Goal: Task Accomplishment & Management: Complete application form

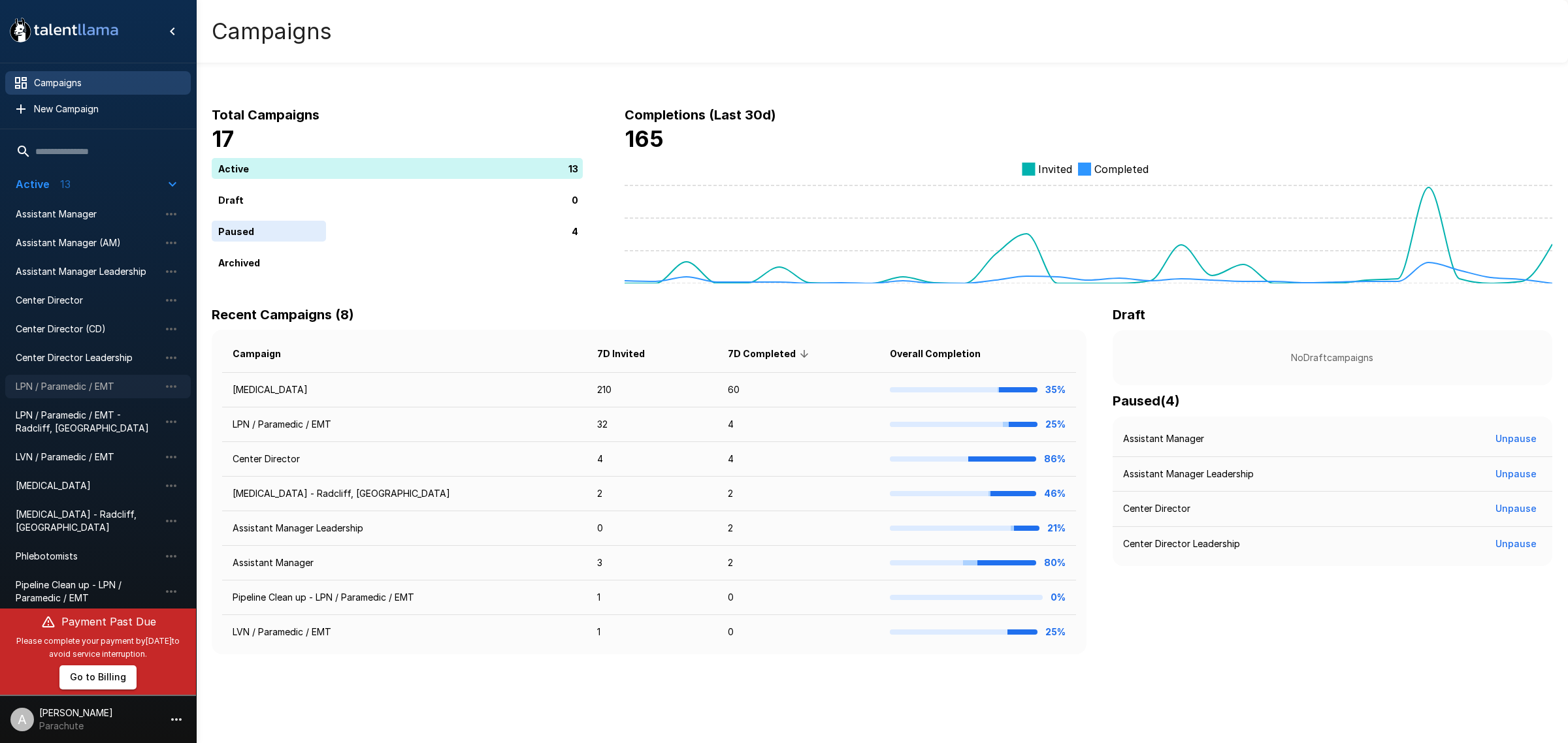
click at [116, 389] on span "LPN / Paramedic / EMT" at bounding box center [87, 387] width 144 height 13
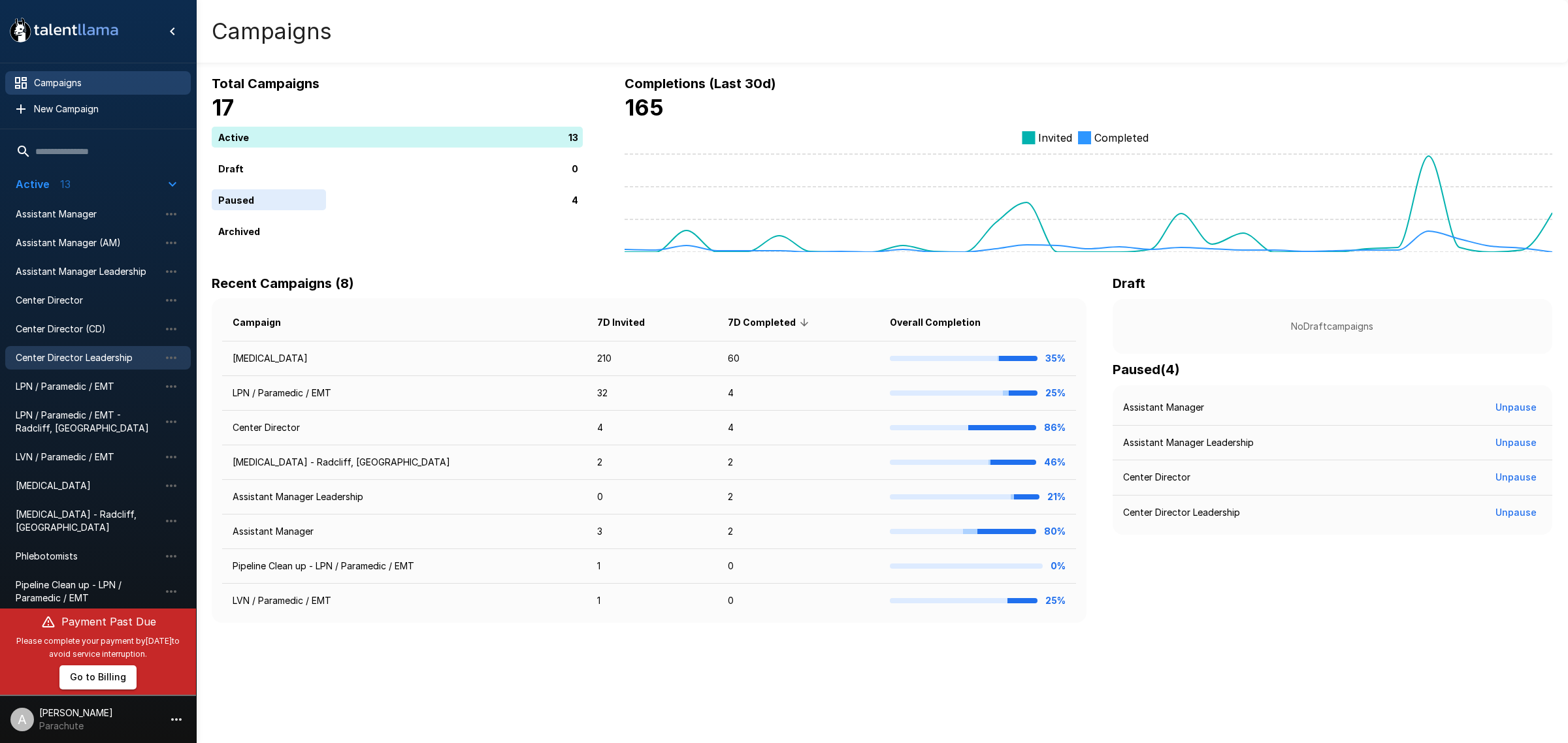
click at [106, 356] on span "Center Director Leadership" at bounding box center [87, 357] width 144 height 13
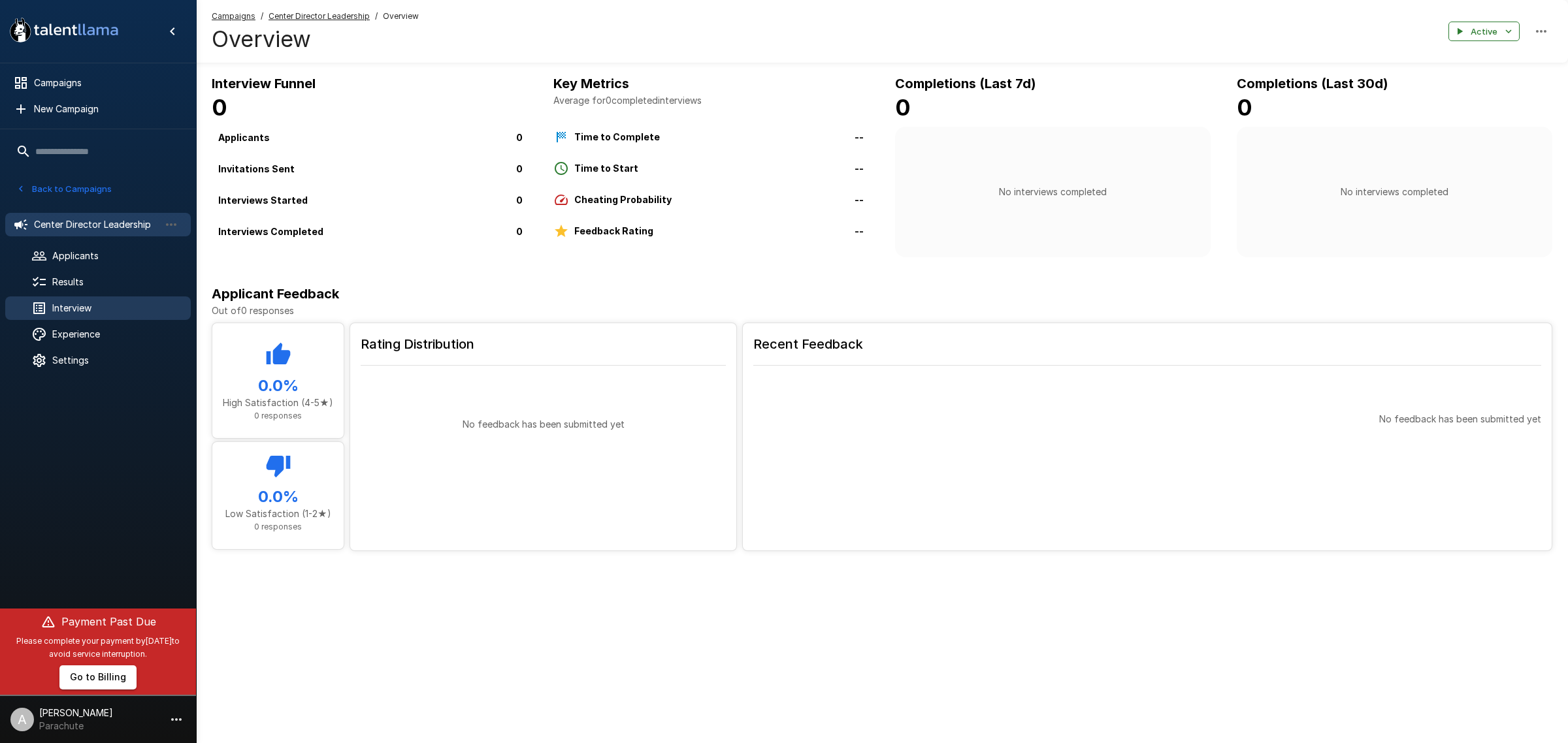
click at [118, 300] on div "Interview" at bounding box center [98, 308] width 186 height 24
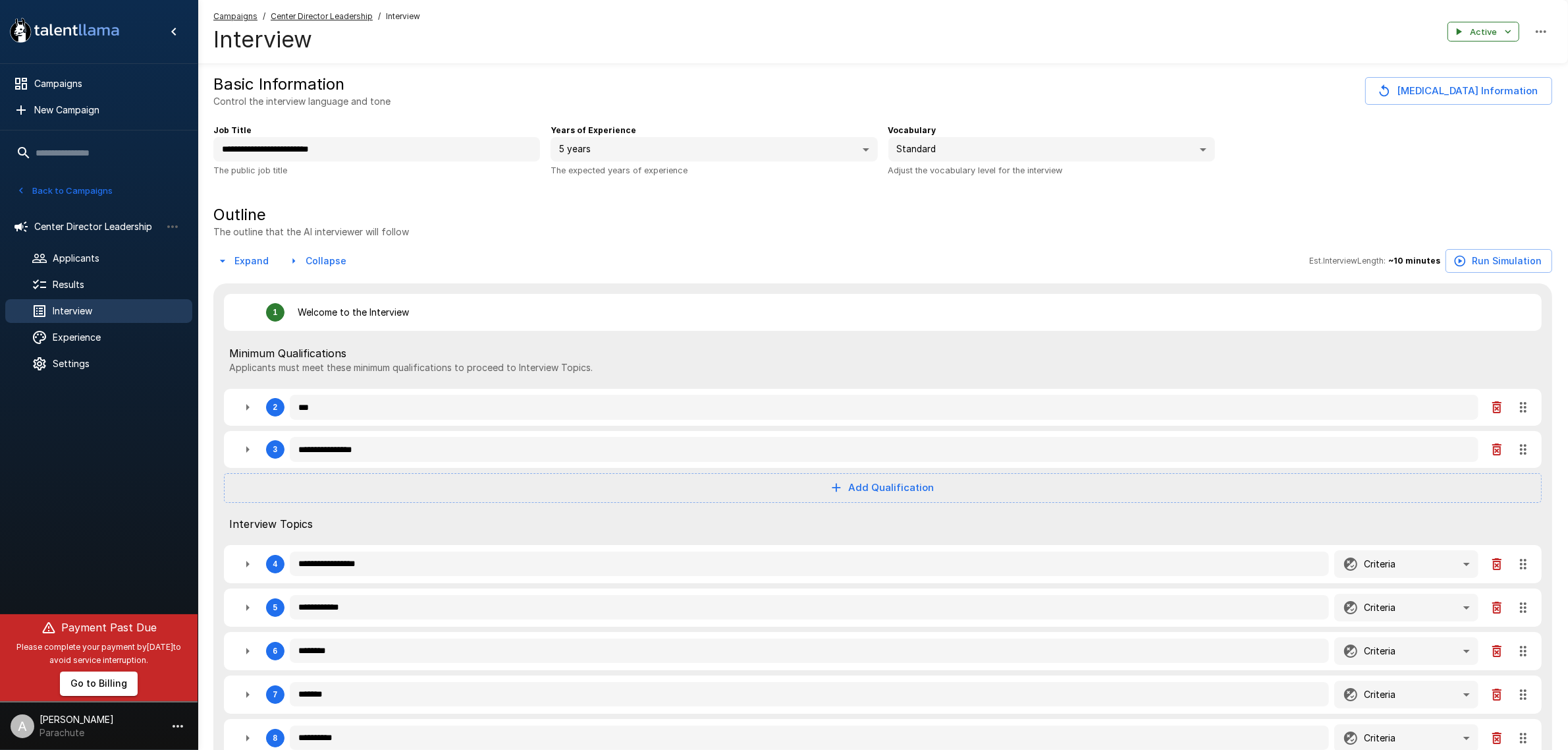
type textarea "*"
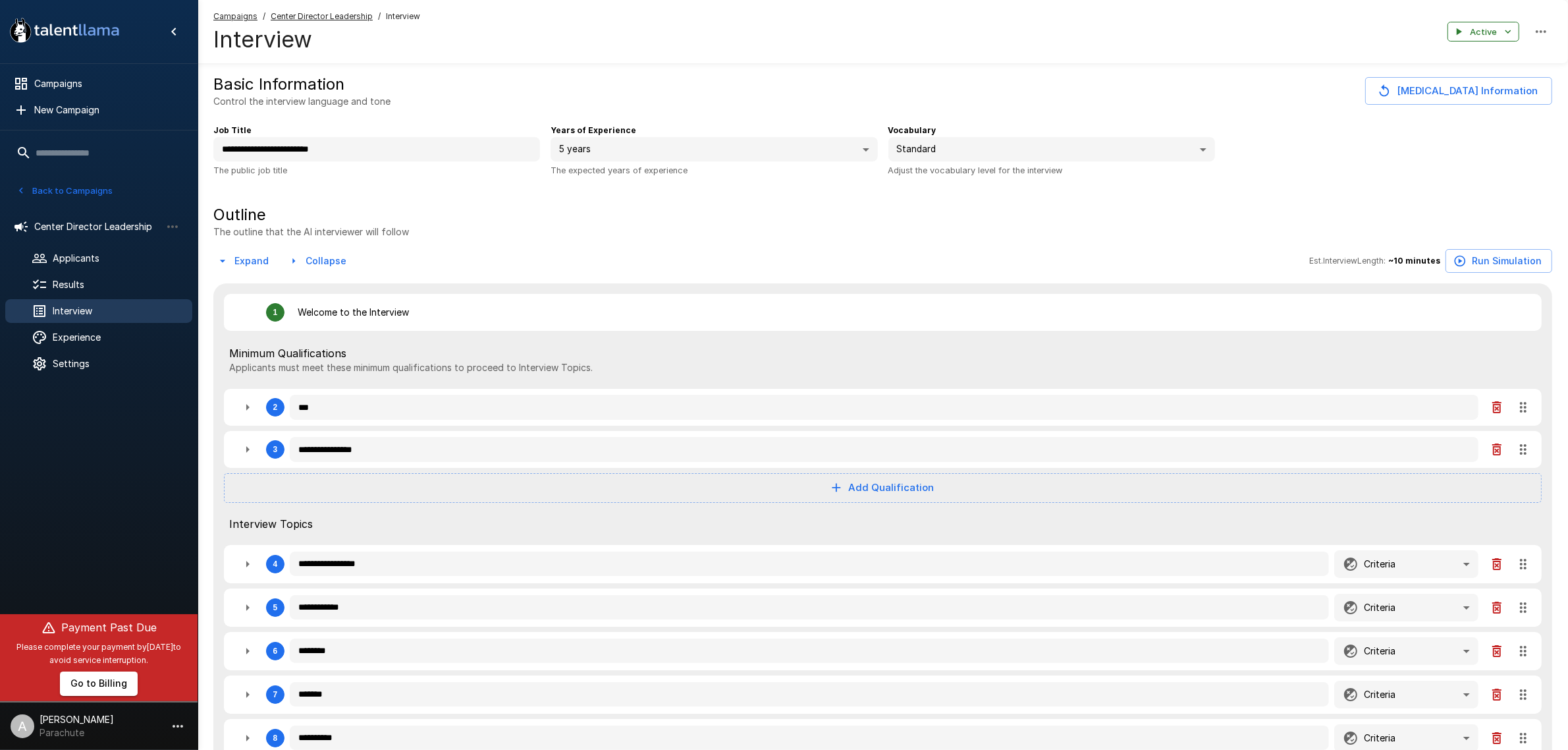
type textarea "*"
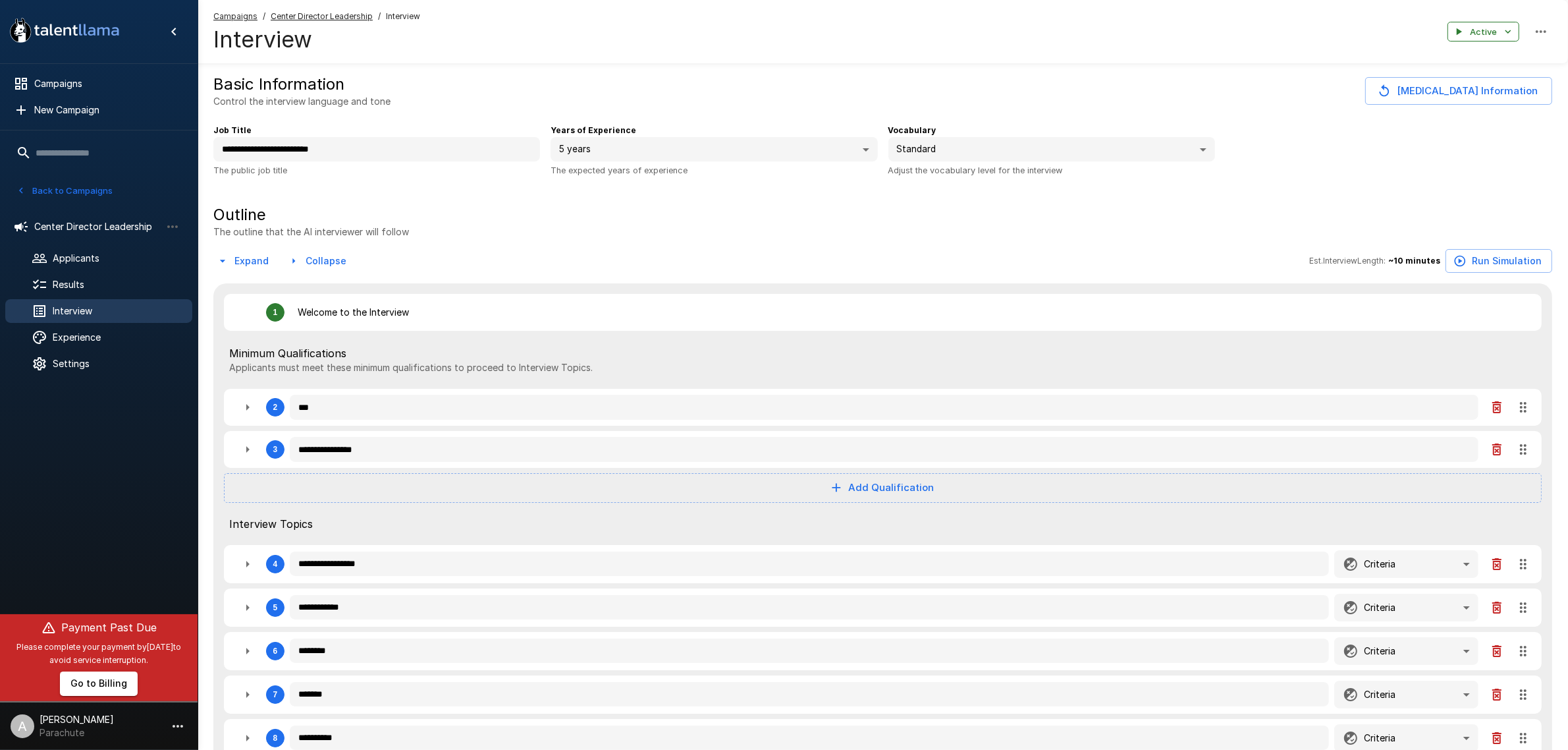
type textarea "*"
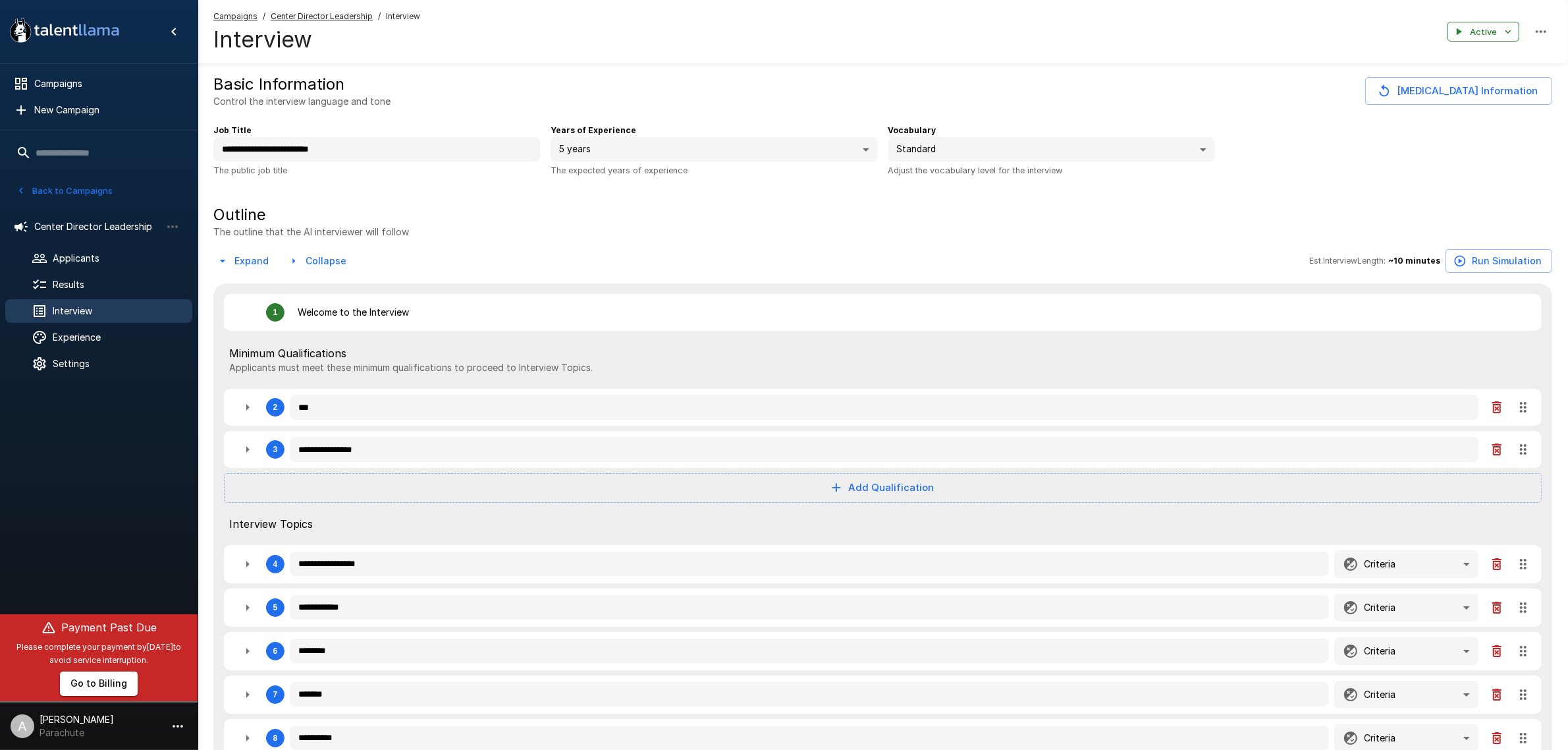
type textarea "*"
click at [252, 572] on icon "button" at bounding box center [247, 564] width 16 height 16
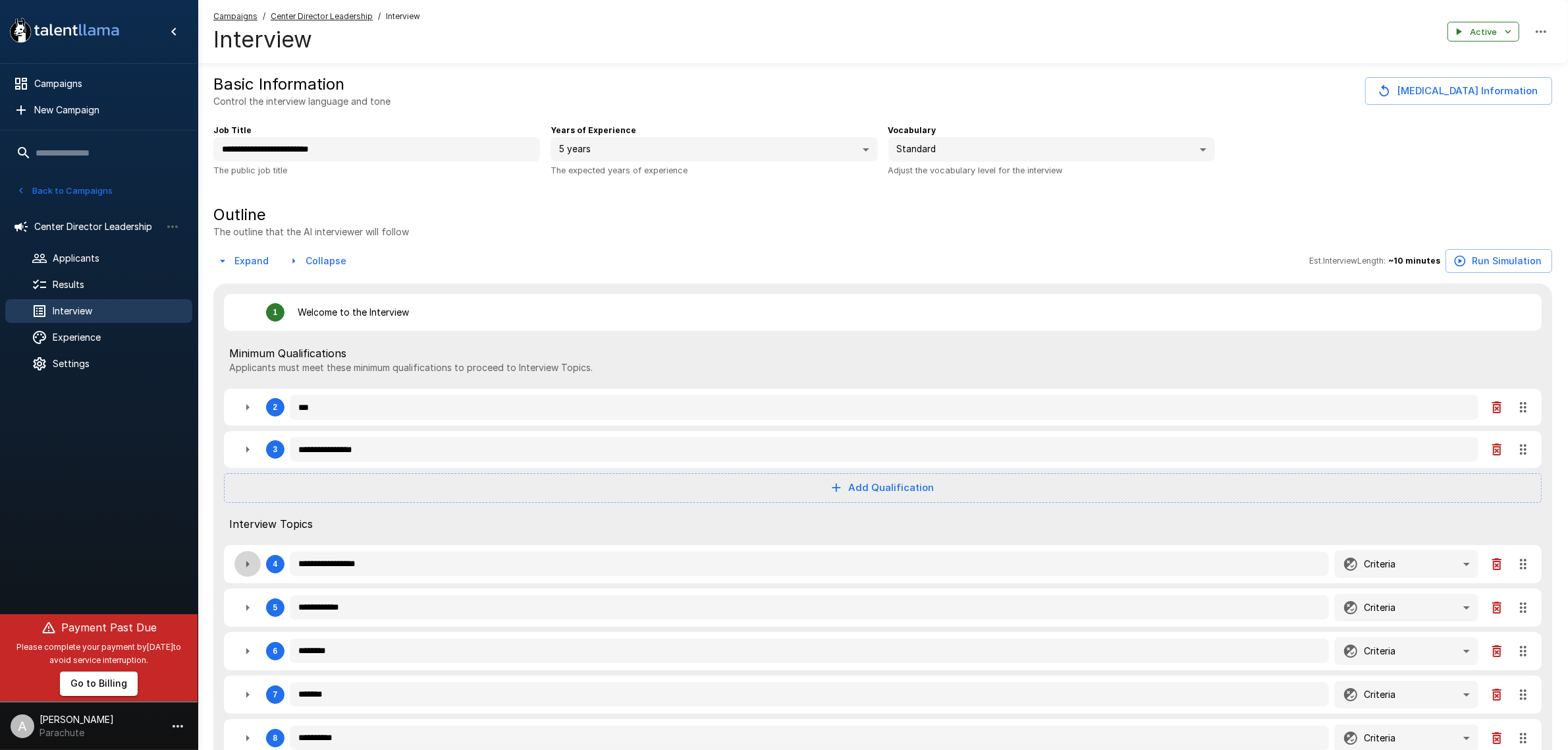
type textarea "*"
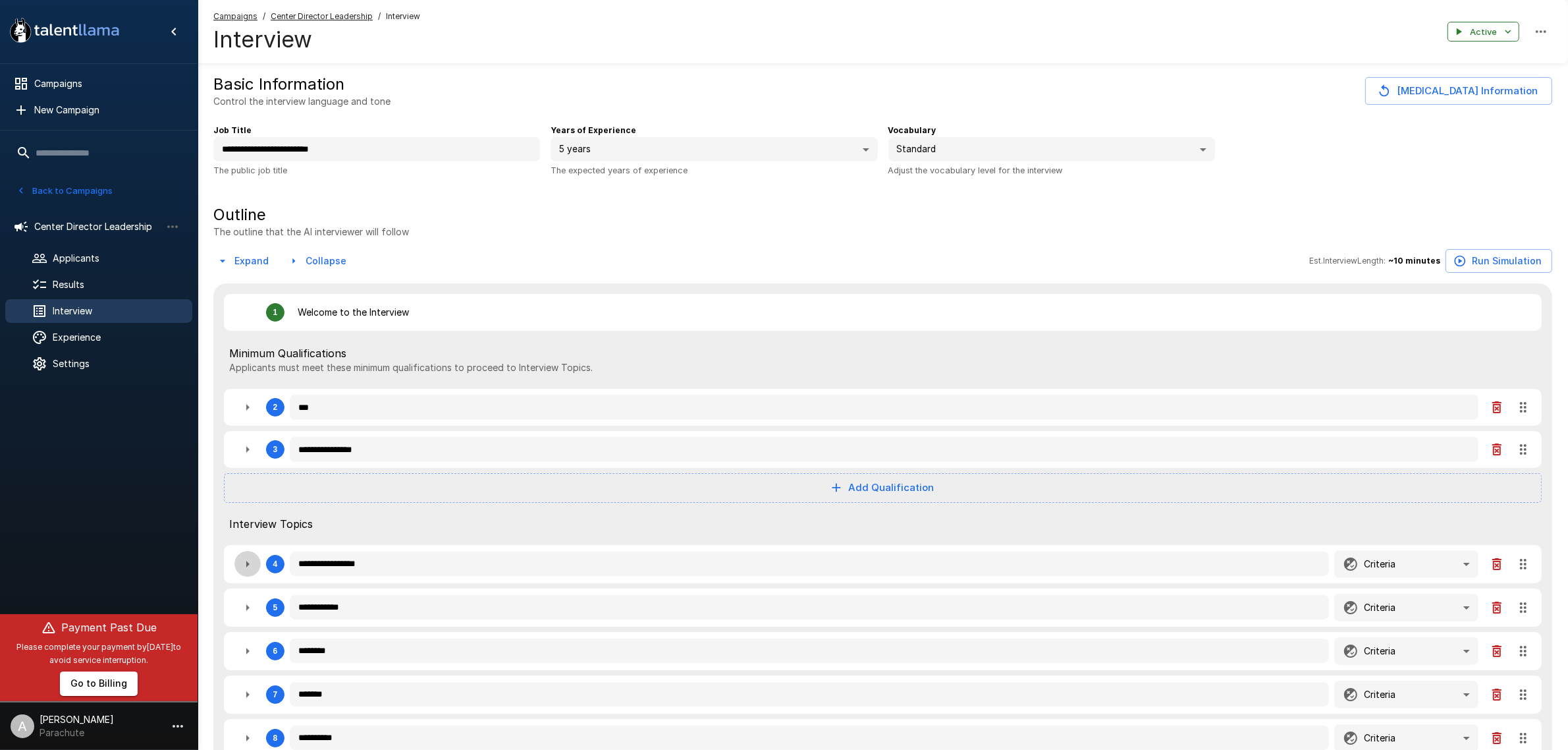
type textarea "*"
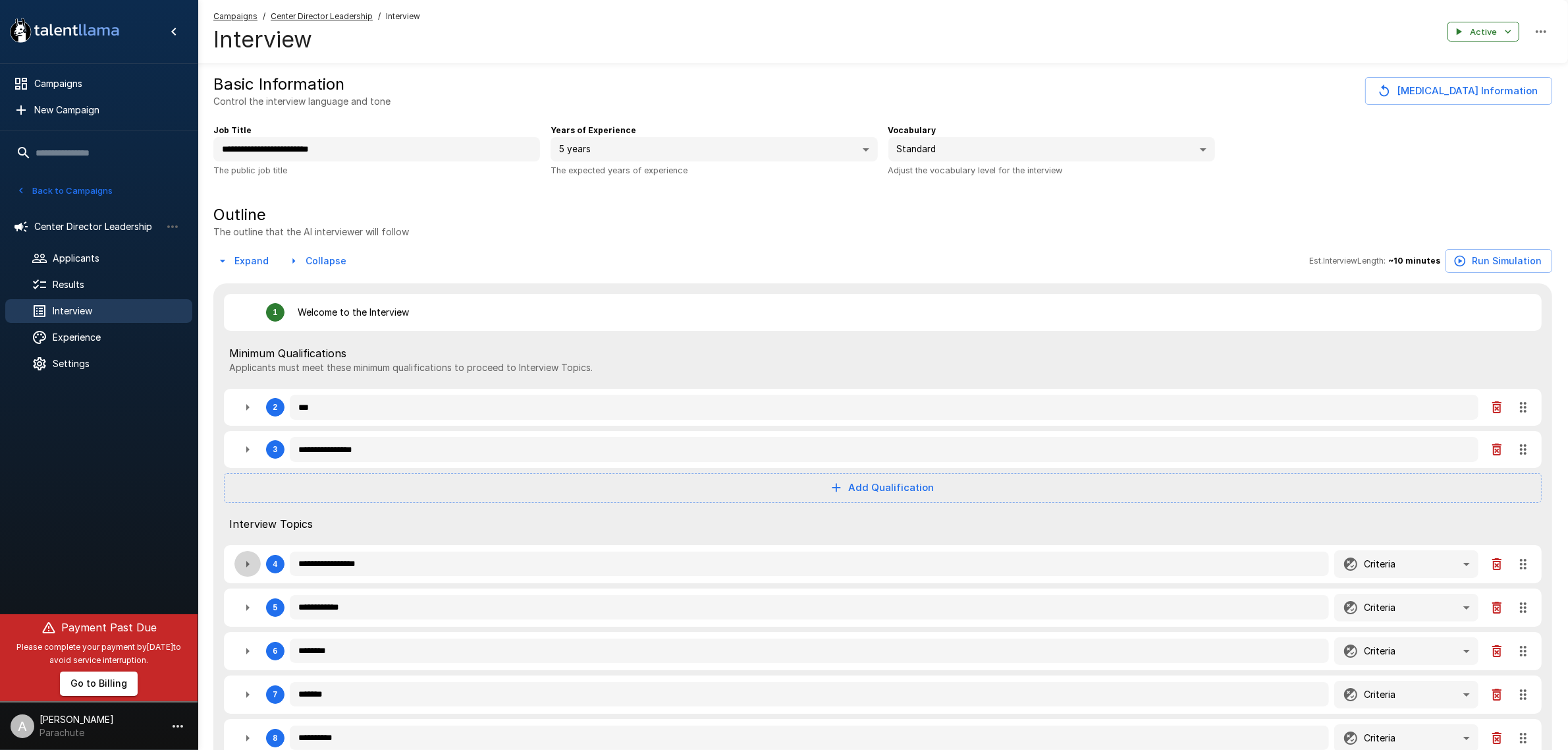
type textarea "*"
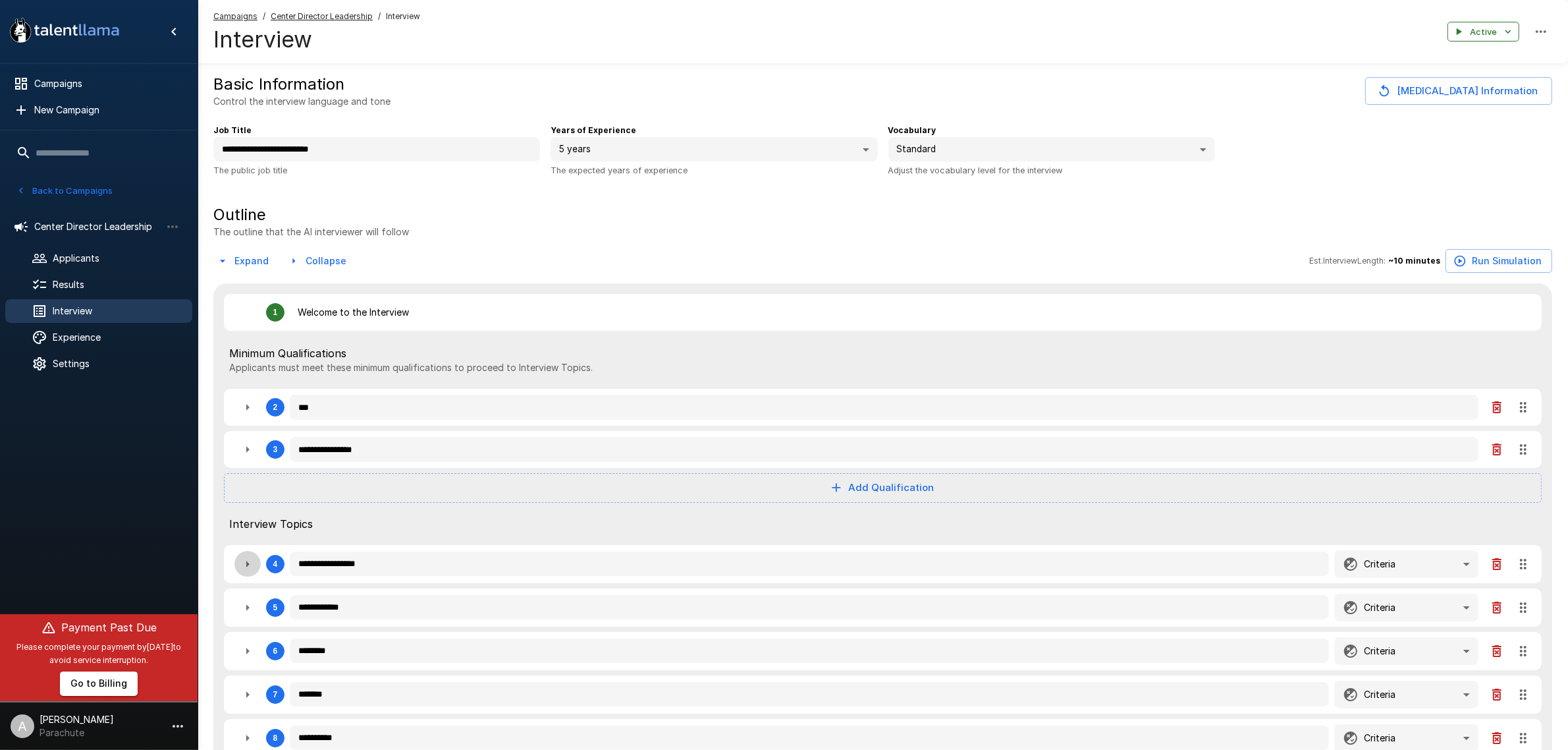
type textarea "*"
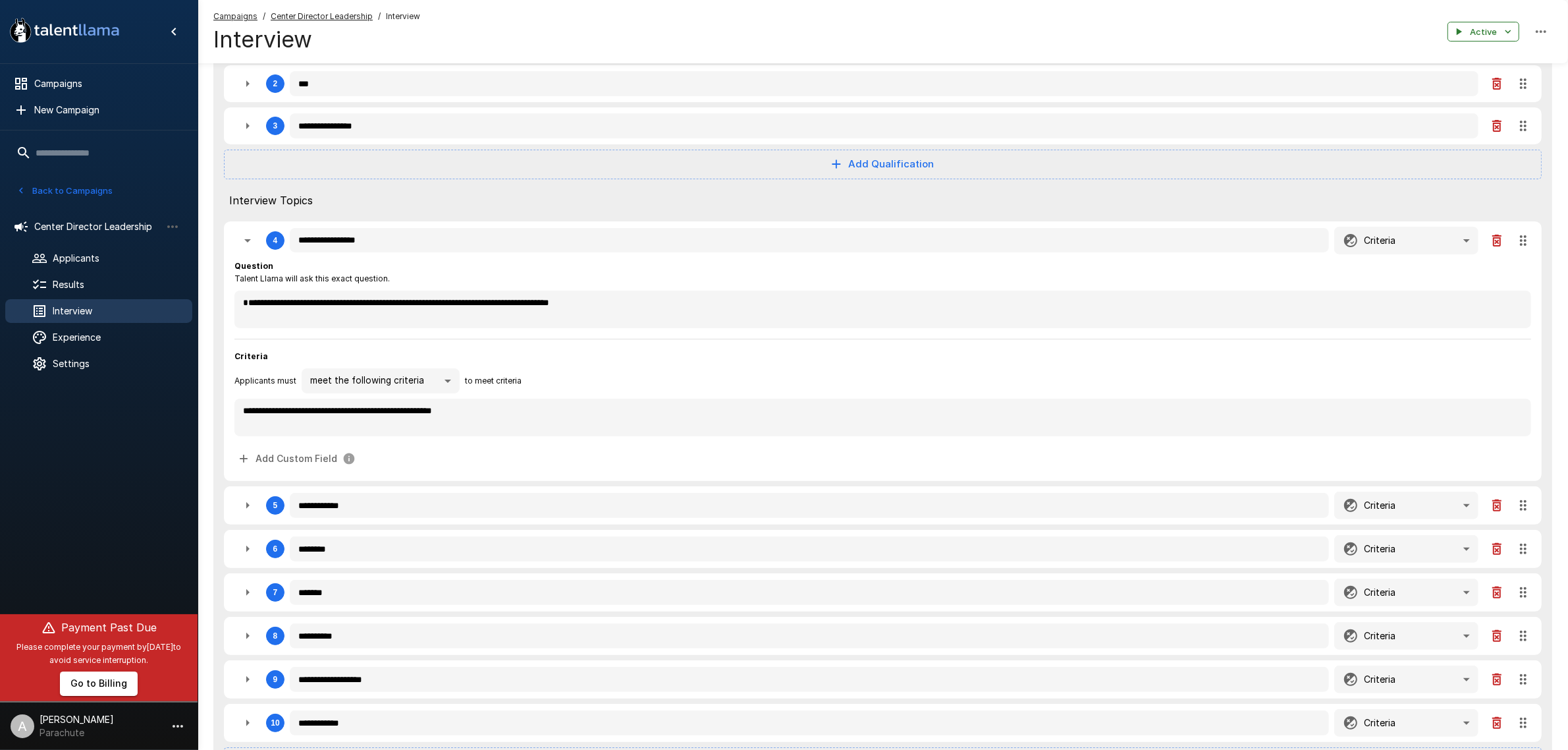
scroll to position [329, 0]
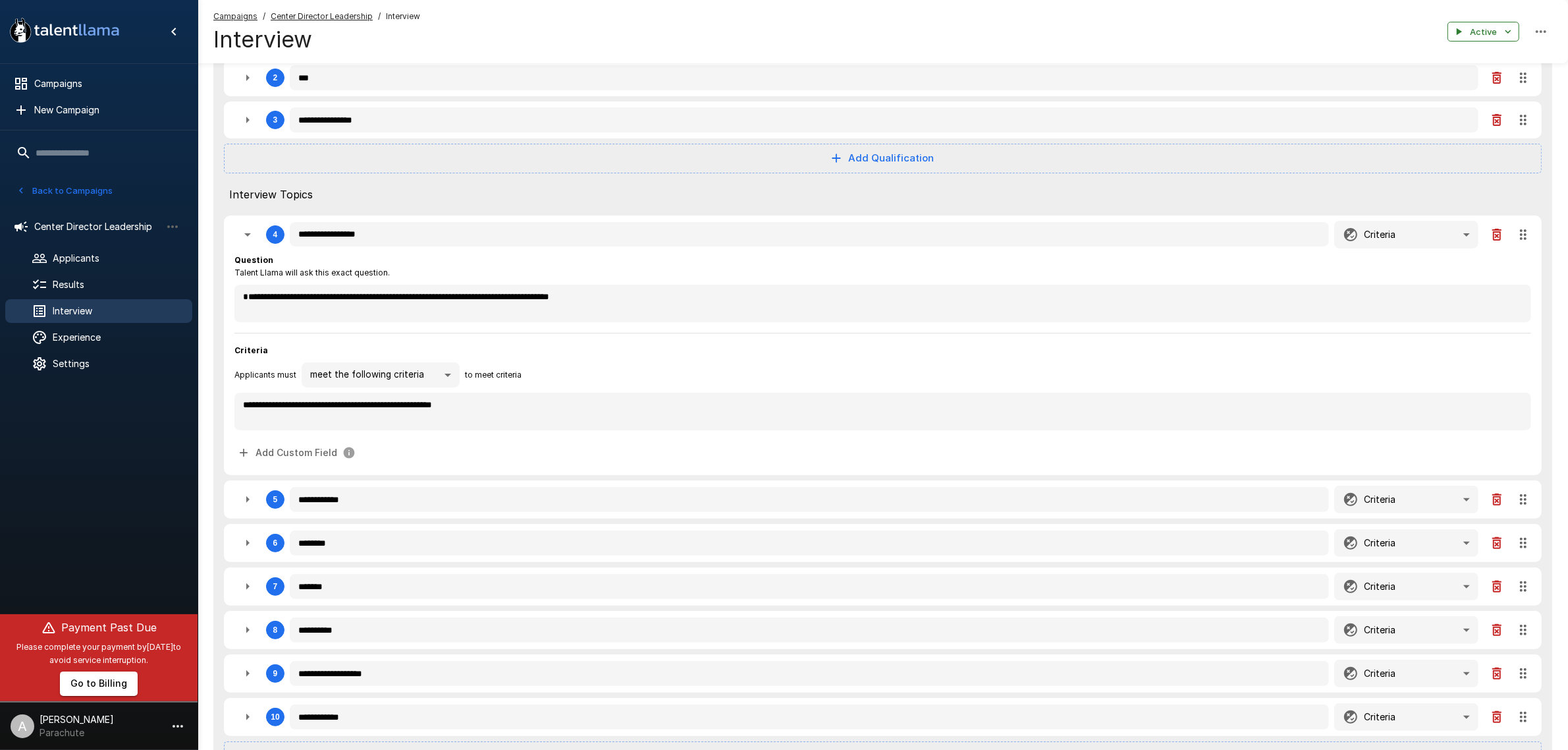
click at [249, 493] on icon "button" at bounding box center [247, 500] width 16 height 16
type textarea "*"
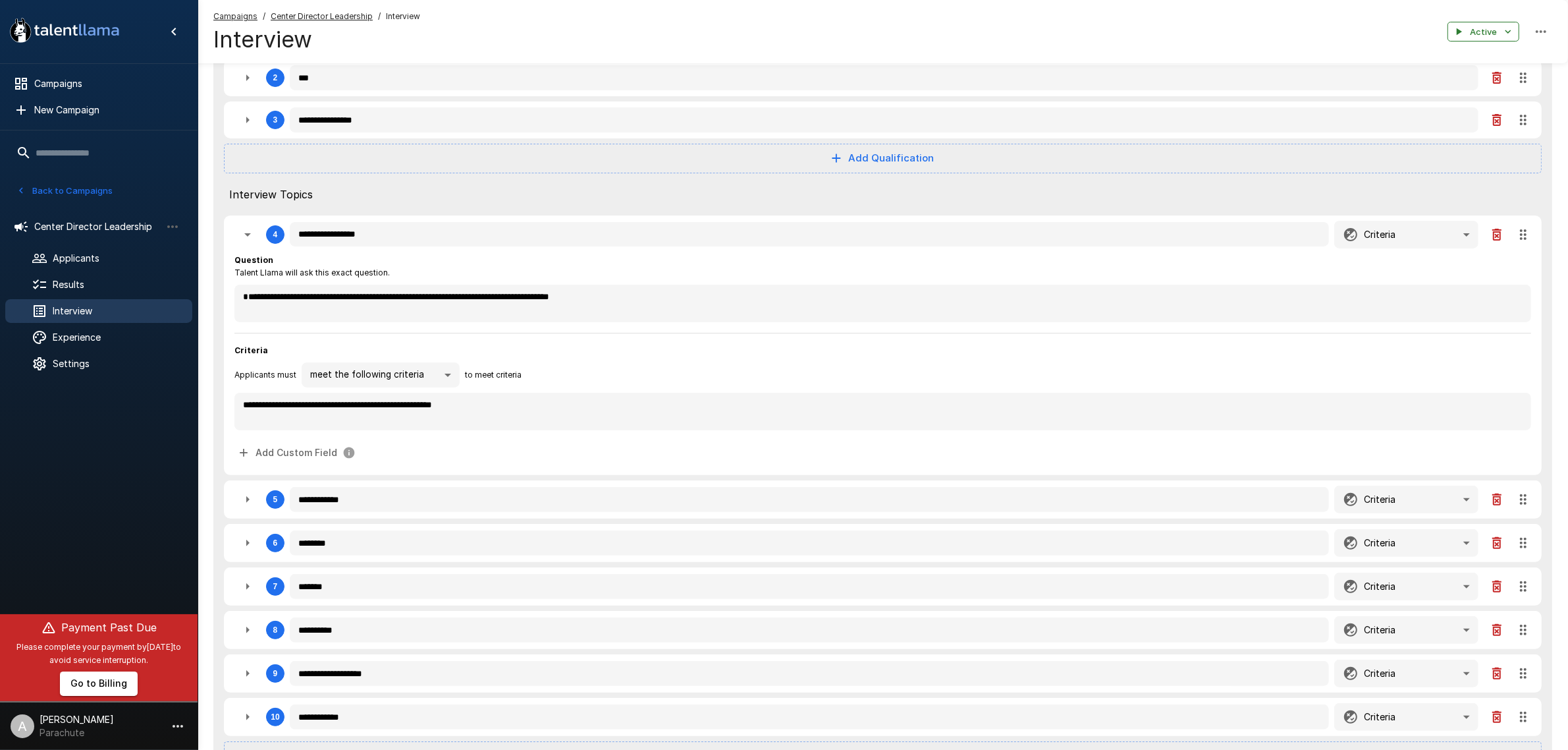
type textarea "*"
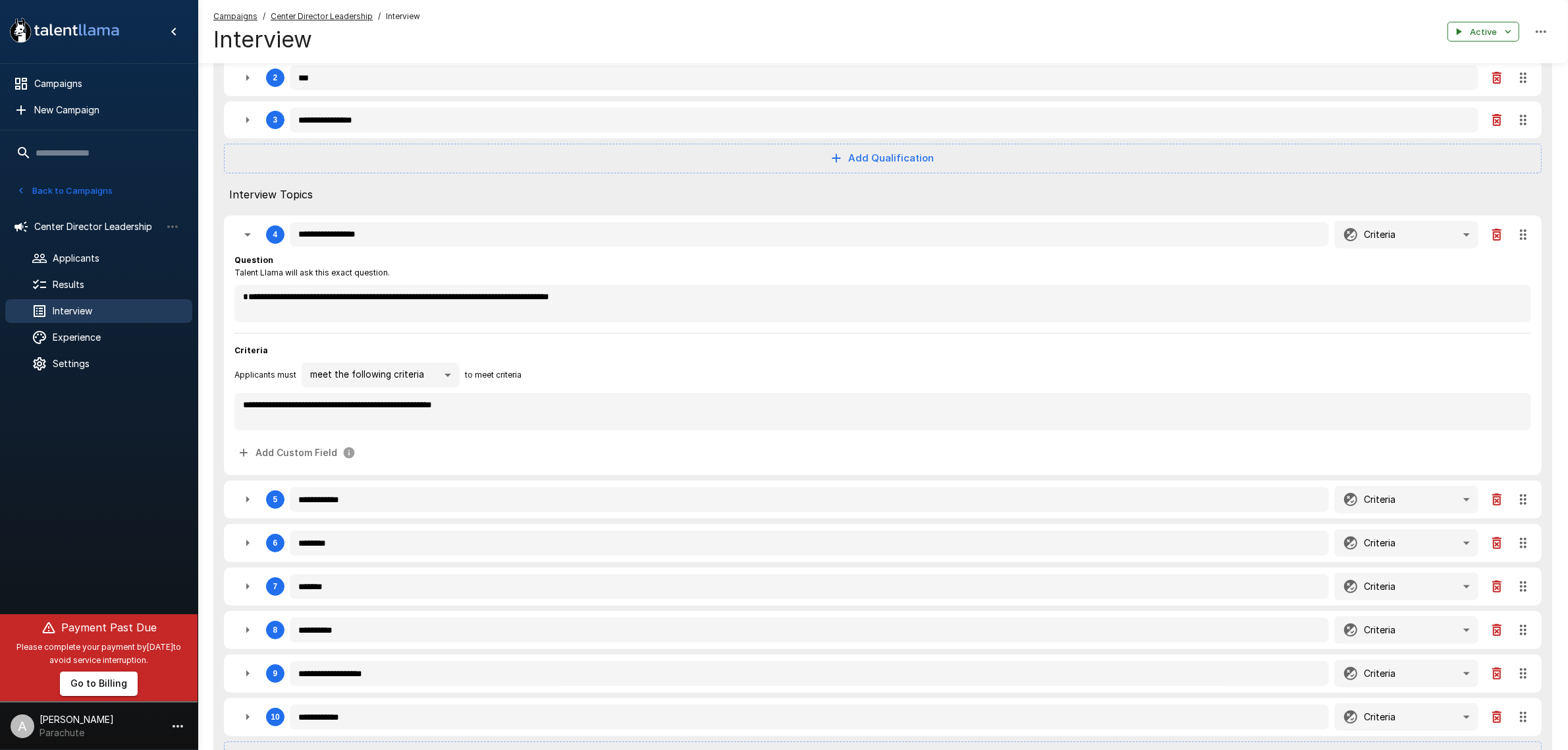
type textarea "*"
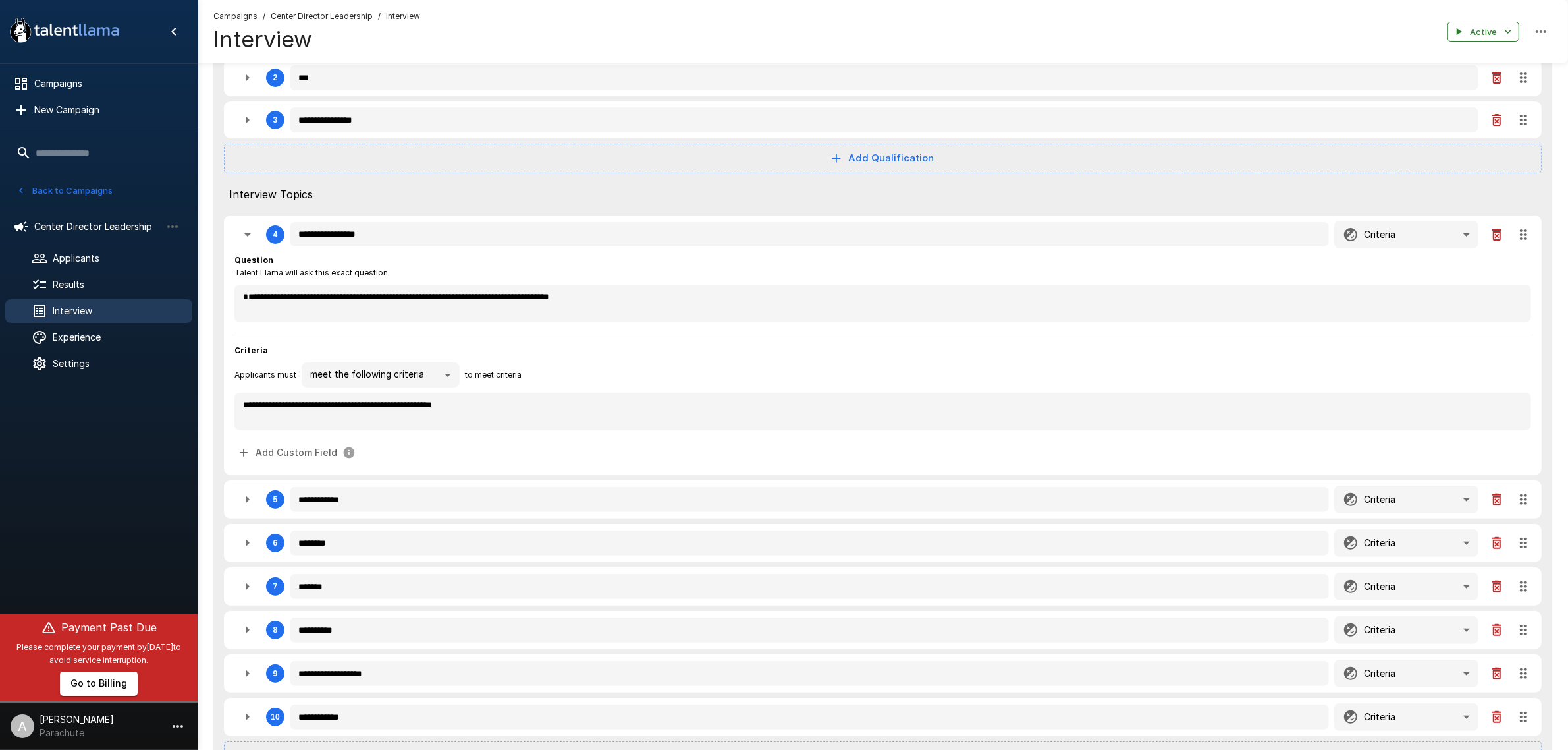
type textarea "*"
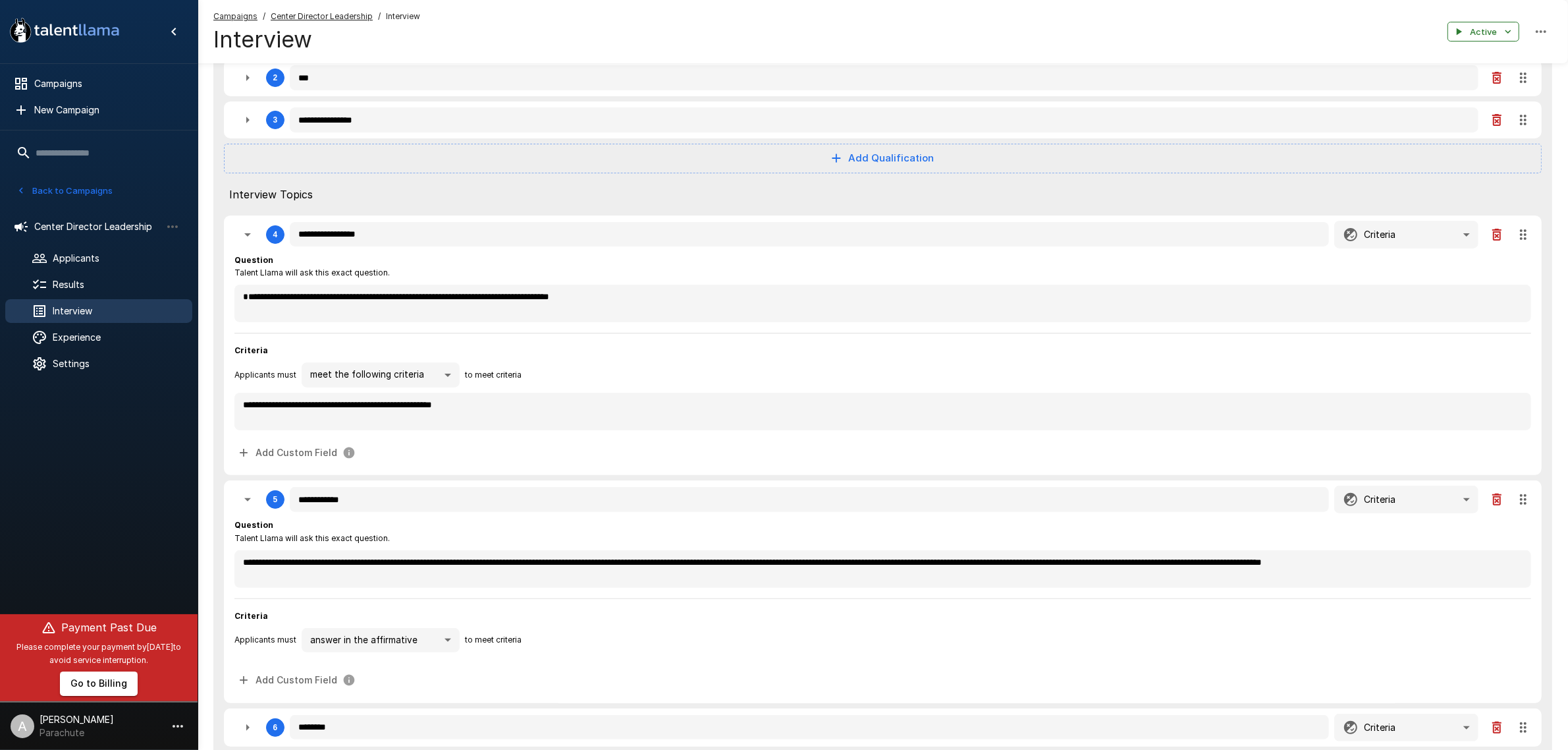
click at [238, 130] on button "button" at bounding box center [247, 119] width 26 height 26
type textarea "*"
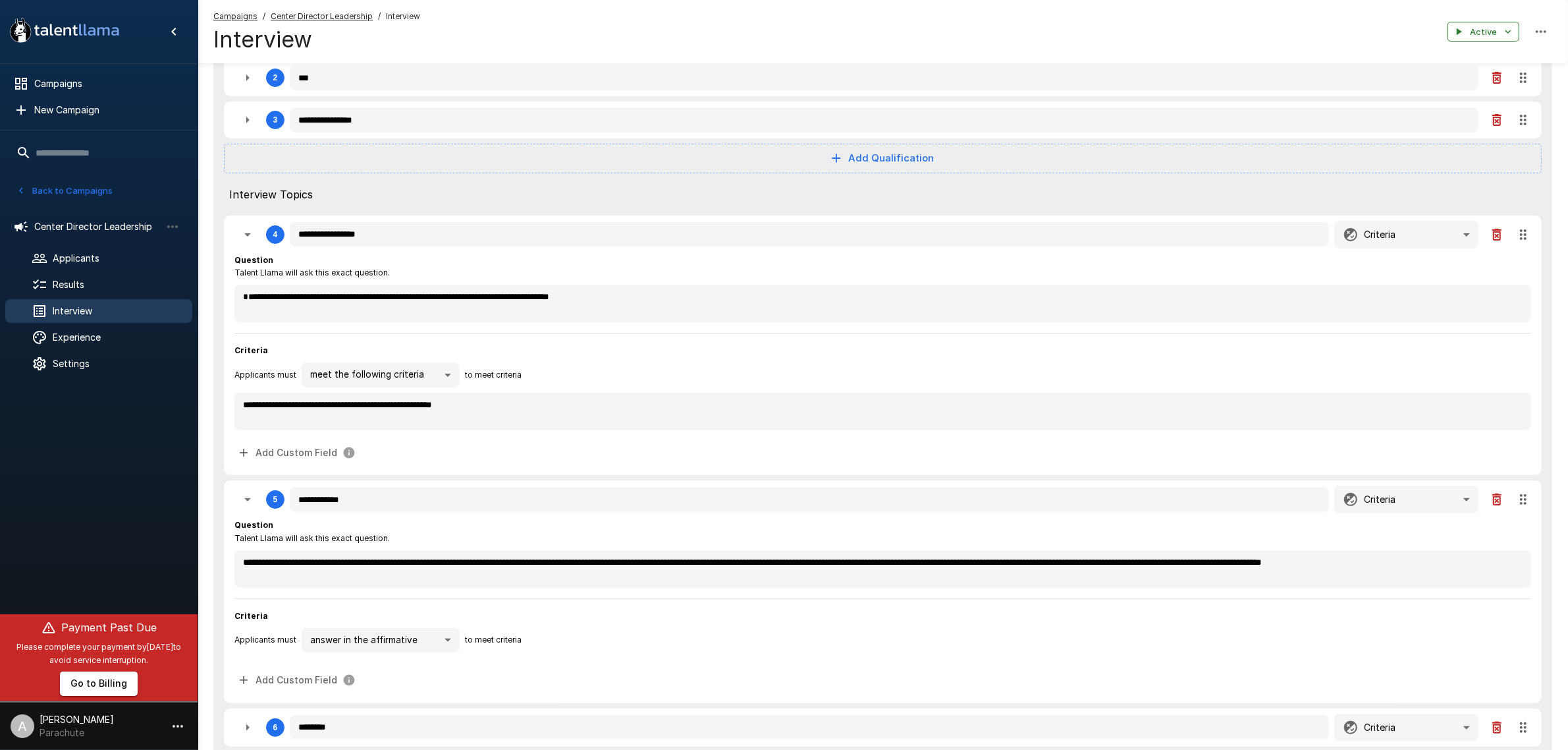
type textarea "*"
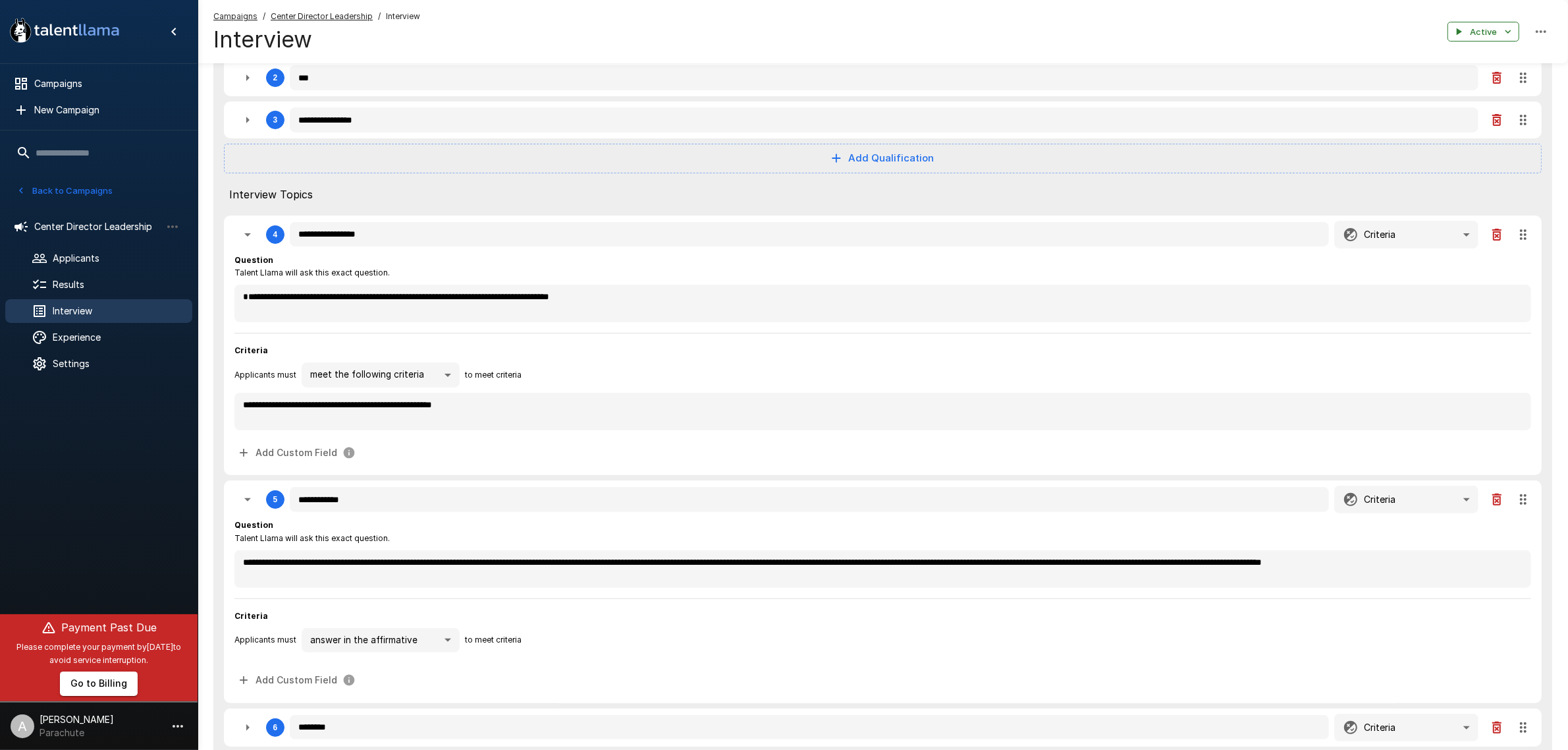
type textarea "*"
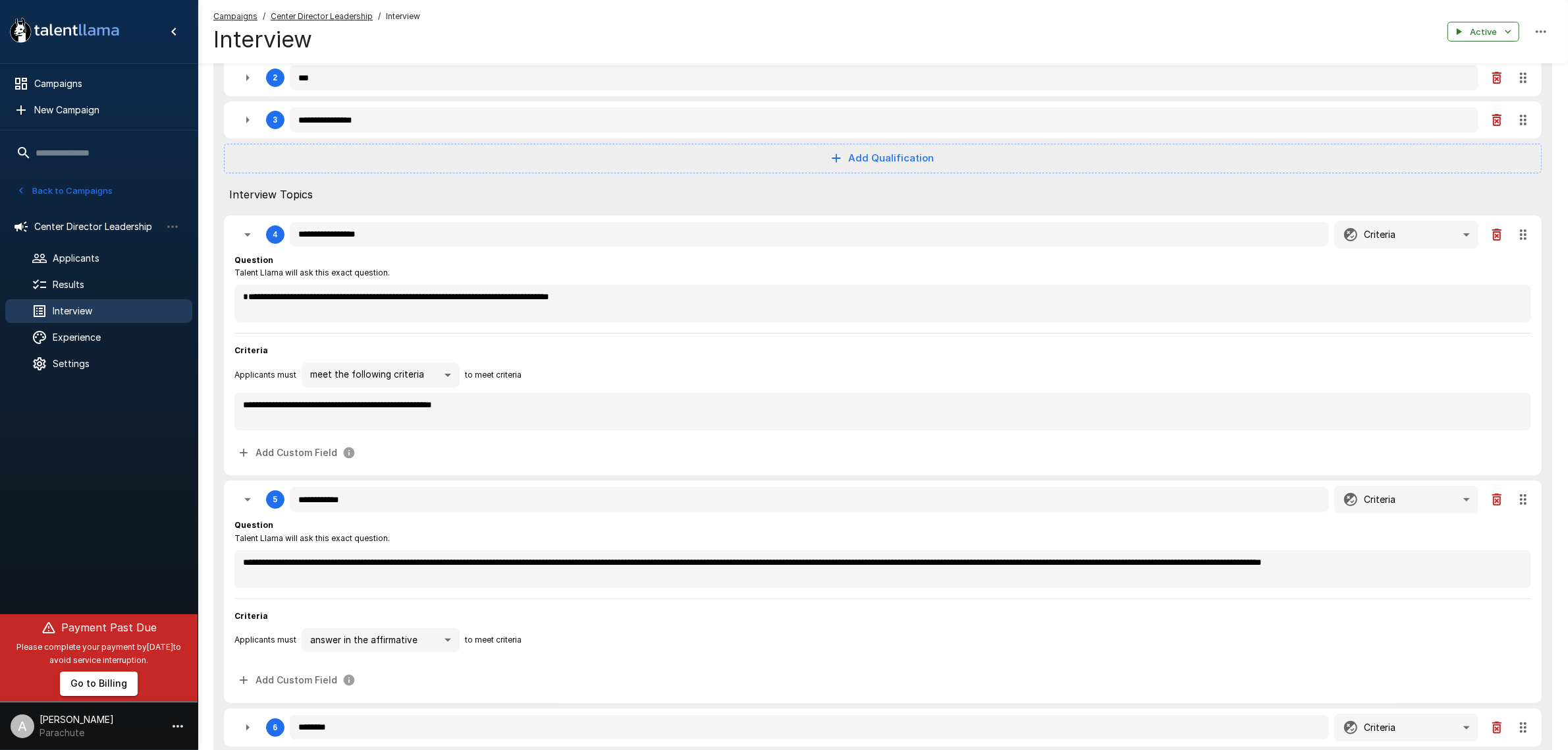
type textarea "*"
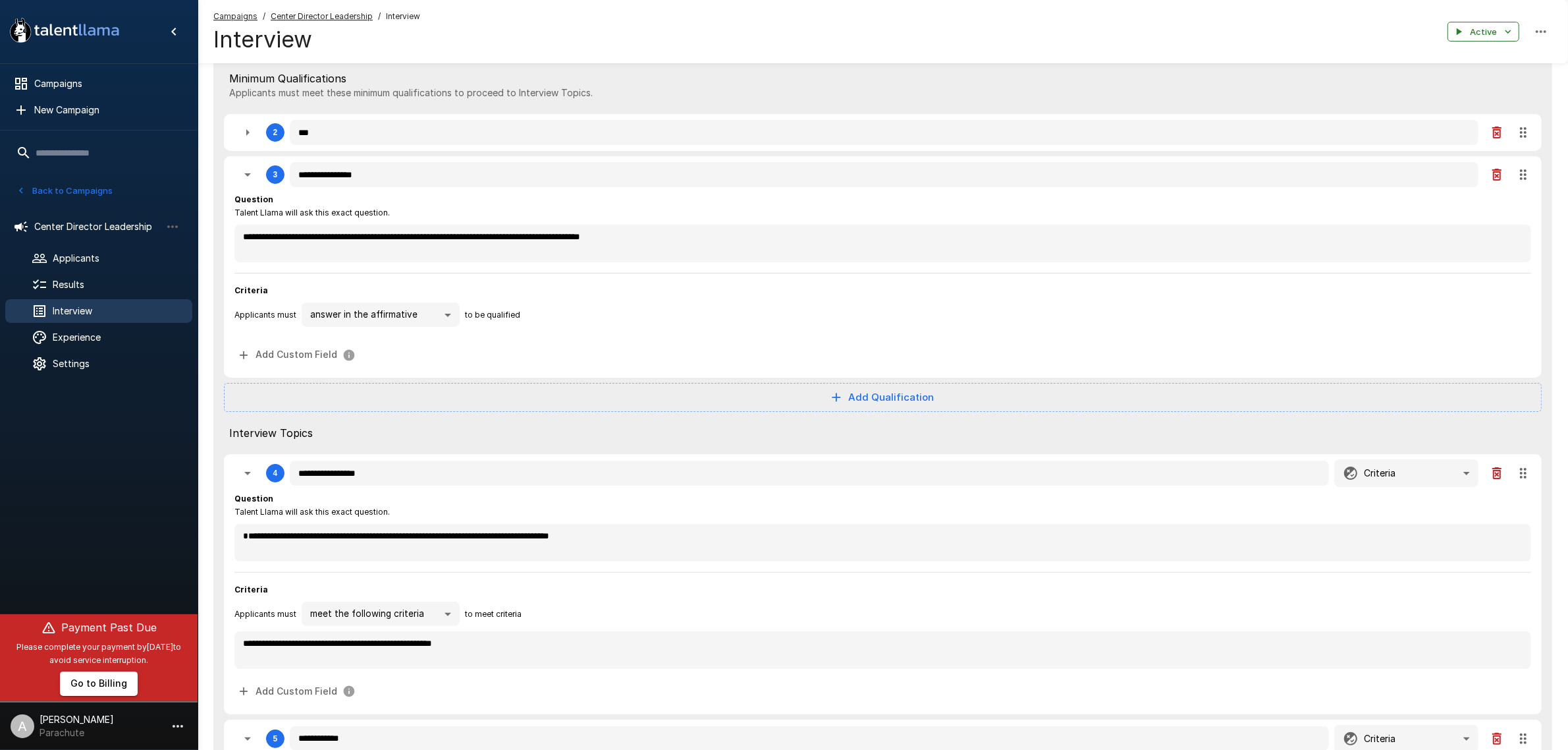
scroll to position [247, 0]
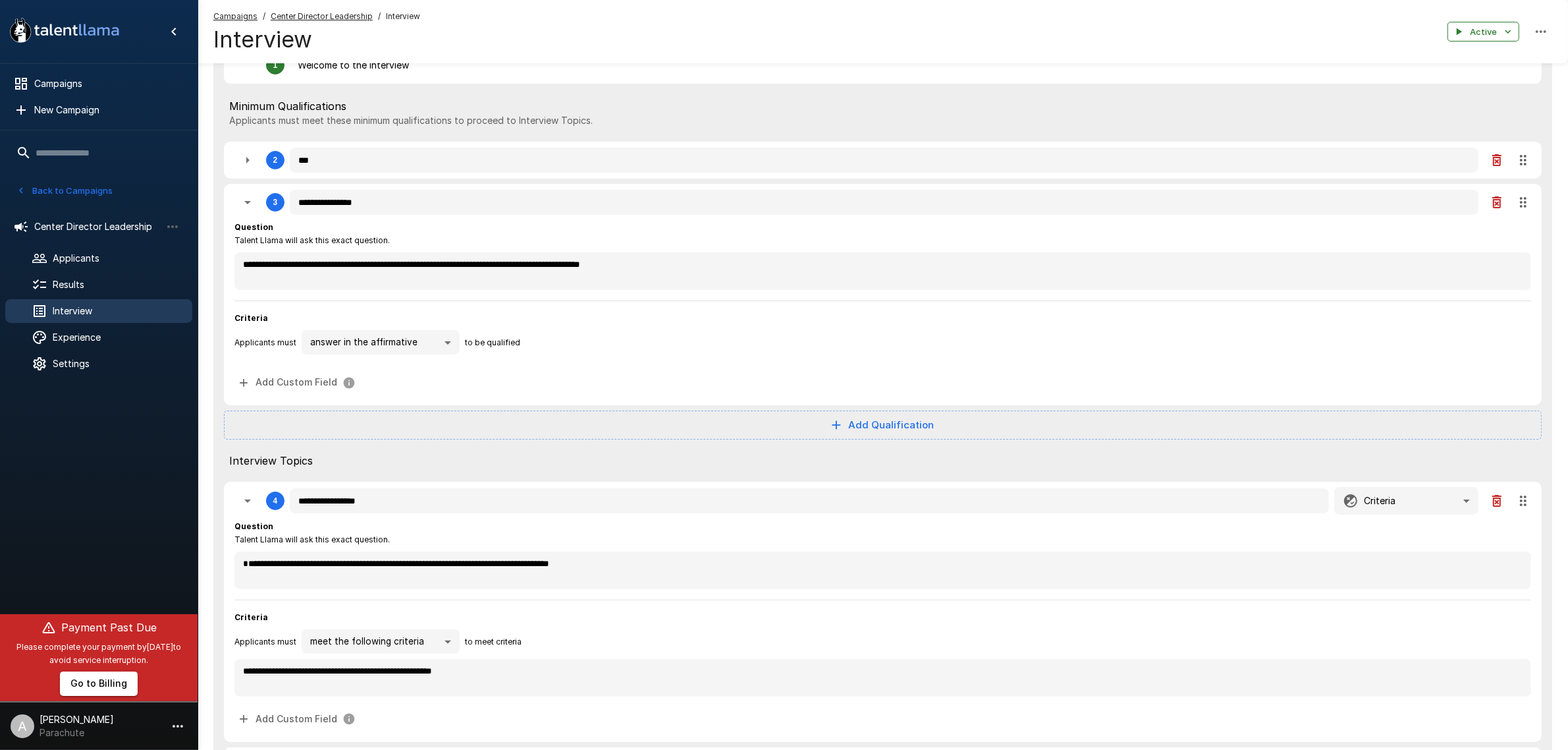
click at [242, 162] on icon "button" at bounding box center [247, 160] width 16 height 16
type textarea "*"
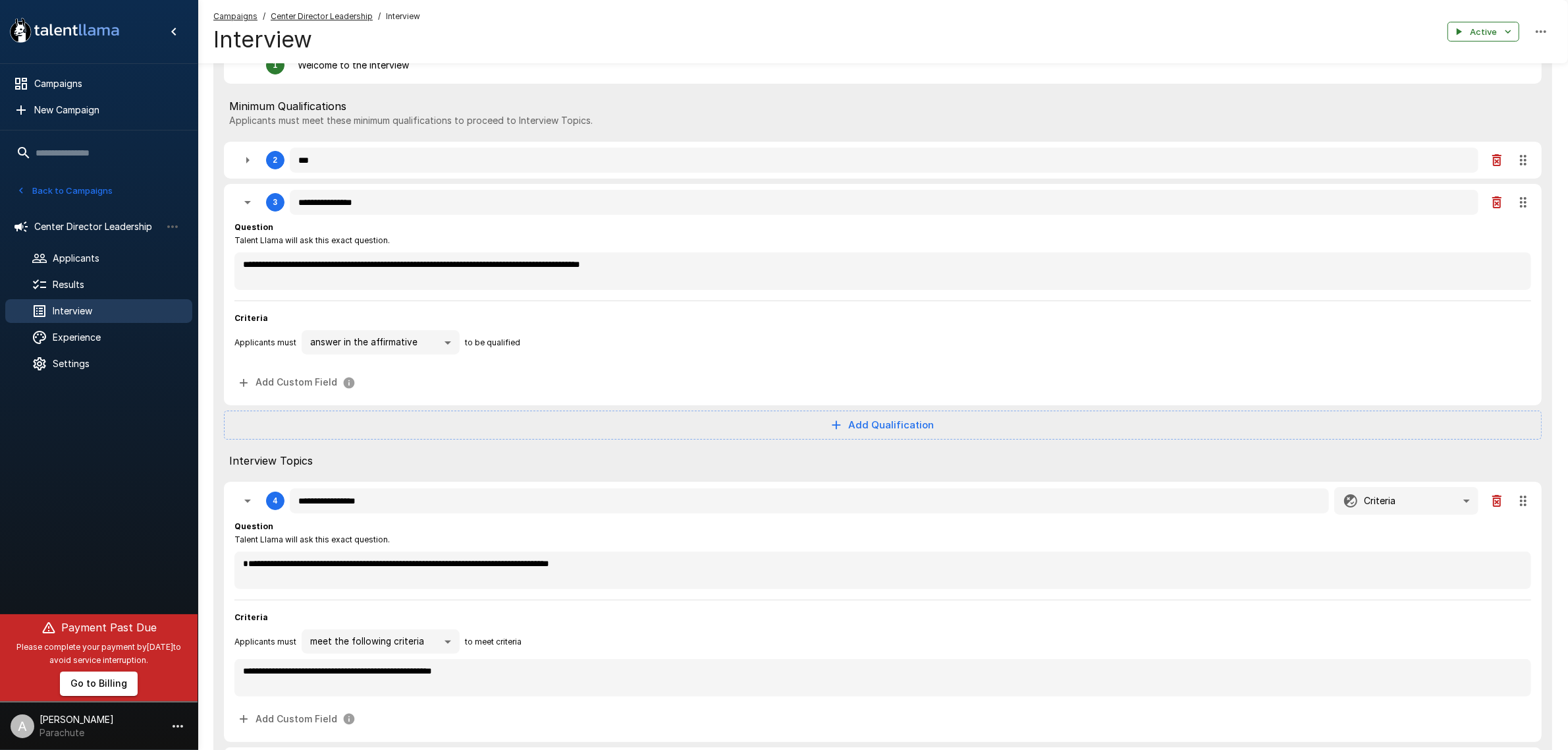
type textarea "*"
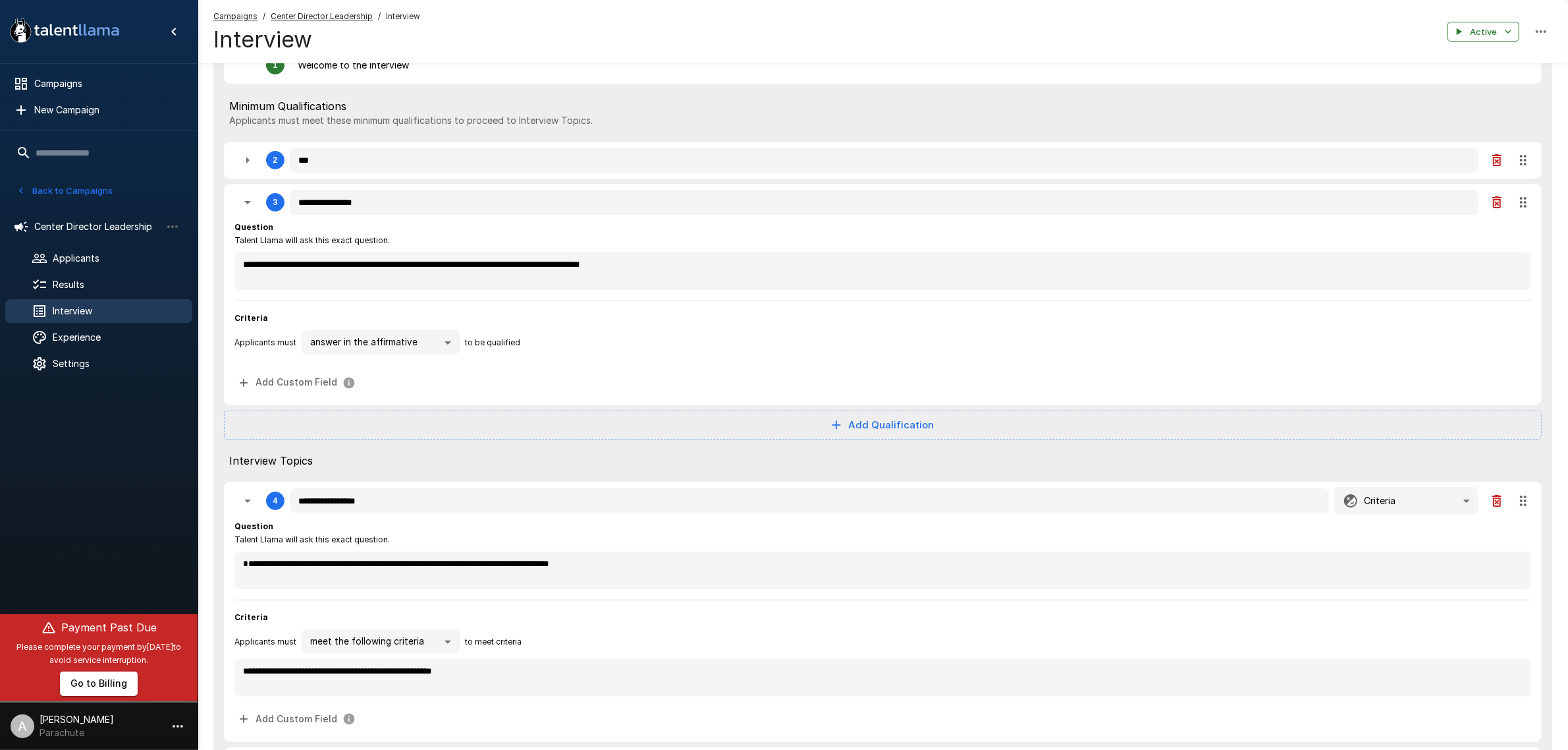
type textarea "*"
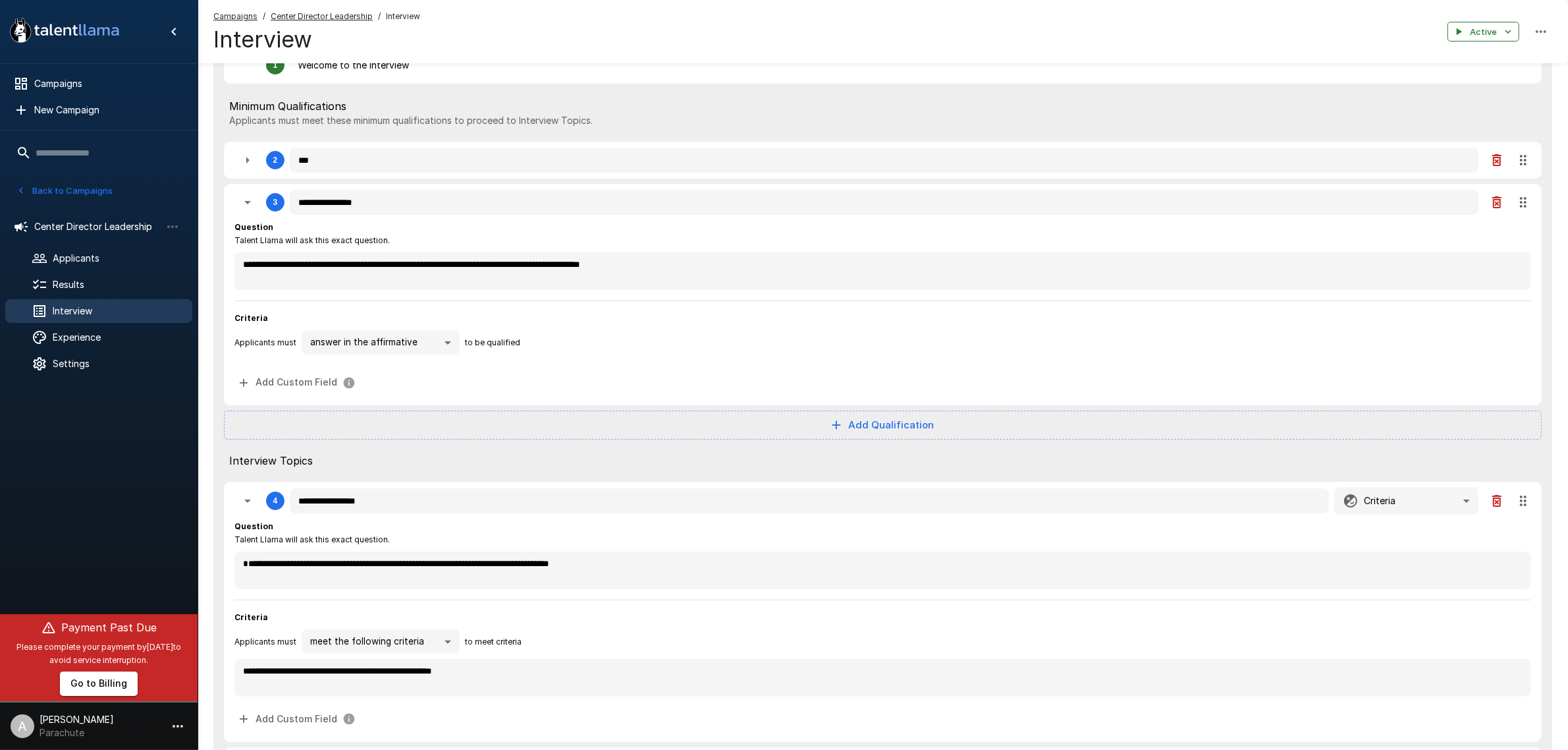
type textarea "*"
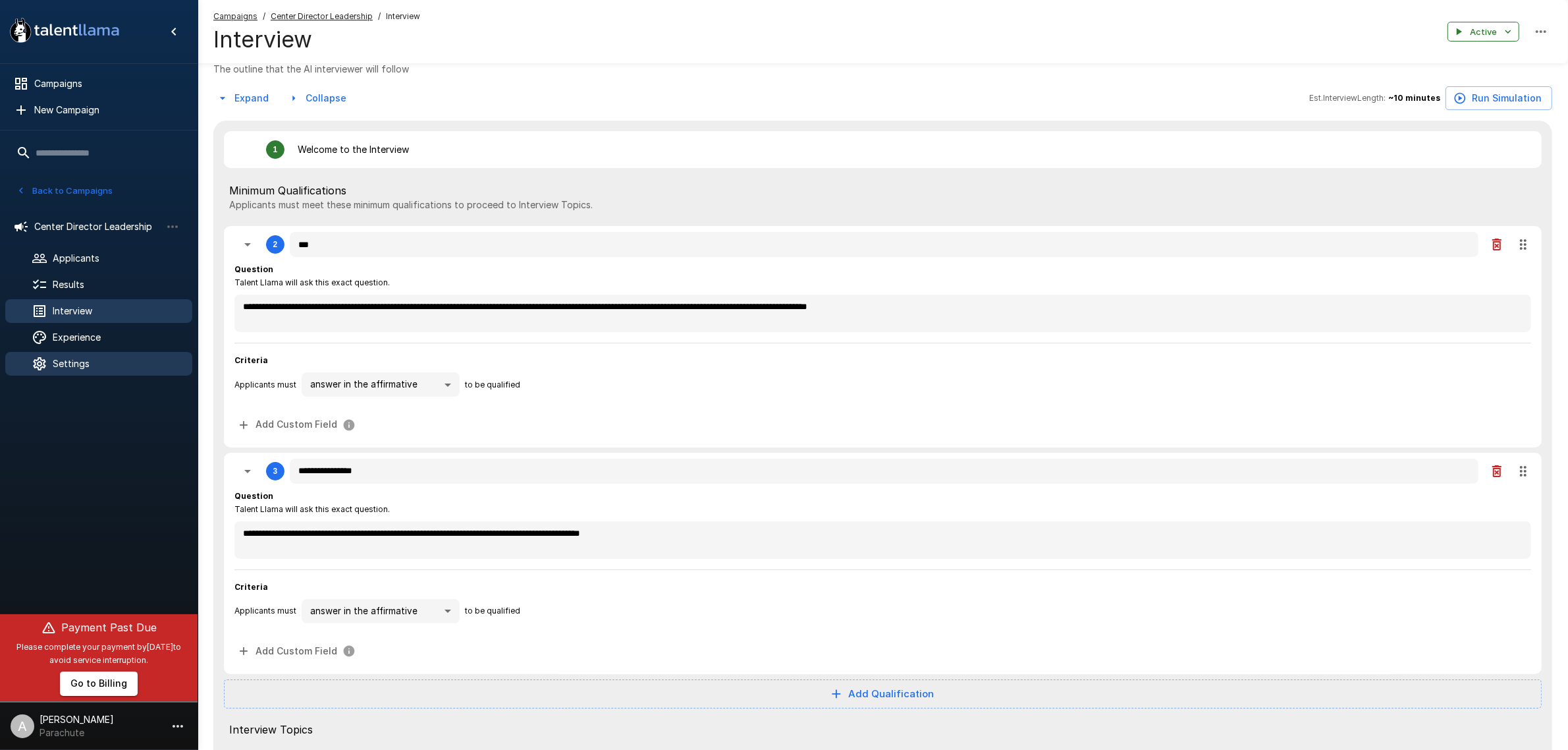
scroll to position [0, 0]
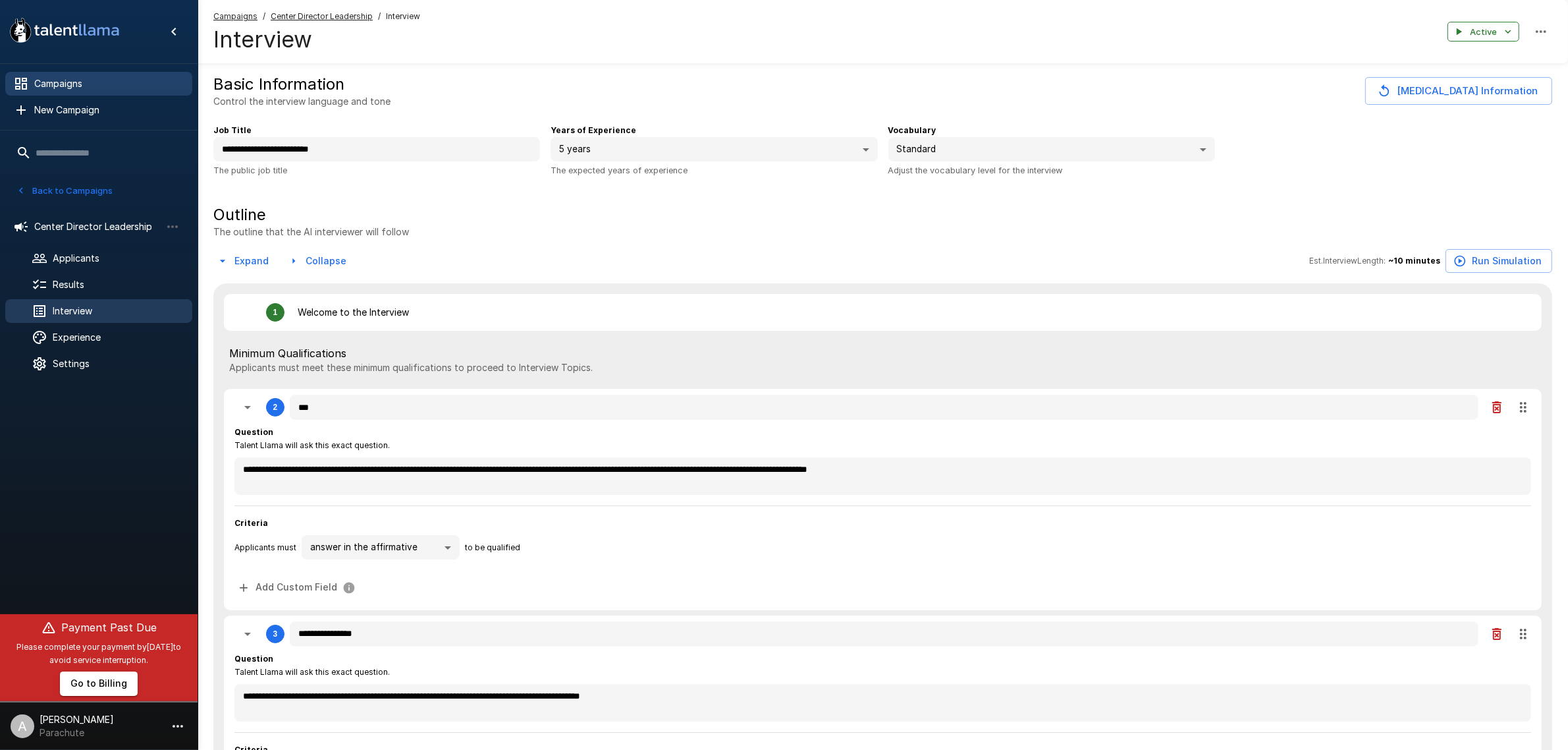
click at [71, 86] on span "Campaigns" at bounding box center [108, 83] width 147 height 13
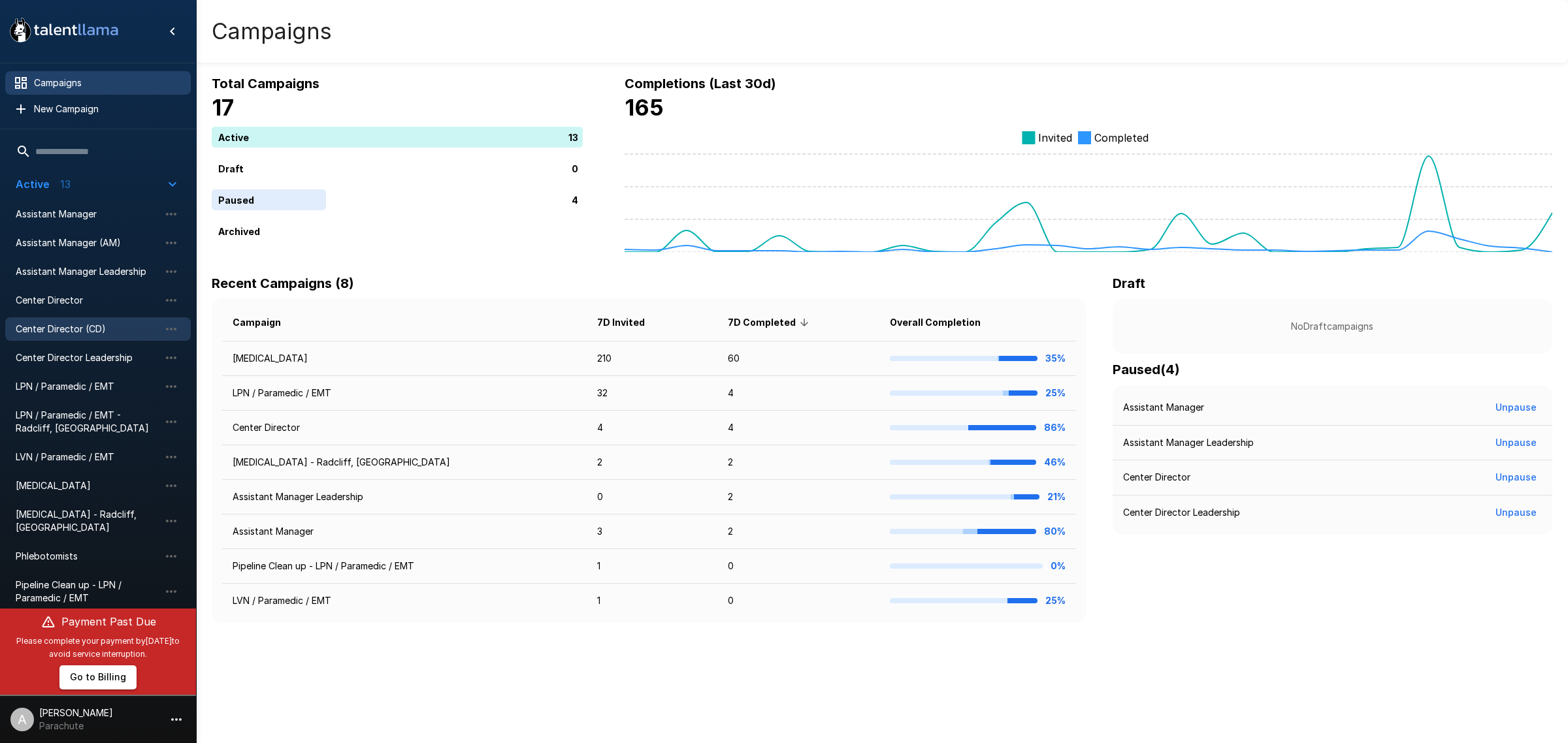
click at [124, 325] on span "Center Director (CD)" at bounding box center [87, 329] width 144 height 13
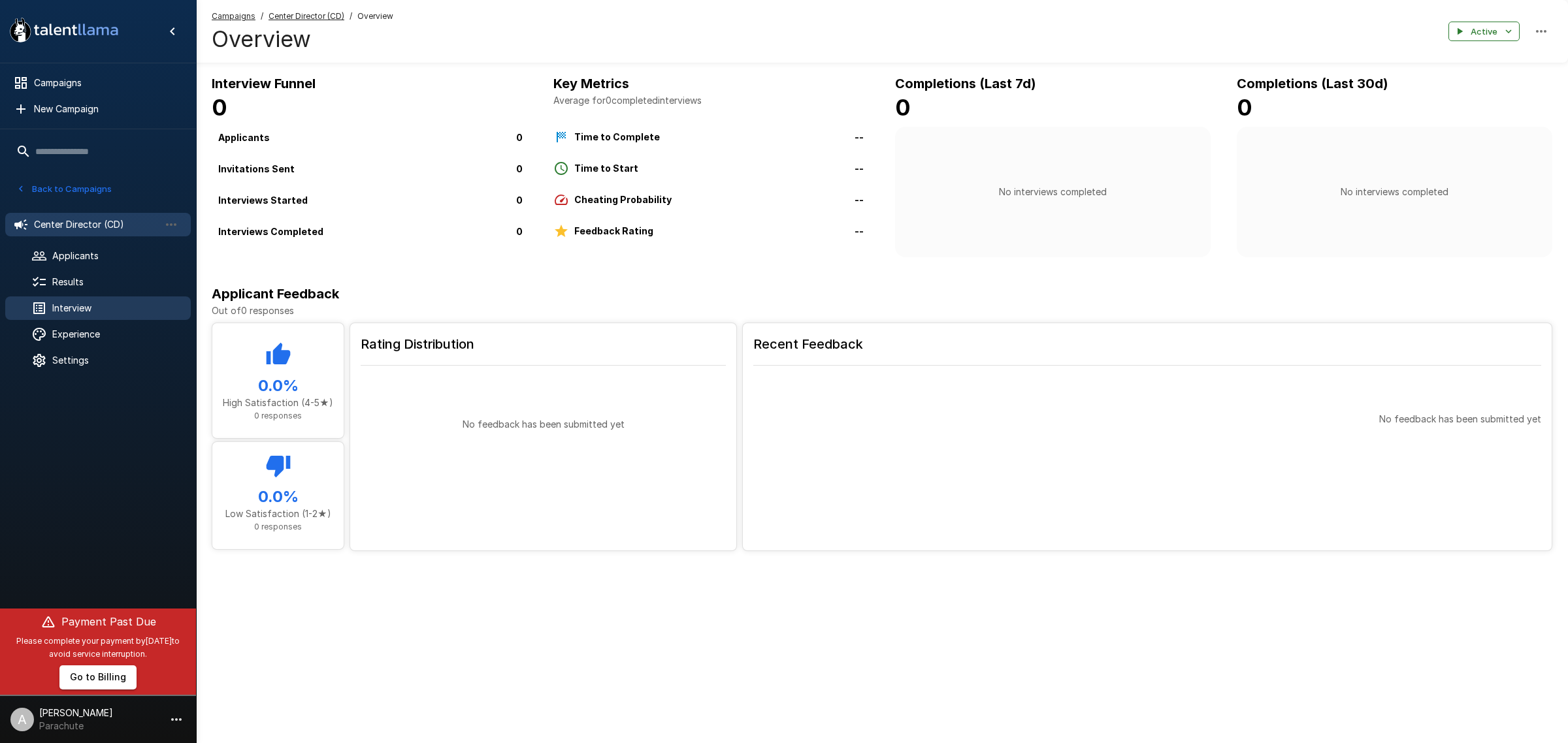
click at [98, 318] on div "Interview" at bounding box center [98, 308] width 186 height 24
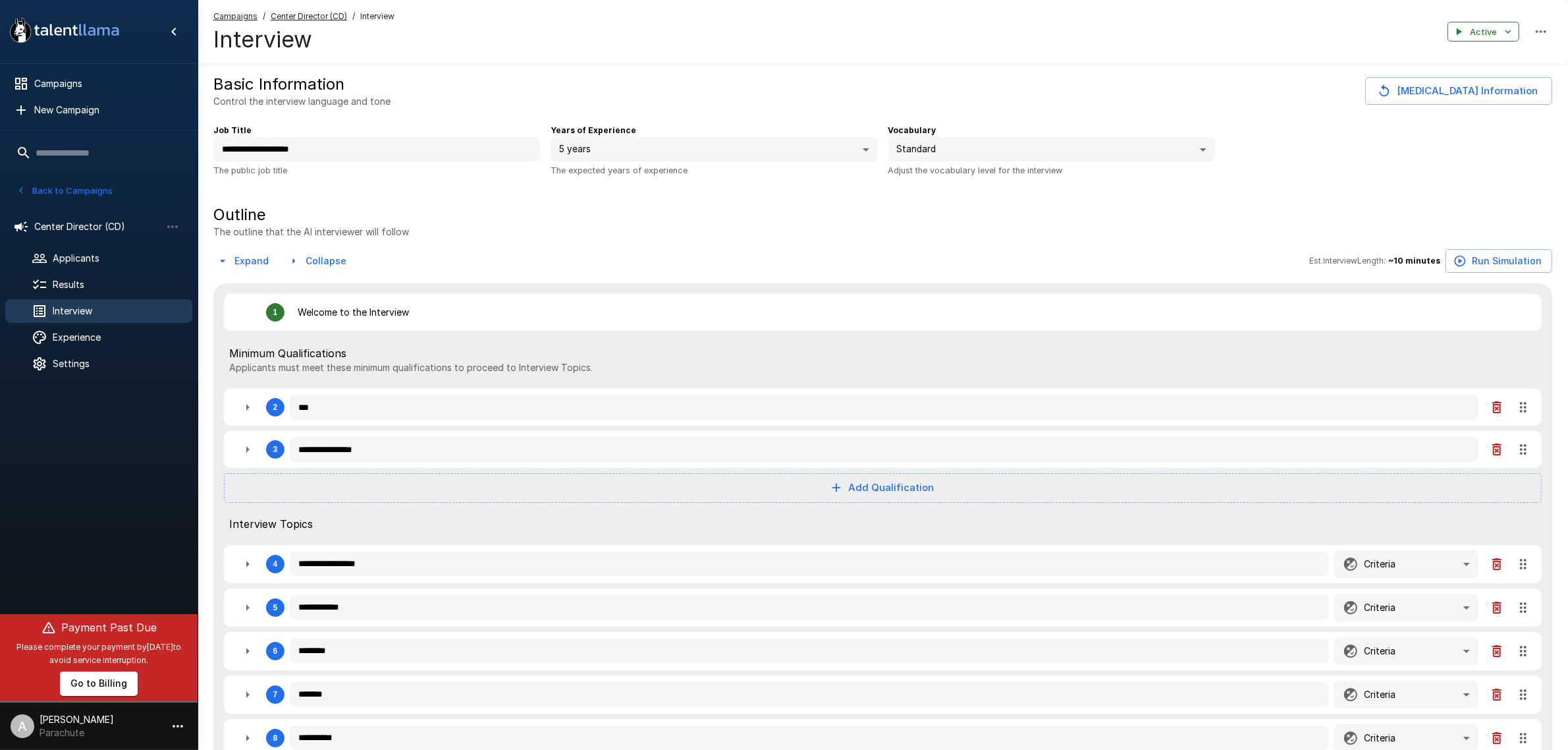
type textarea "*"
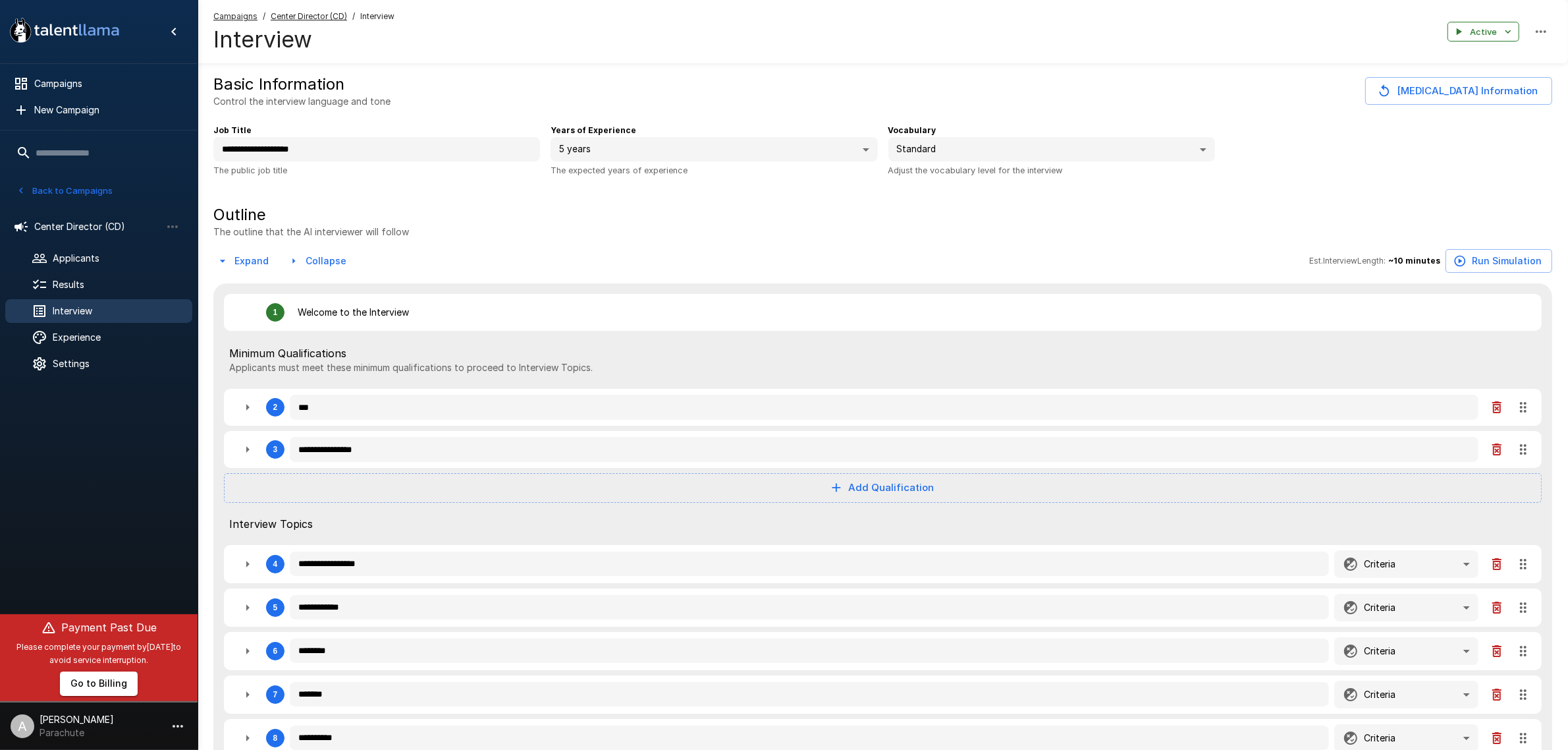
type textarea "*"
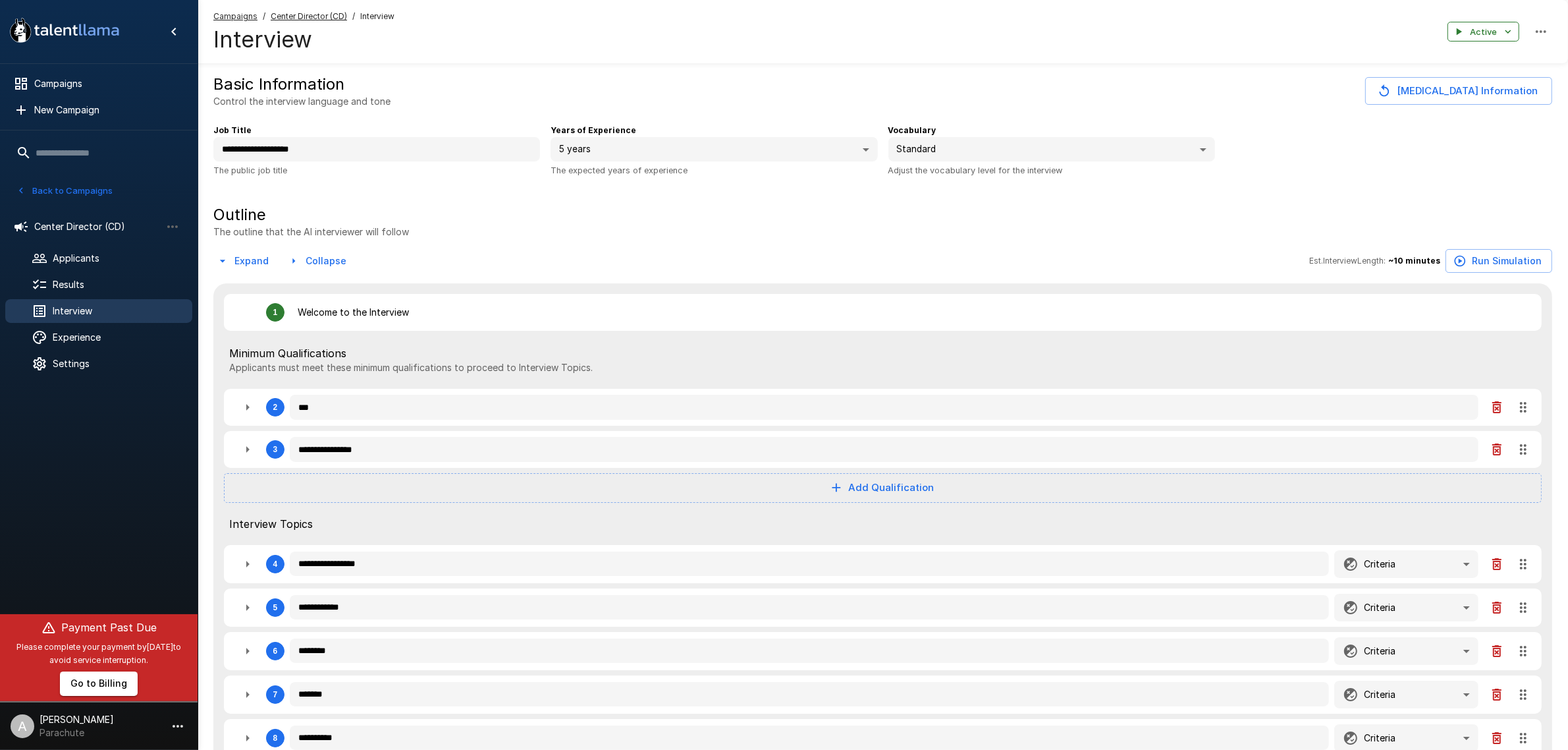
type textarea "*"
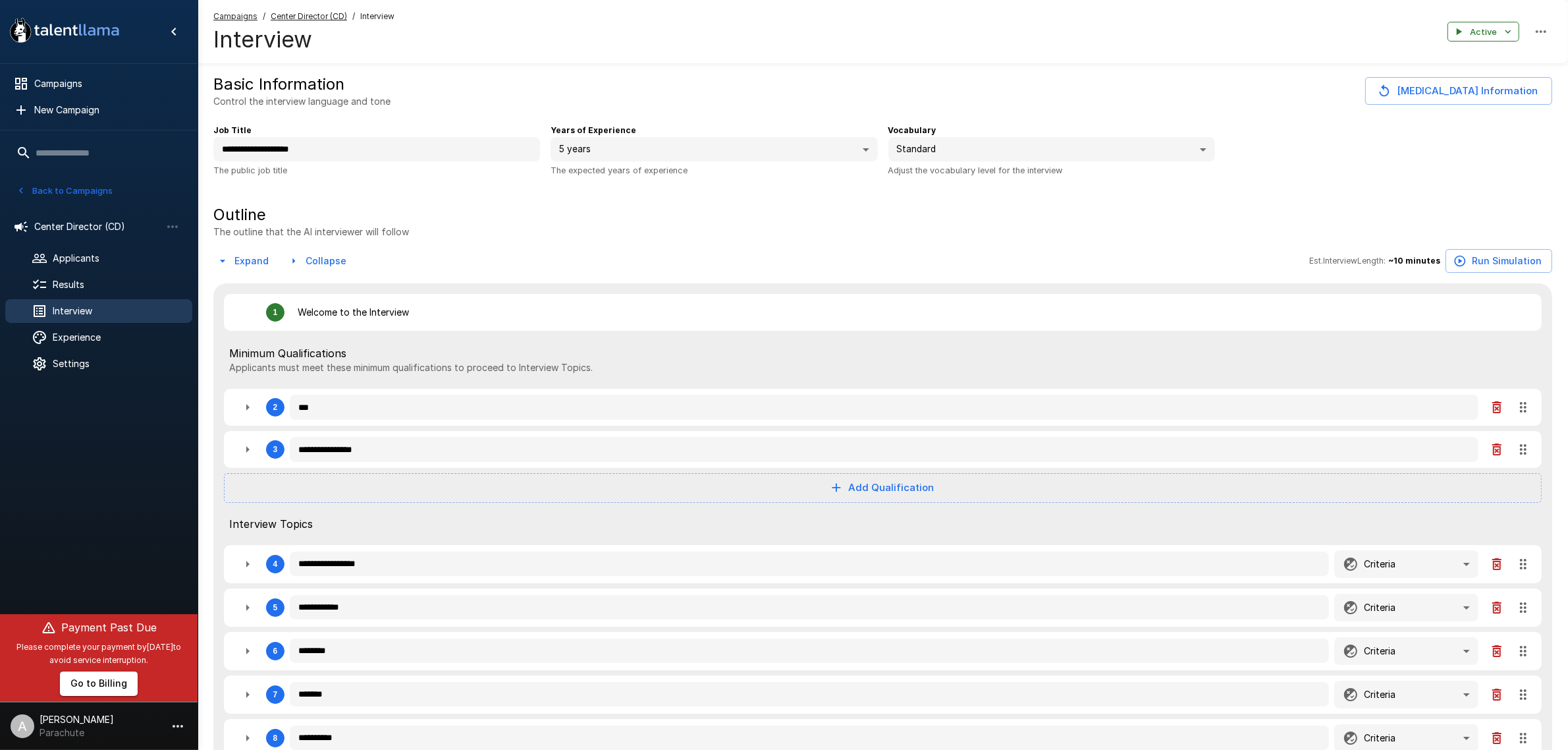
type textarea "*"
click at [243, 410] on icon "button" at bounding box center [247, 407] width 16 height 16
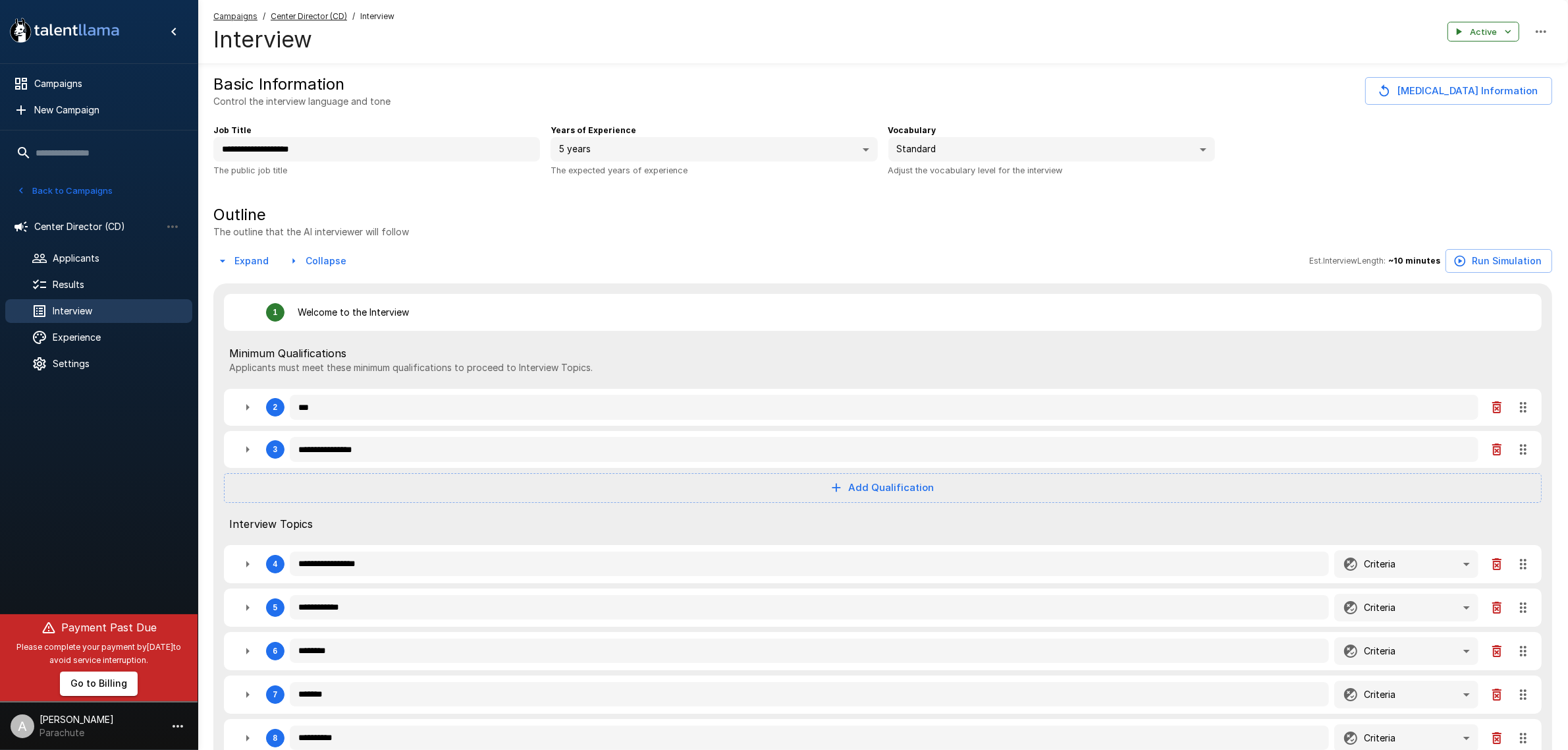
type textarea "*"
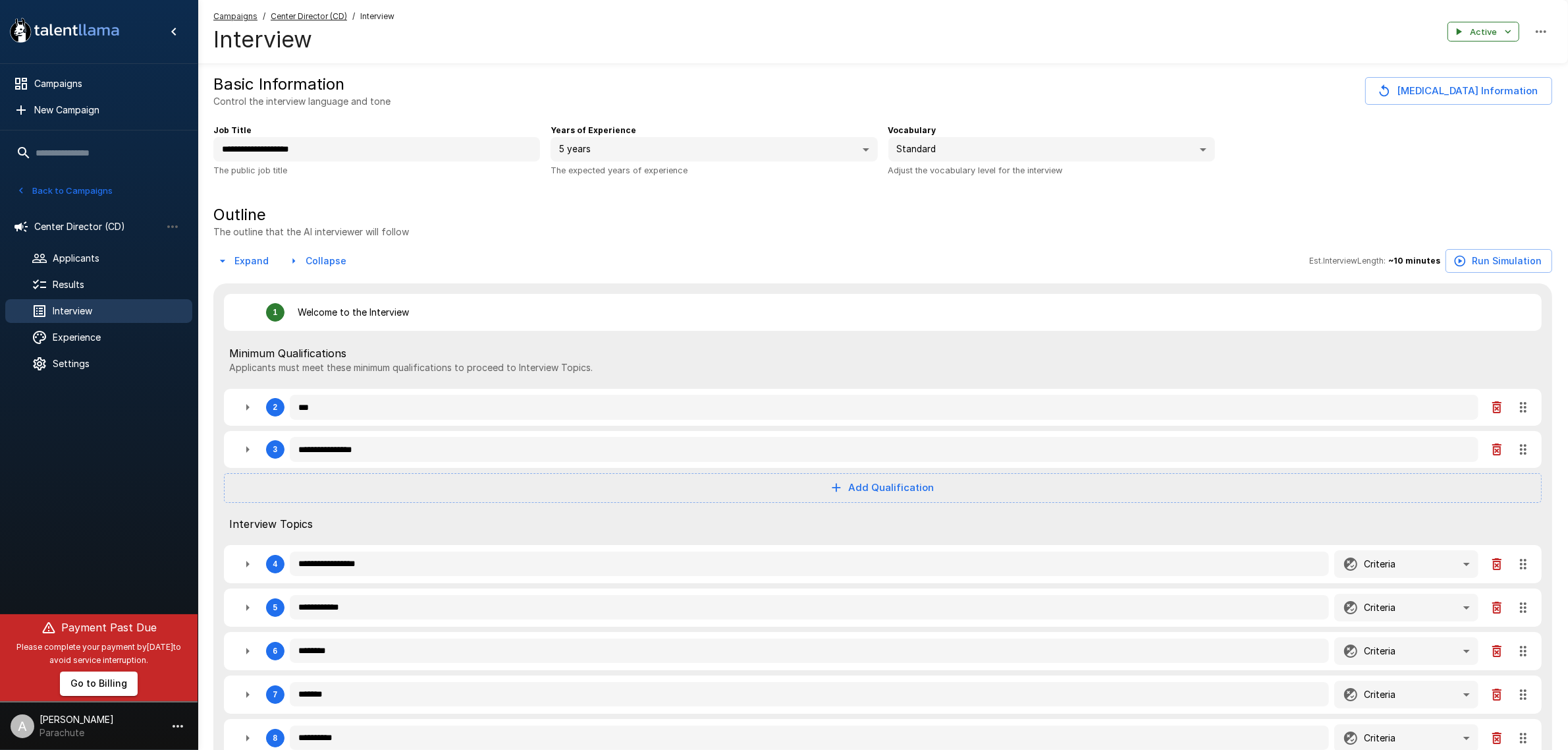
type textarea "*"
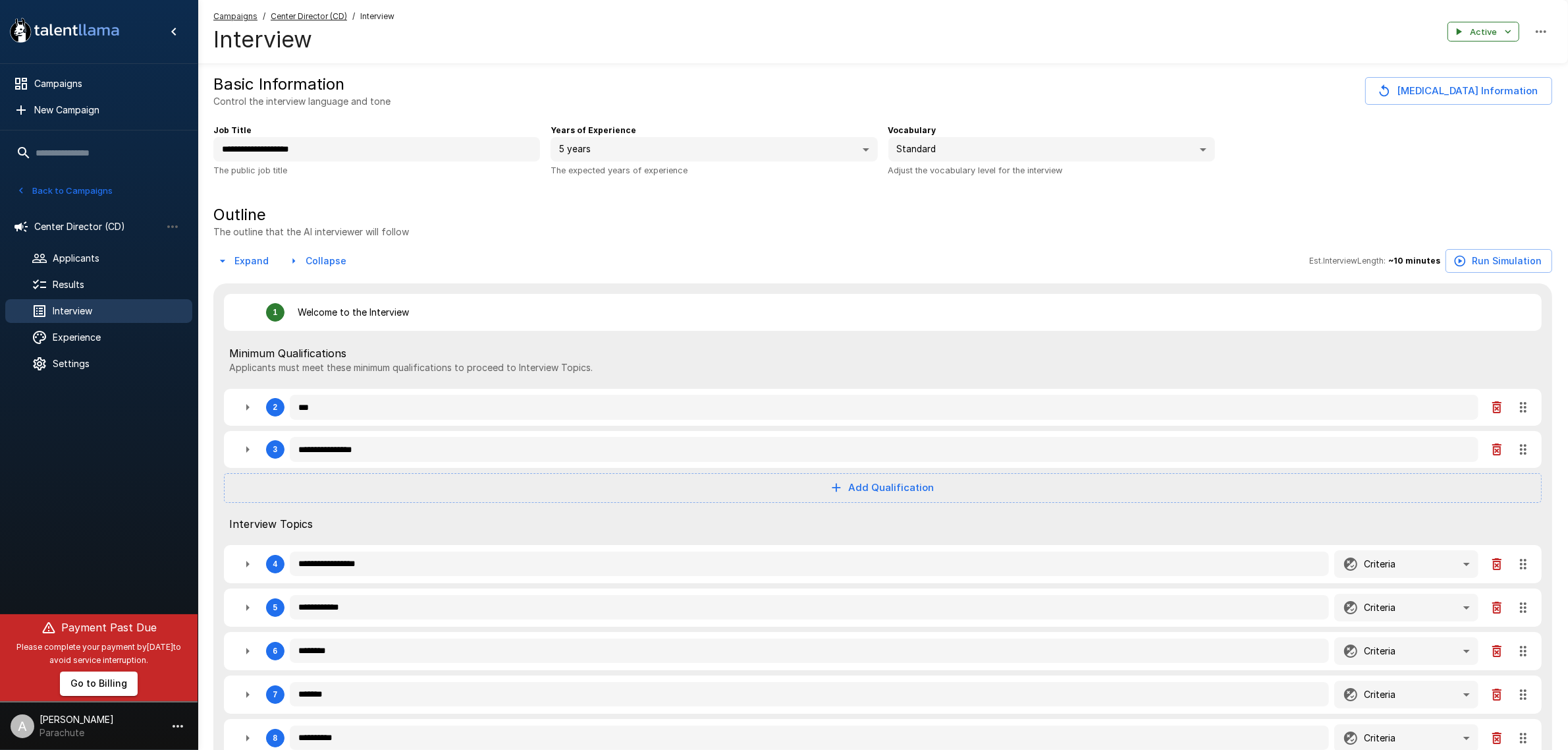
type textarea "*"
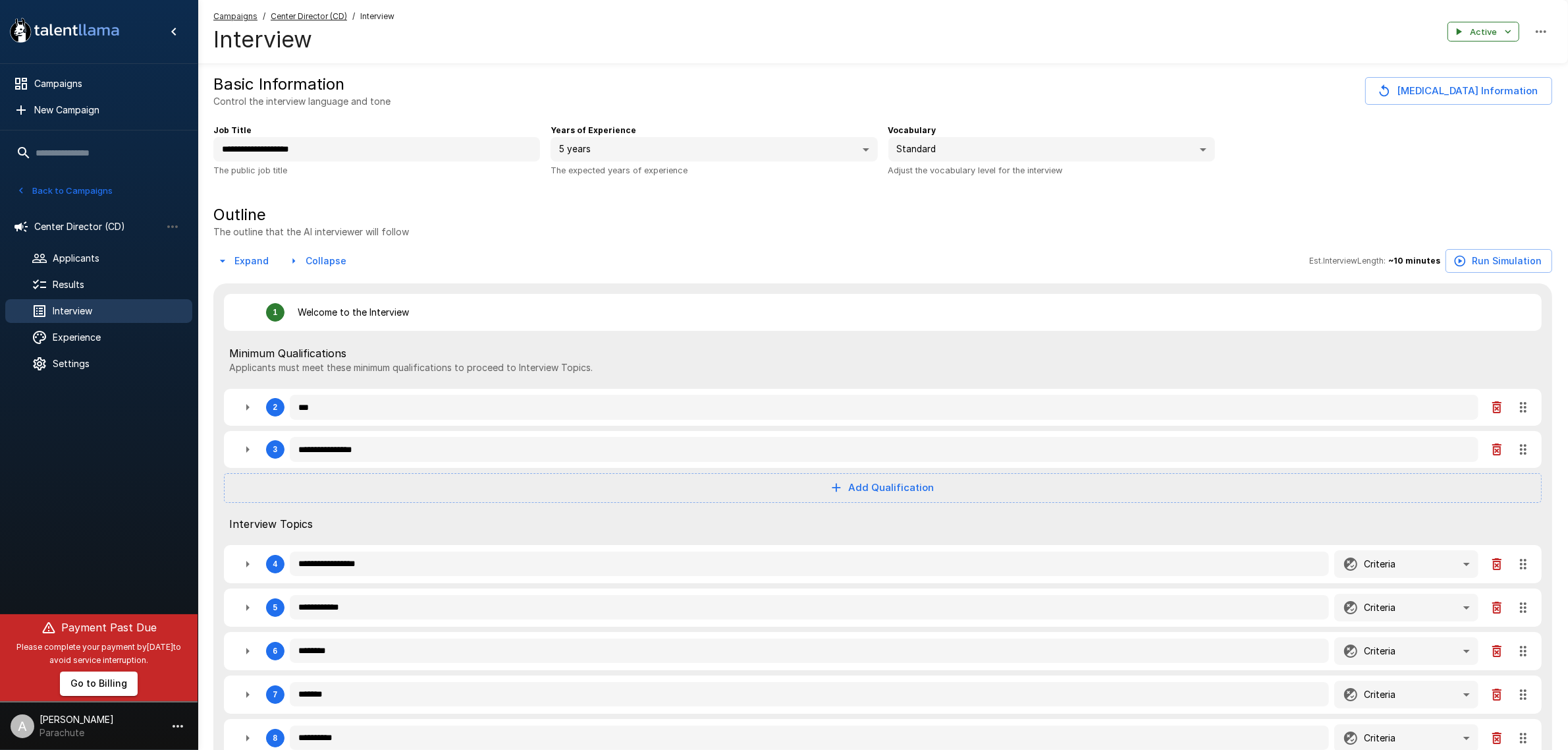
type textarea "*"
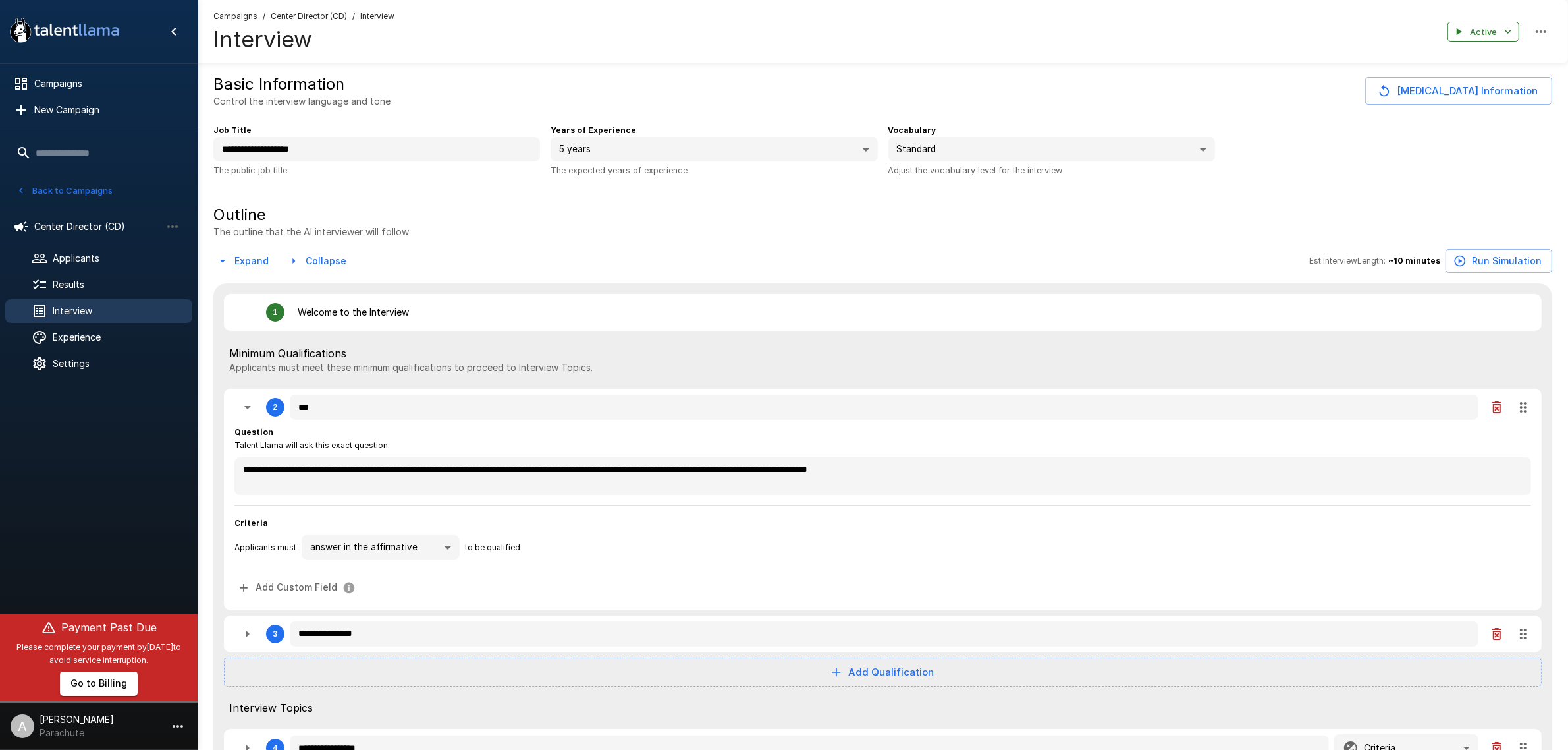
scroll to position [83, 0]
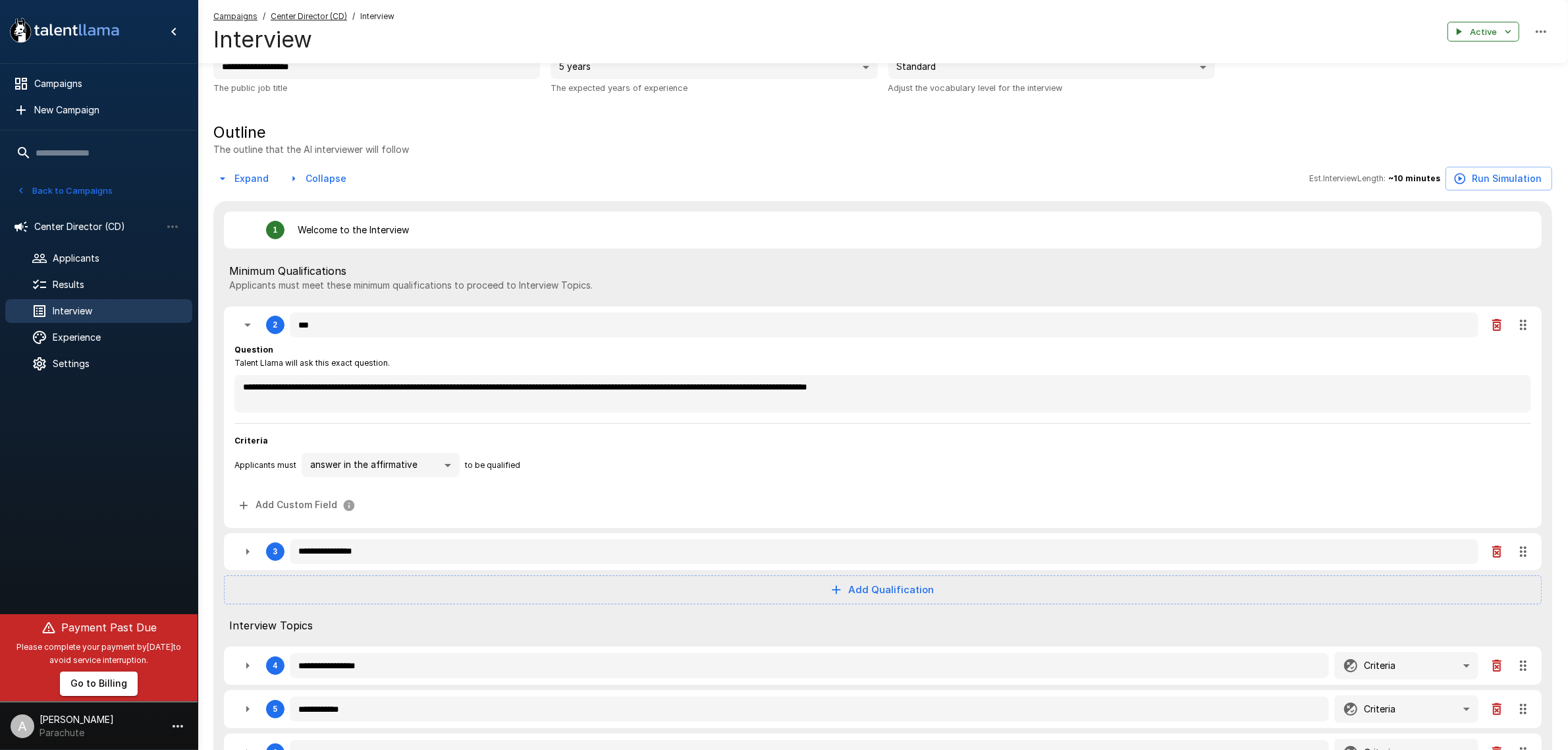
click at [247, 555] on icon "button" at bounding box center [247, 552] width 16 height 16
type textarea "*"
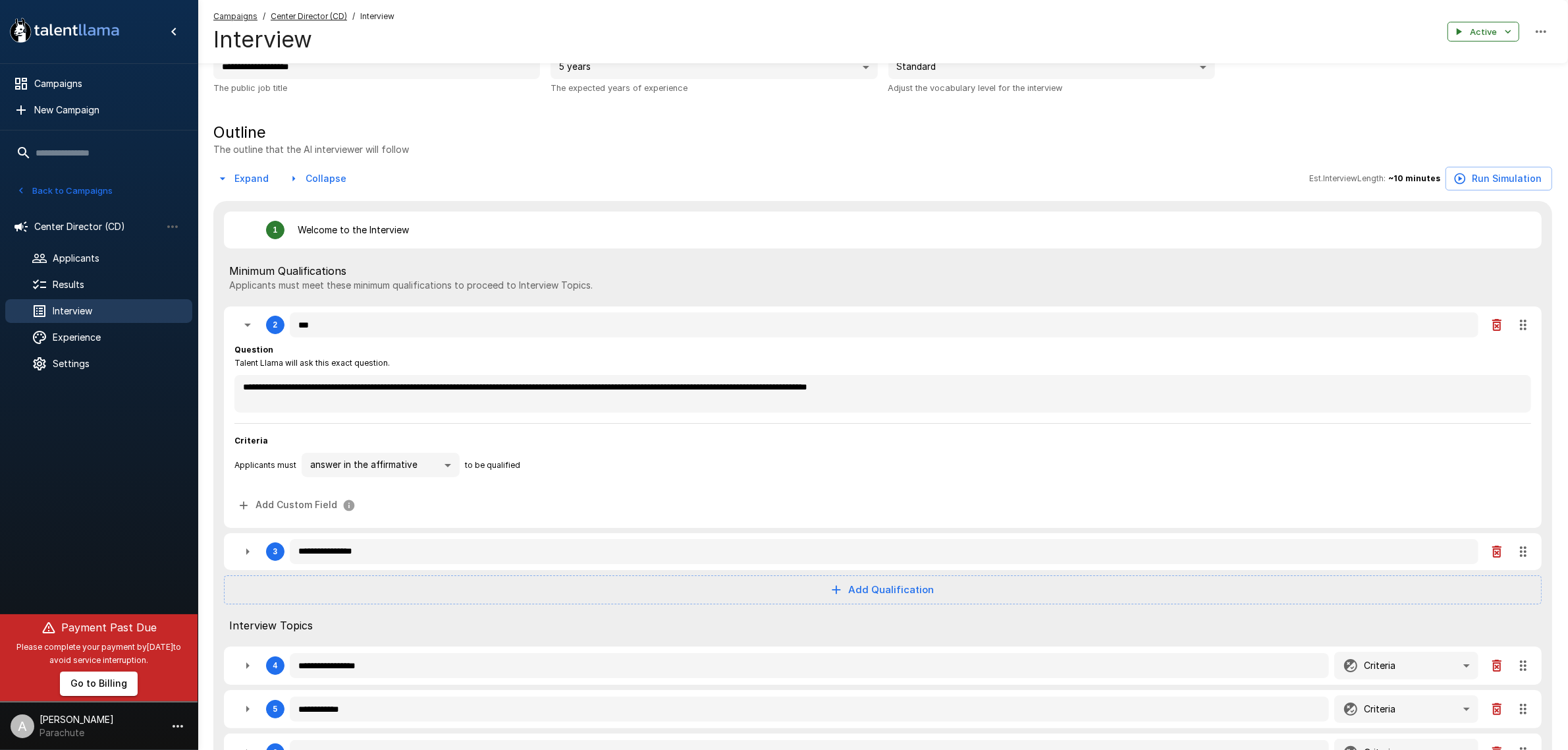
type textarea "*"
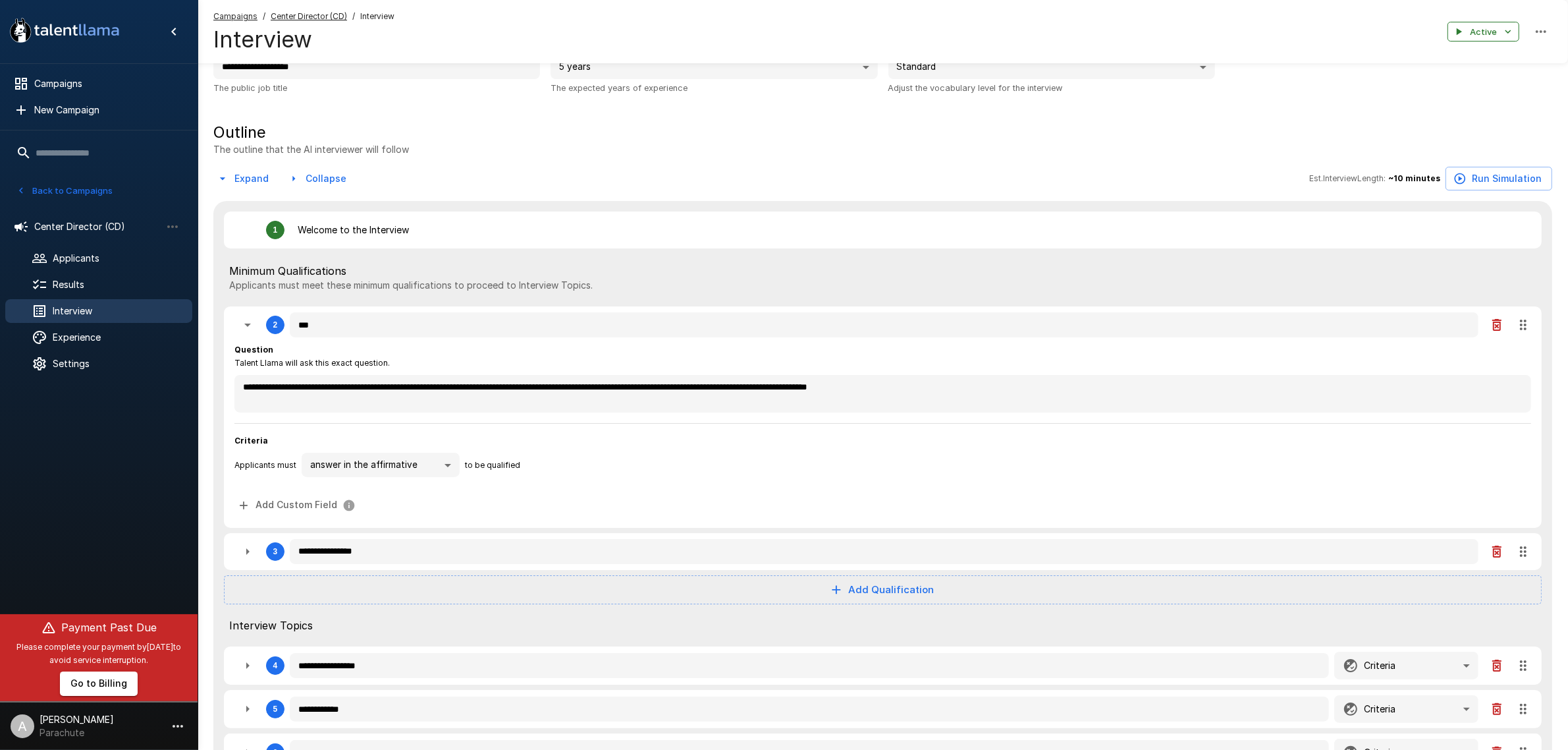
type textarea "*"
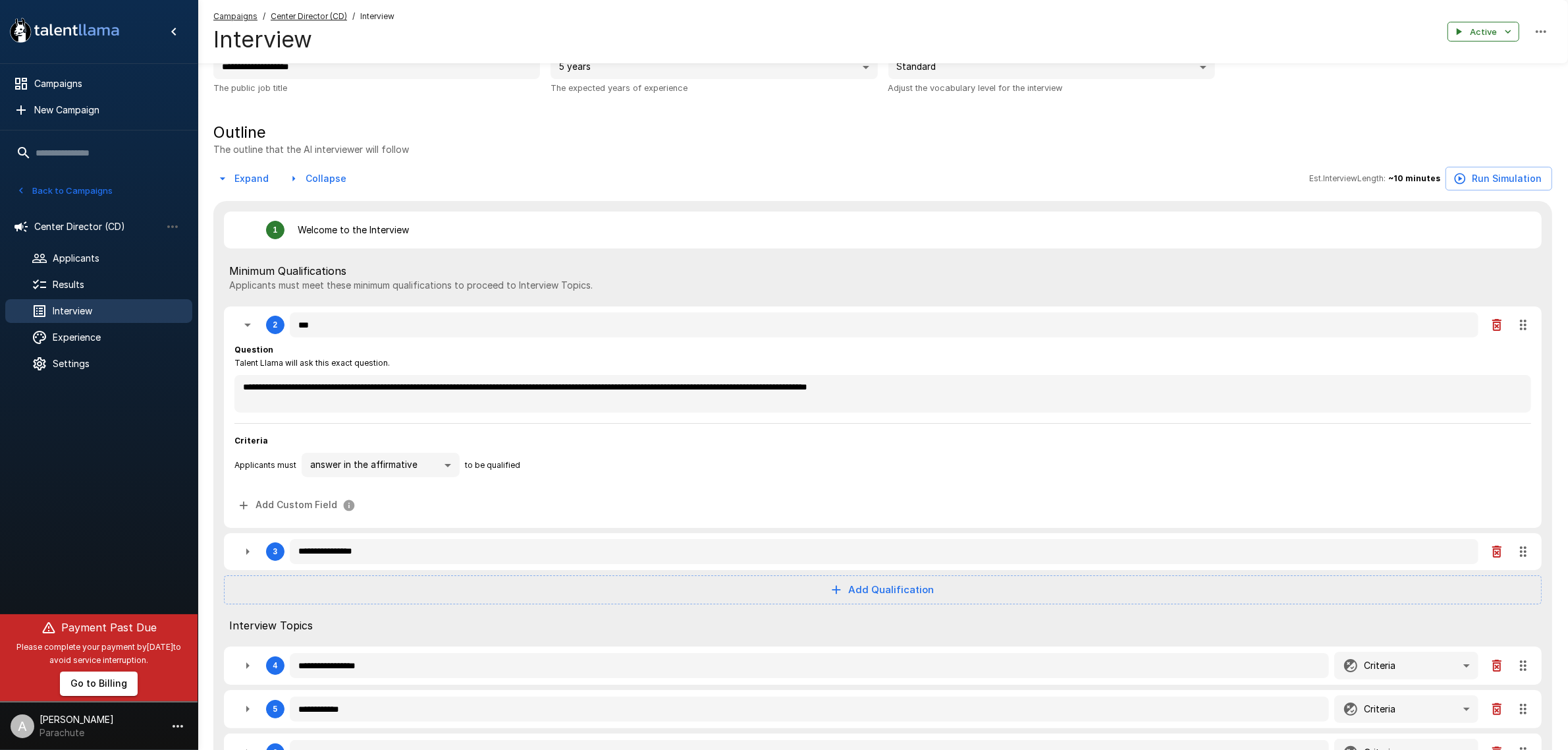
type textarea "*"
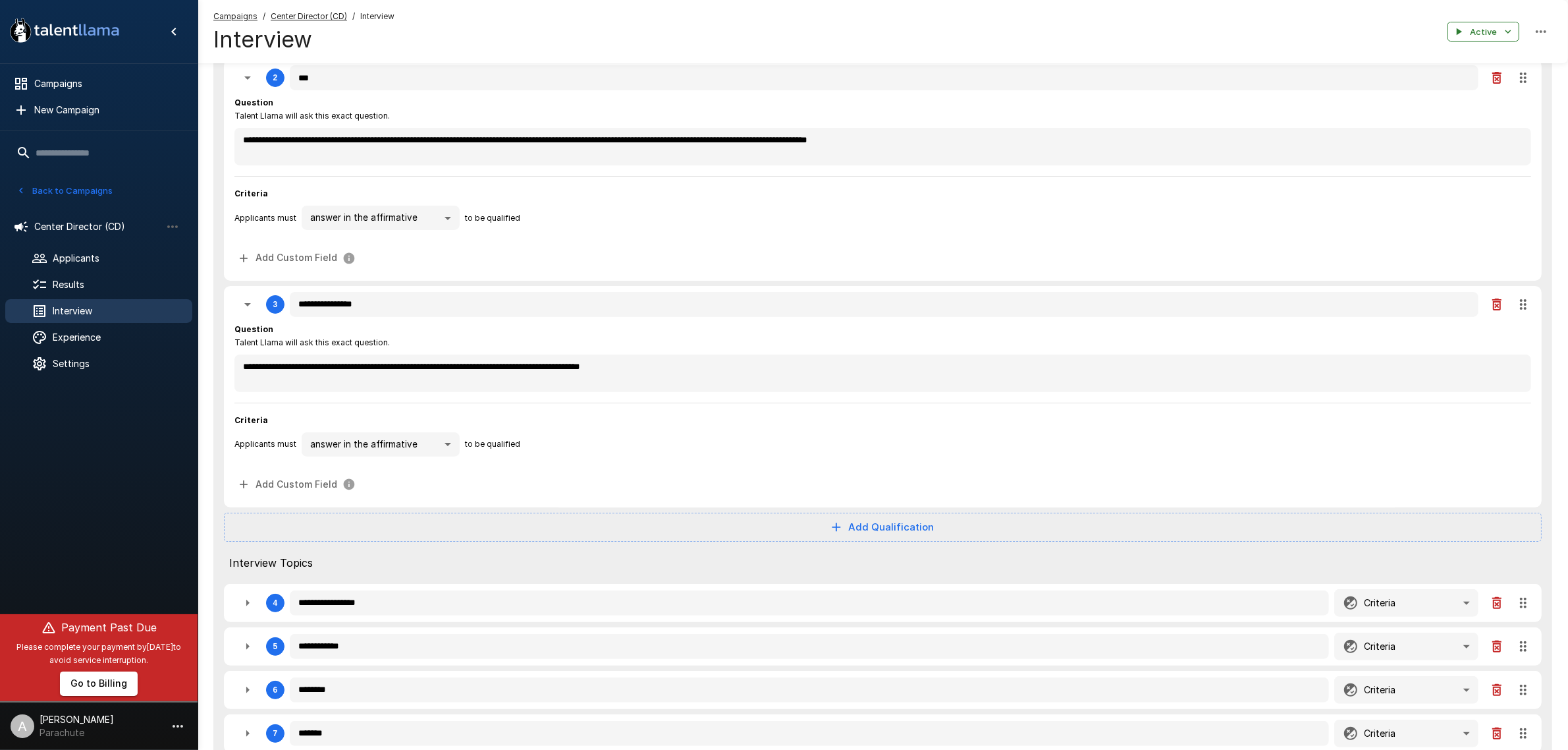
scroll to position [494, 0]
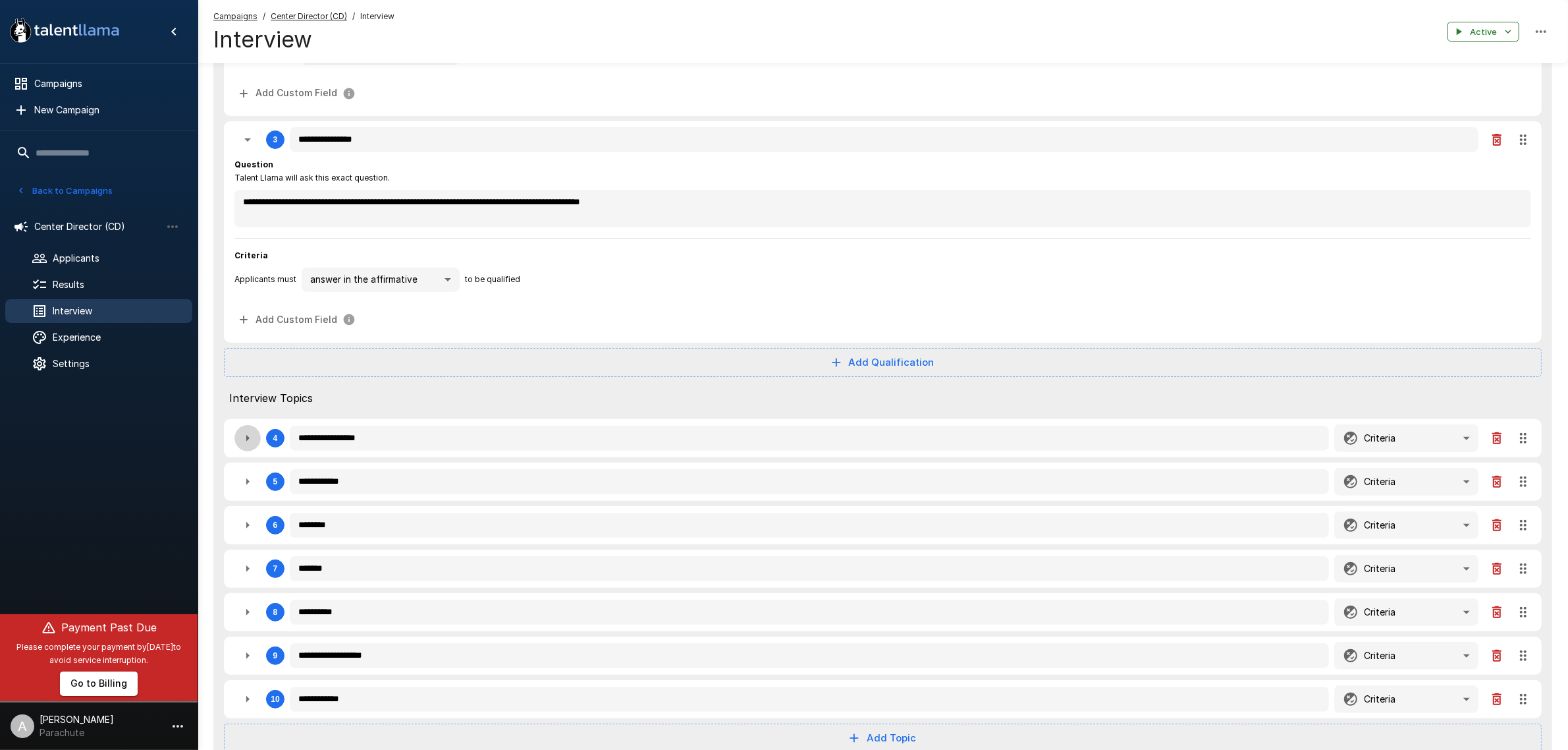
click at [242, 437] on icon "button" at bounding box center [247, 438] width 16 height 16
type textarea "*"
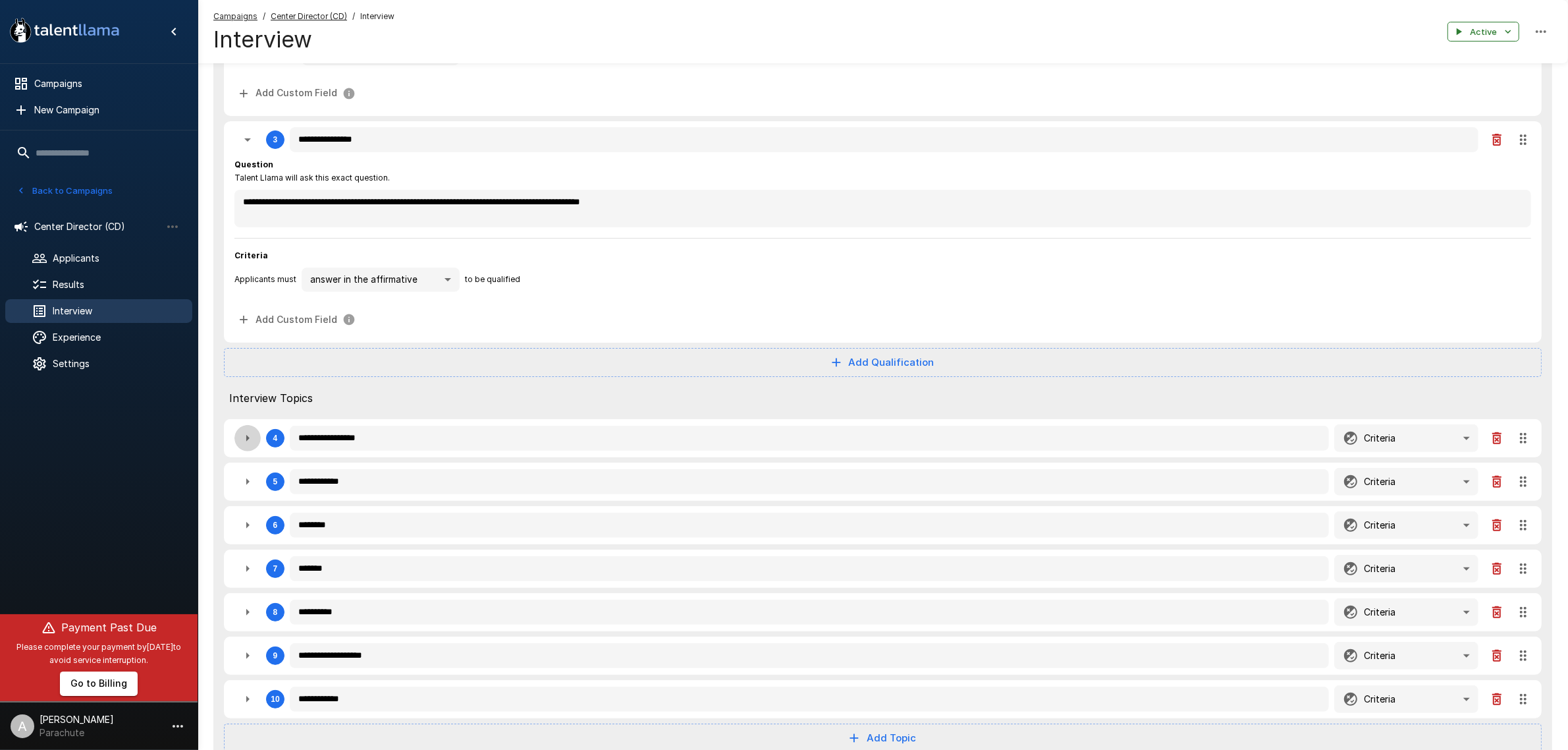
type textarea "*"
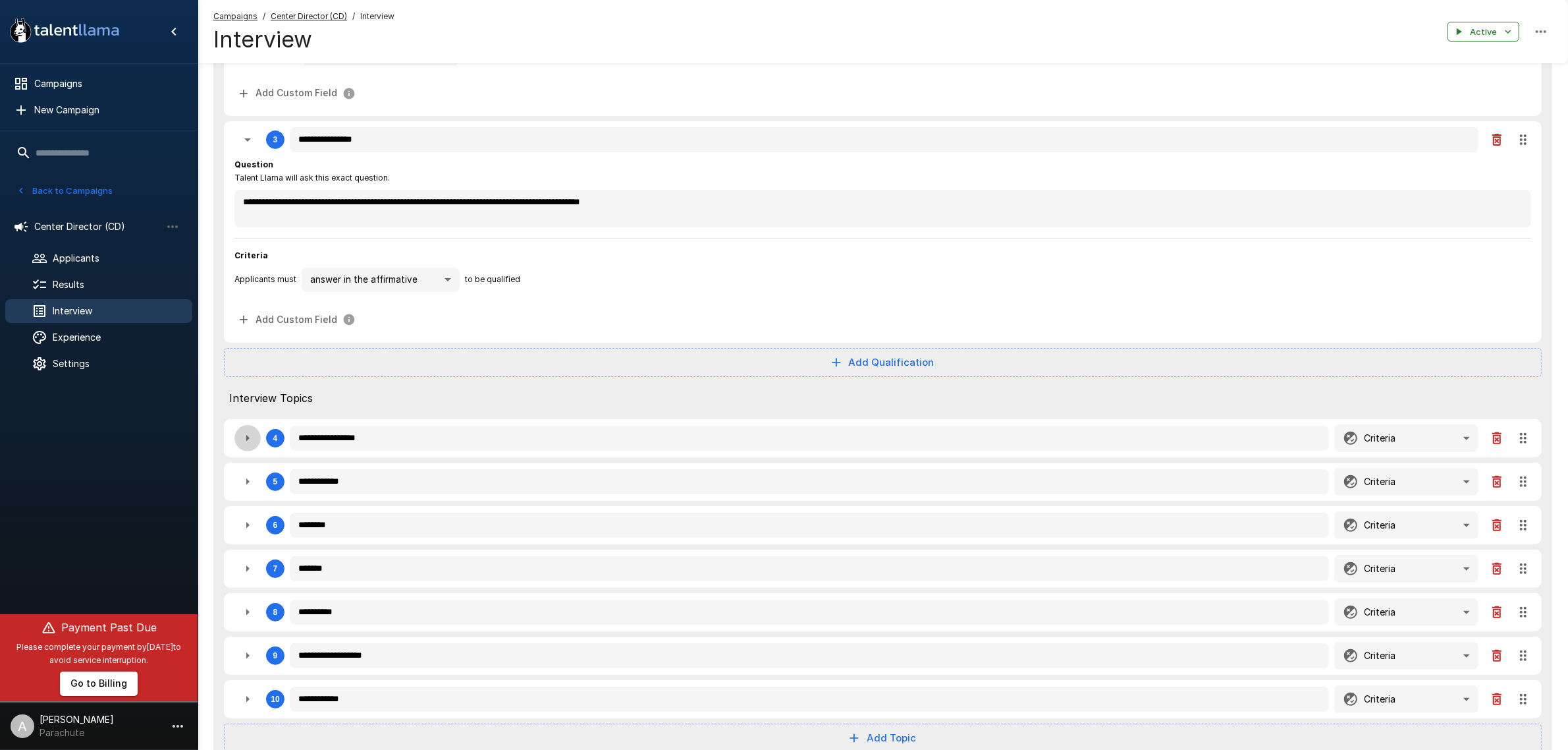
type textarea "*"
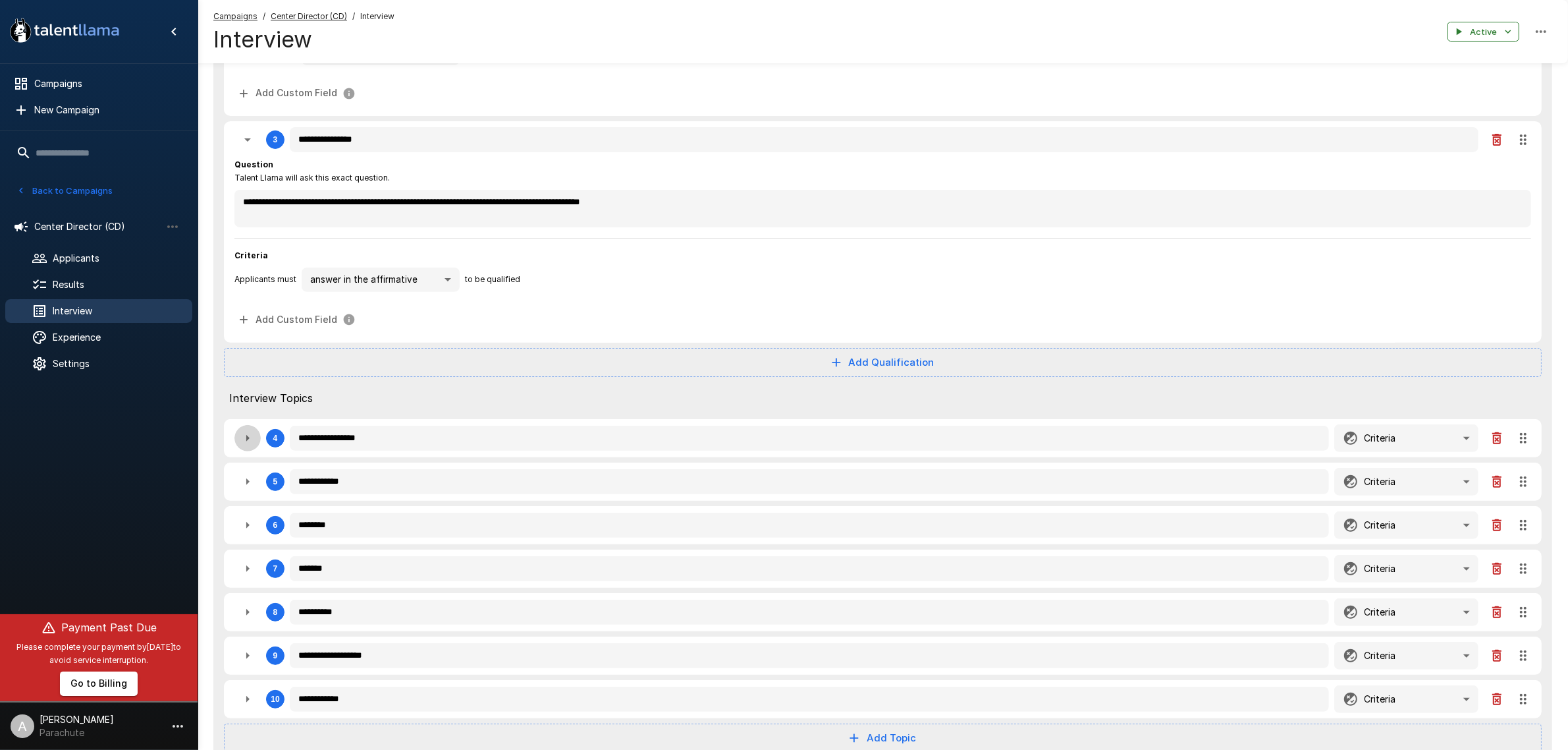
type textarea "*"
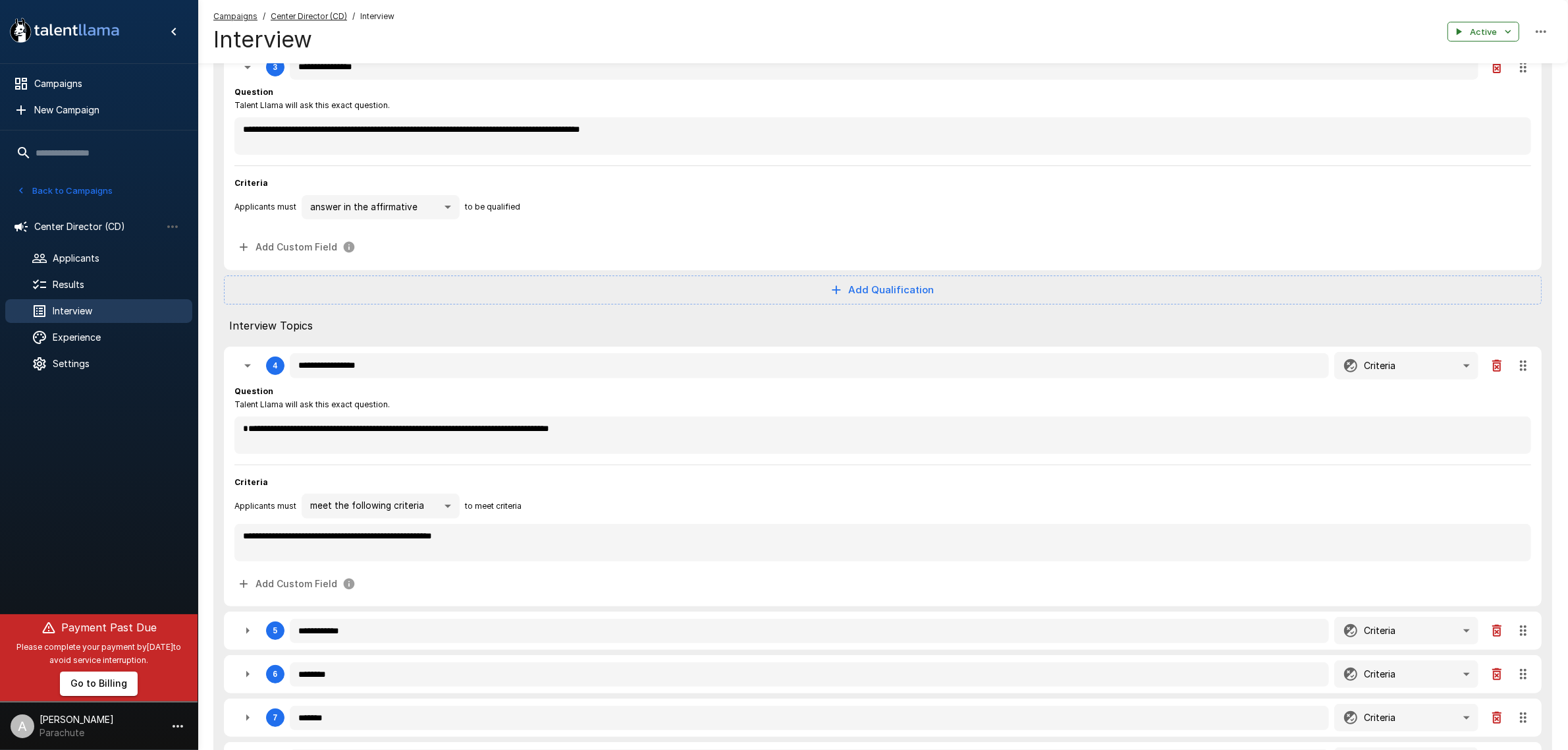
scroll to position [741, 0]
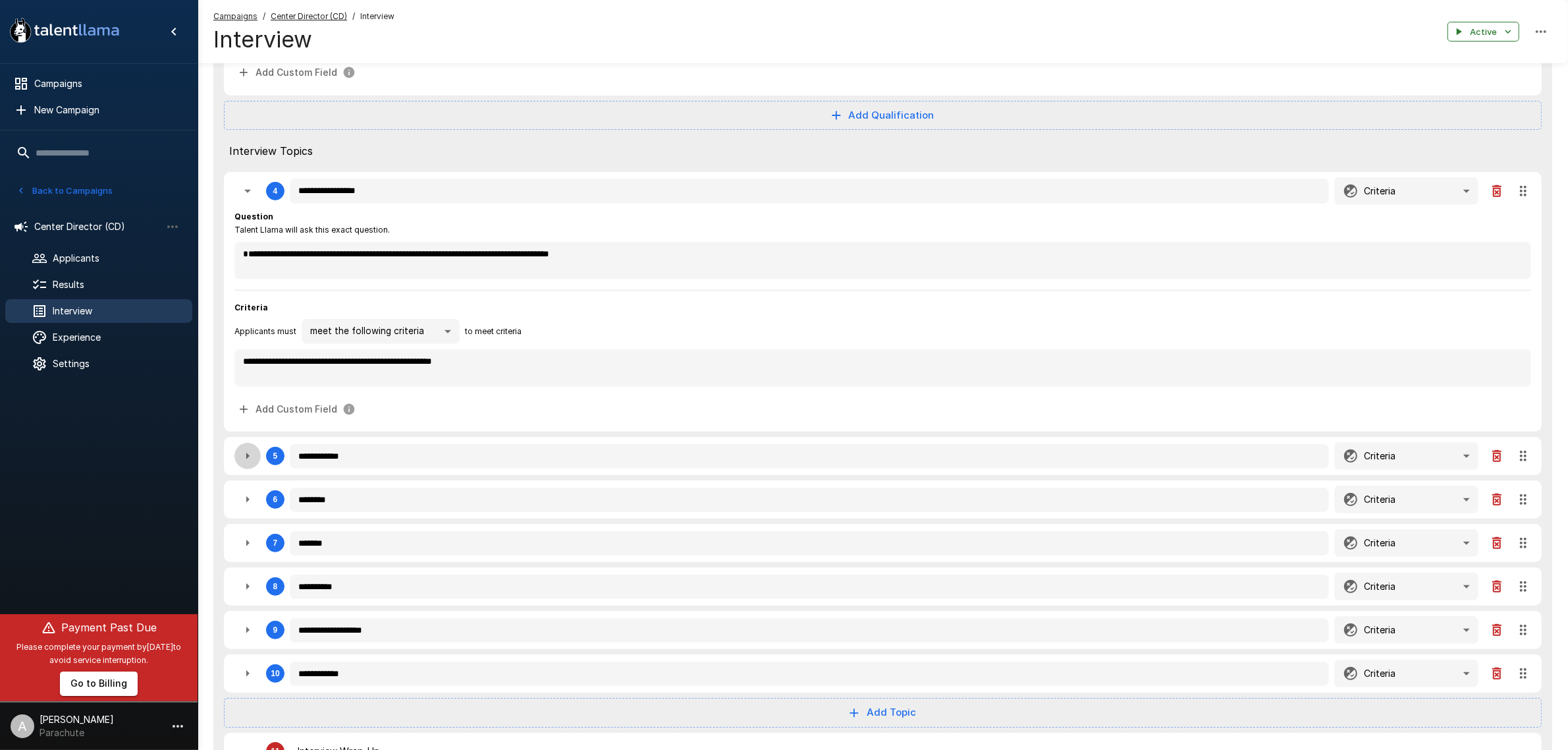
click at [247, 454] on icon "button" at bounding box center [247, 456] width 16 height 16
type textarea "*"
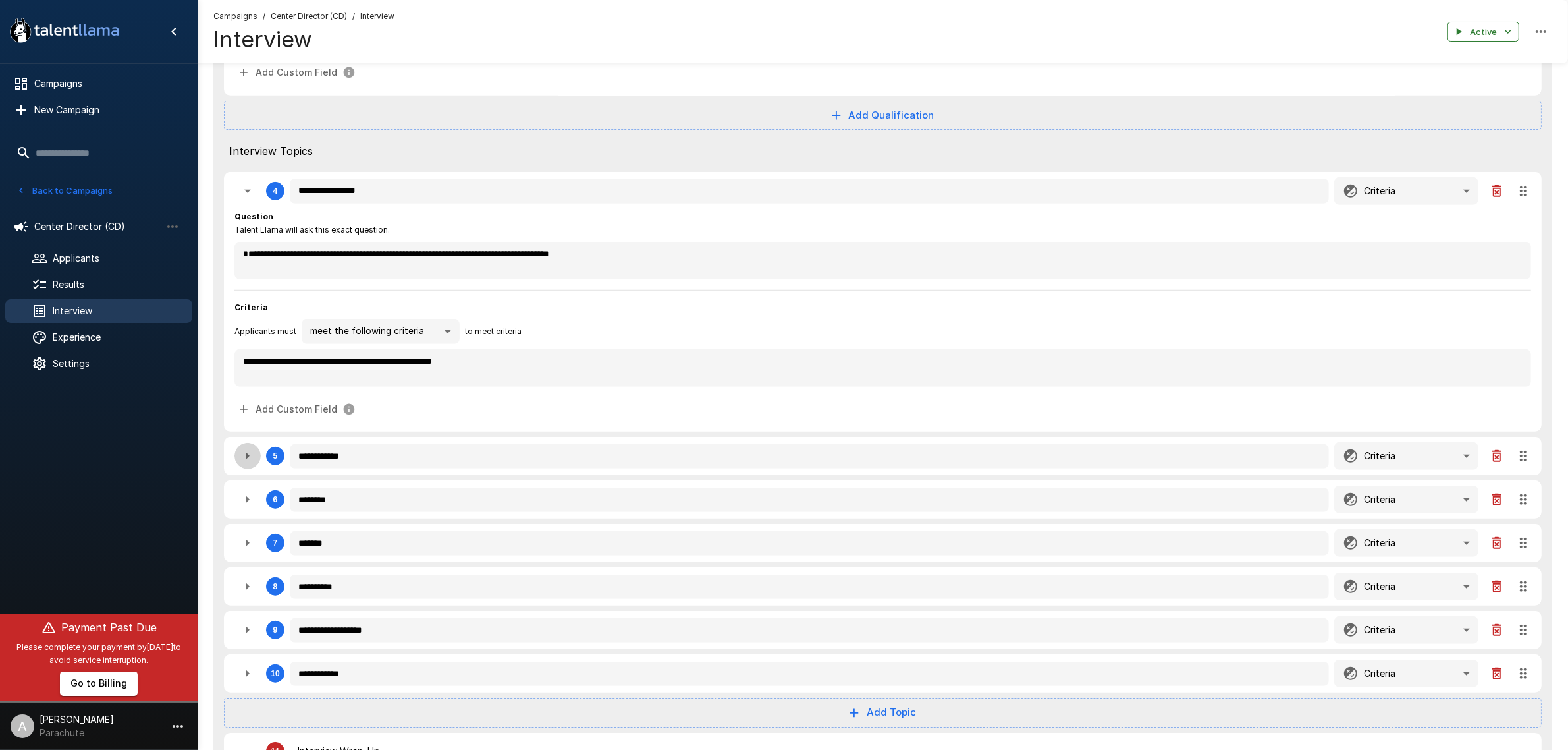
type textarea "*"
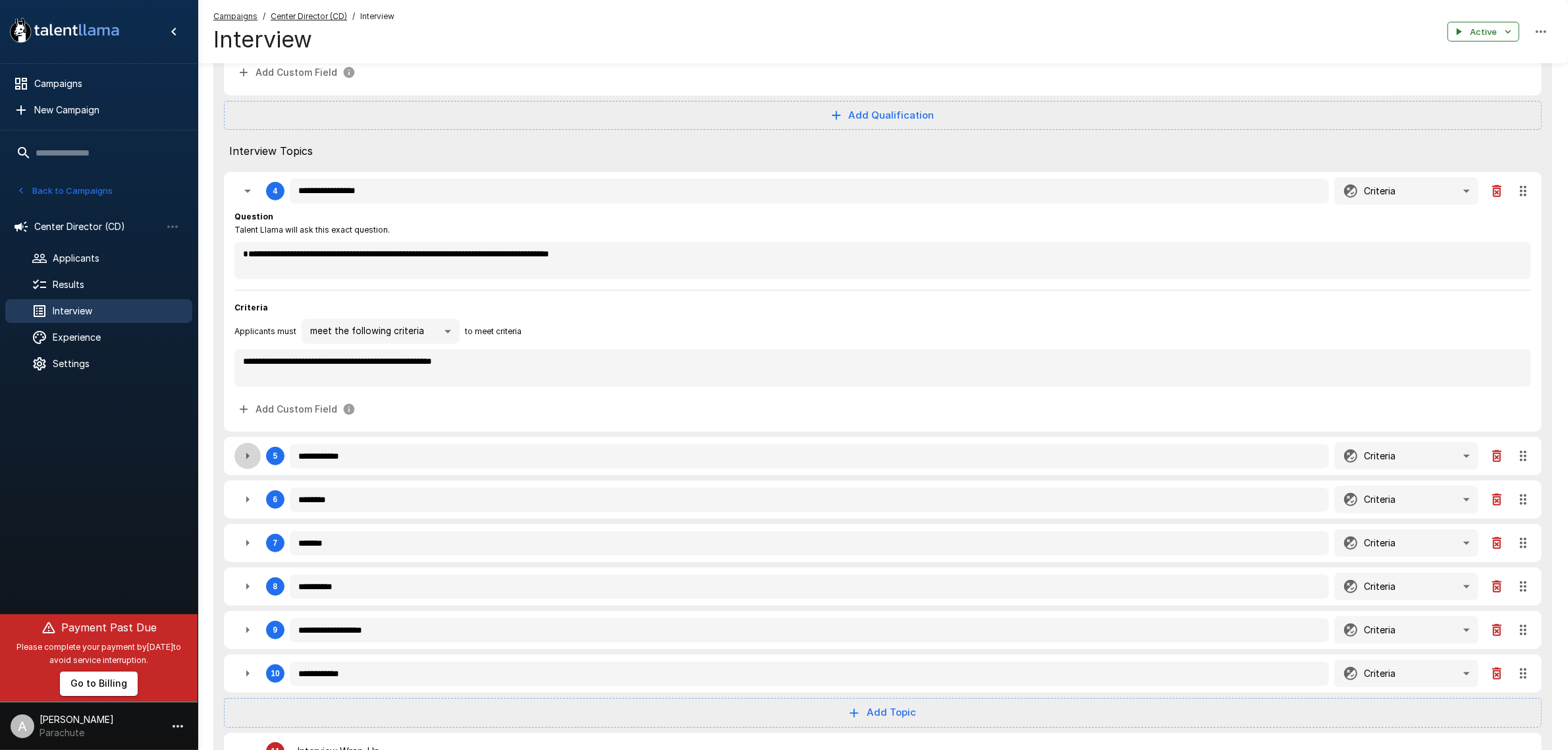
type textarea "*"
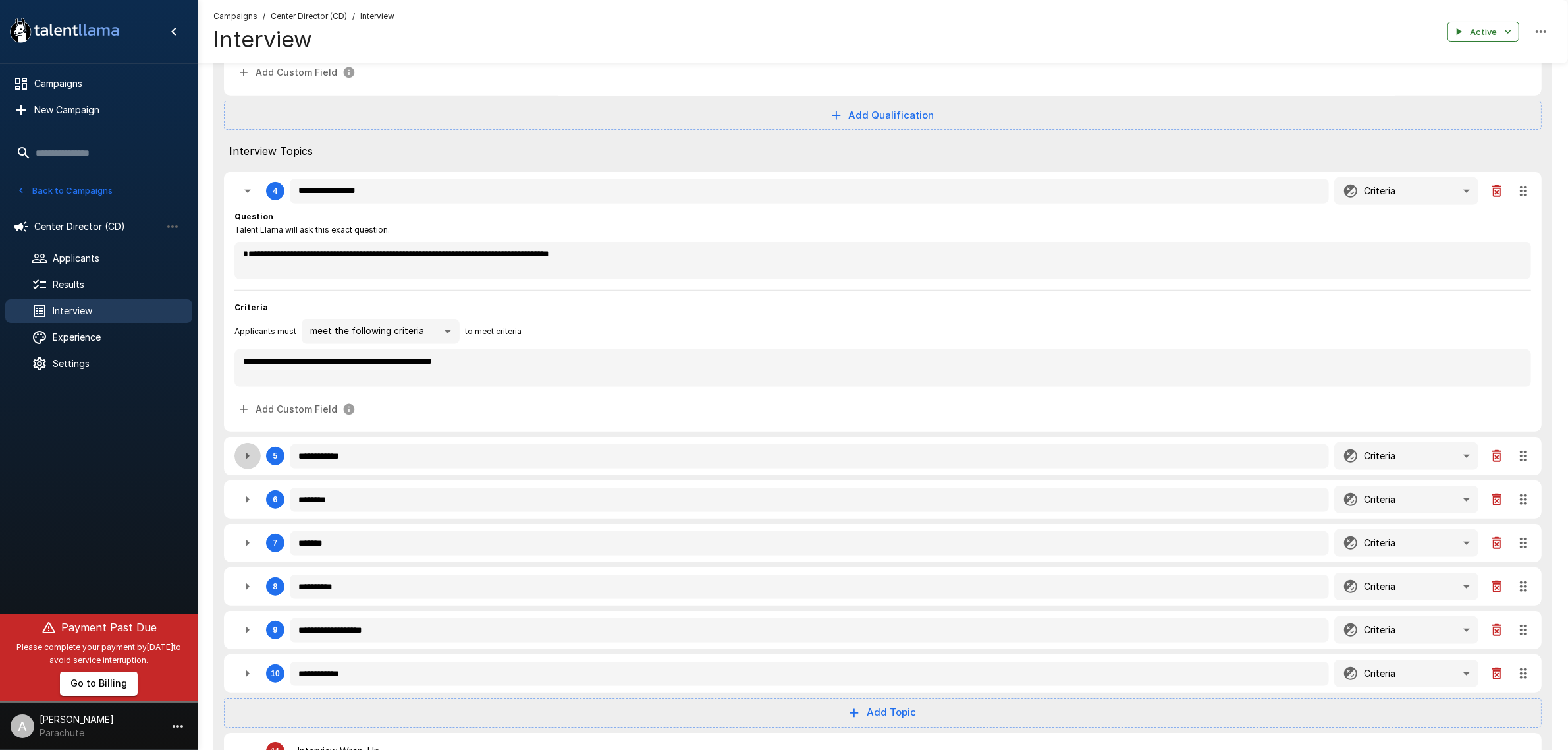
type textarea "*"
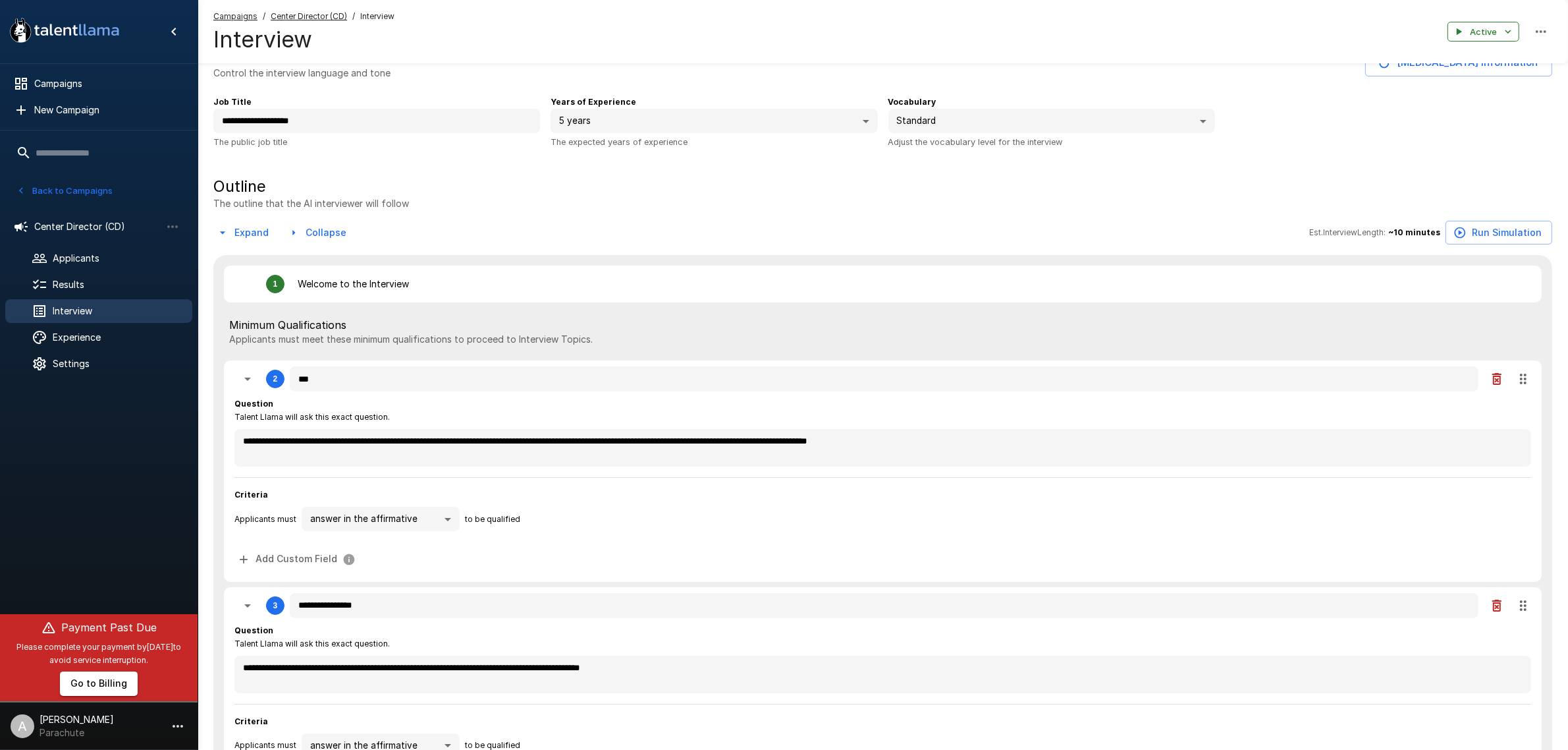
scroll to position [0, 0]
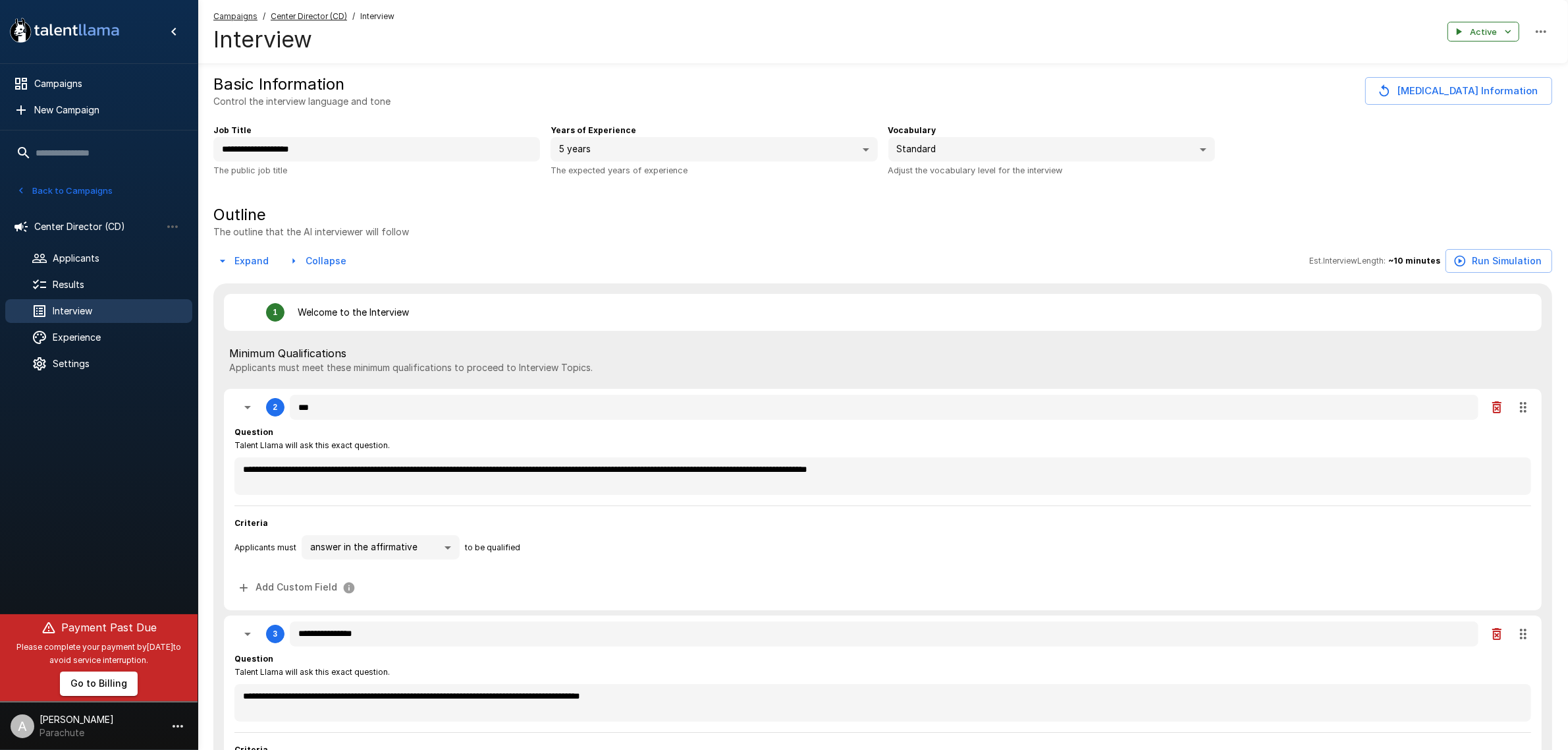
click at [86, 184] on button "Back to Campaigns" at bounding box center [64, 190] width 103 height 20
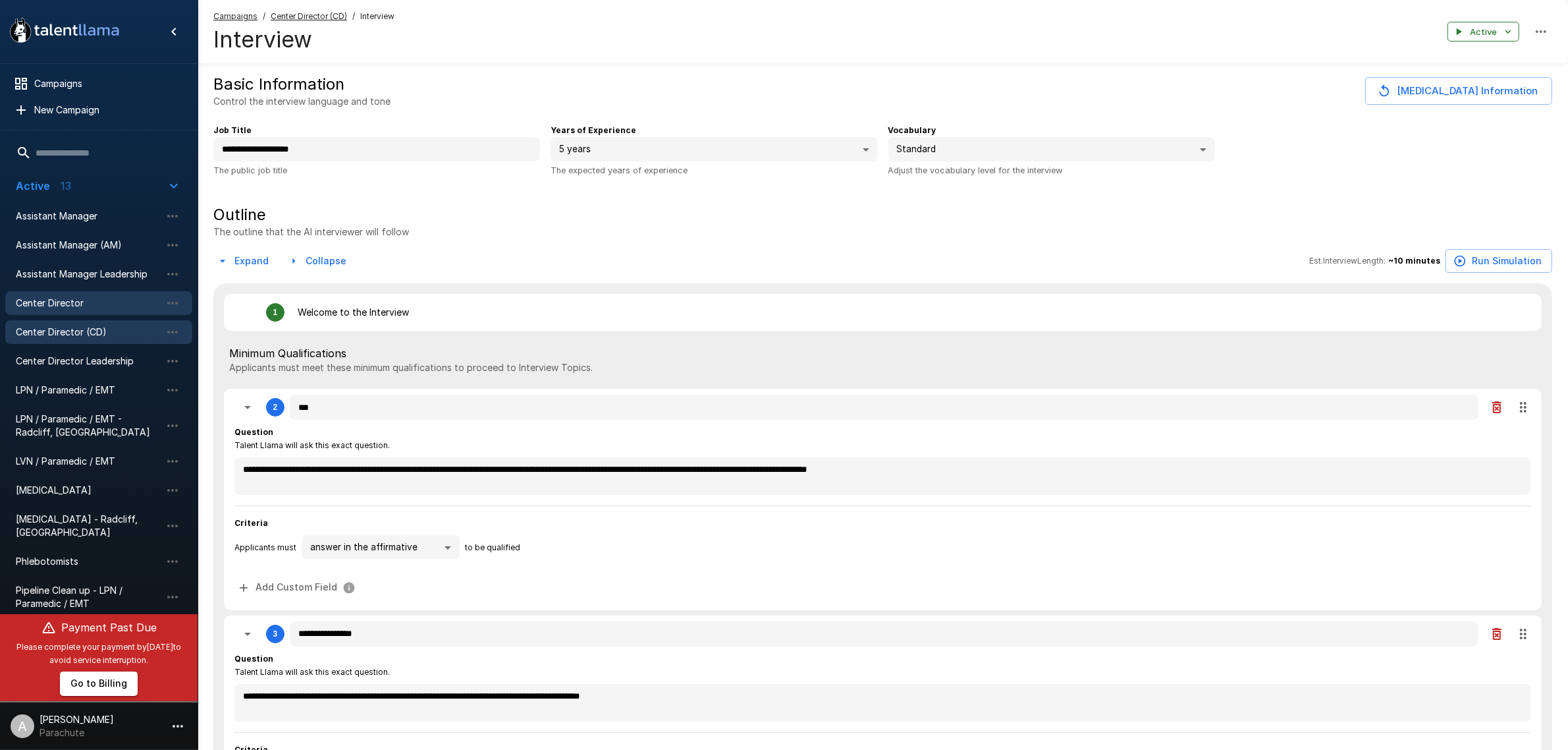
click at [111, 295] on div "Center Director" at bounding box center [99, 304] width 187 height 24
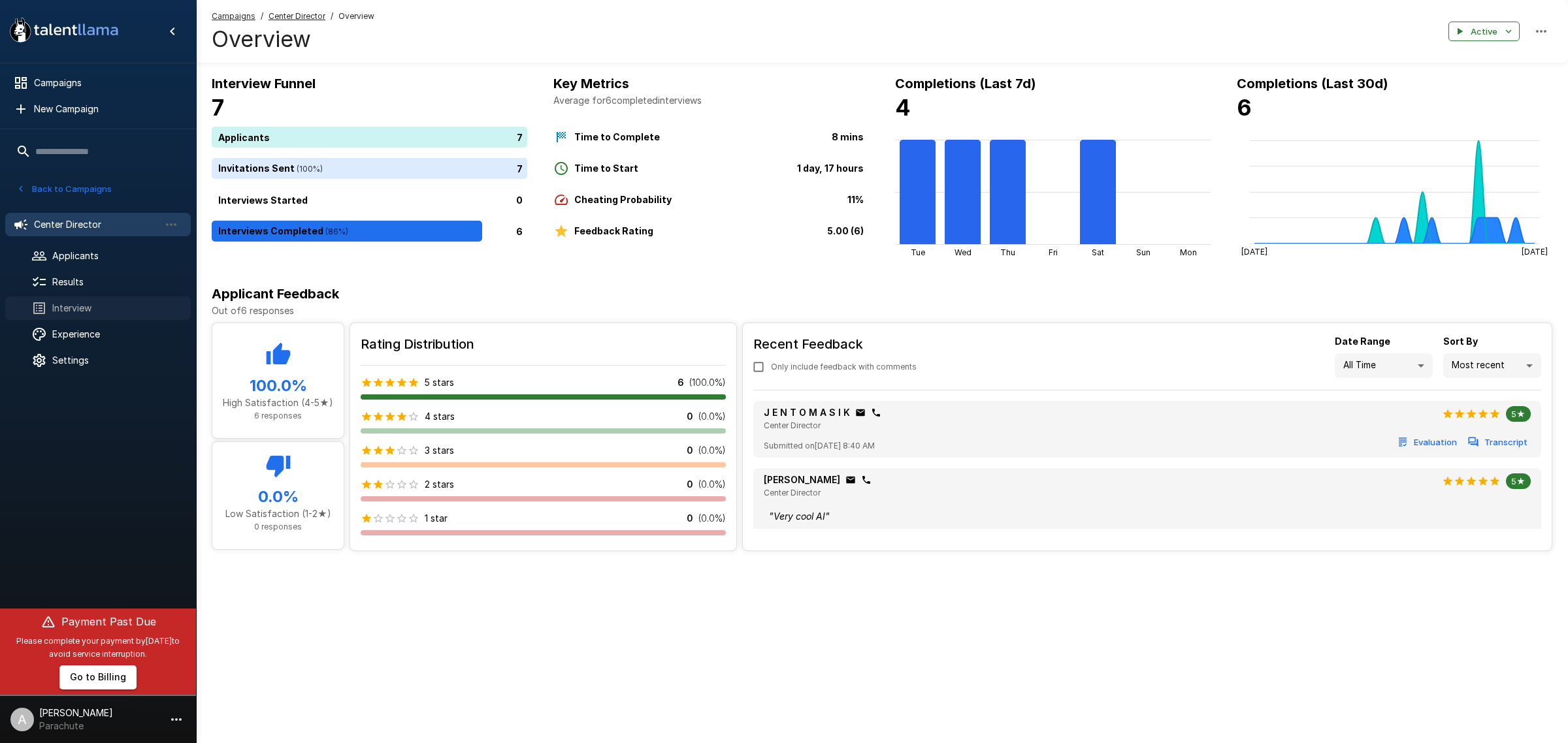
click at [103, 302] on span "Interview" at bounding box center [116, 308] width 128 height 13
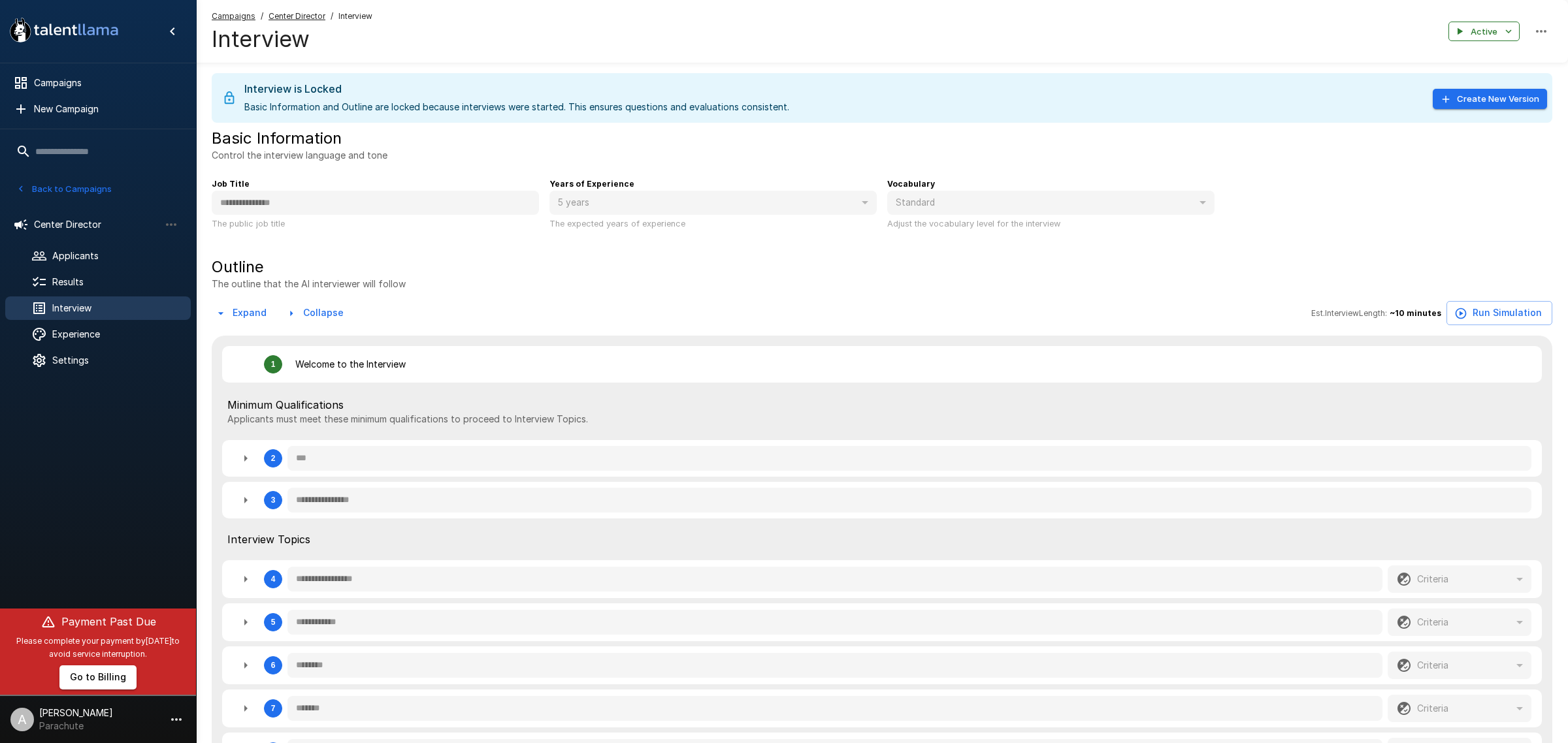
type textarea "*"
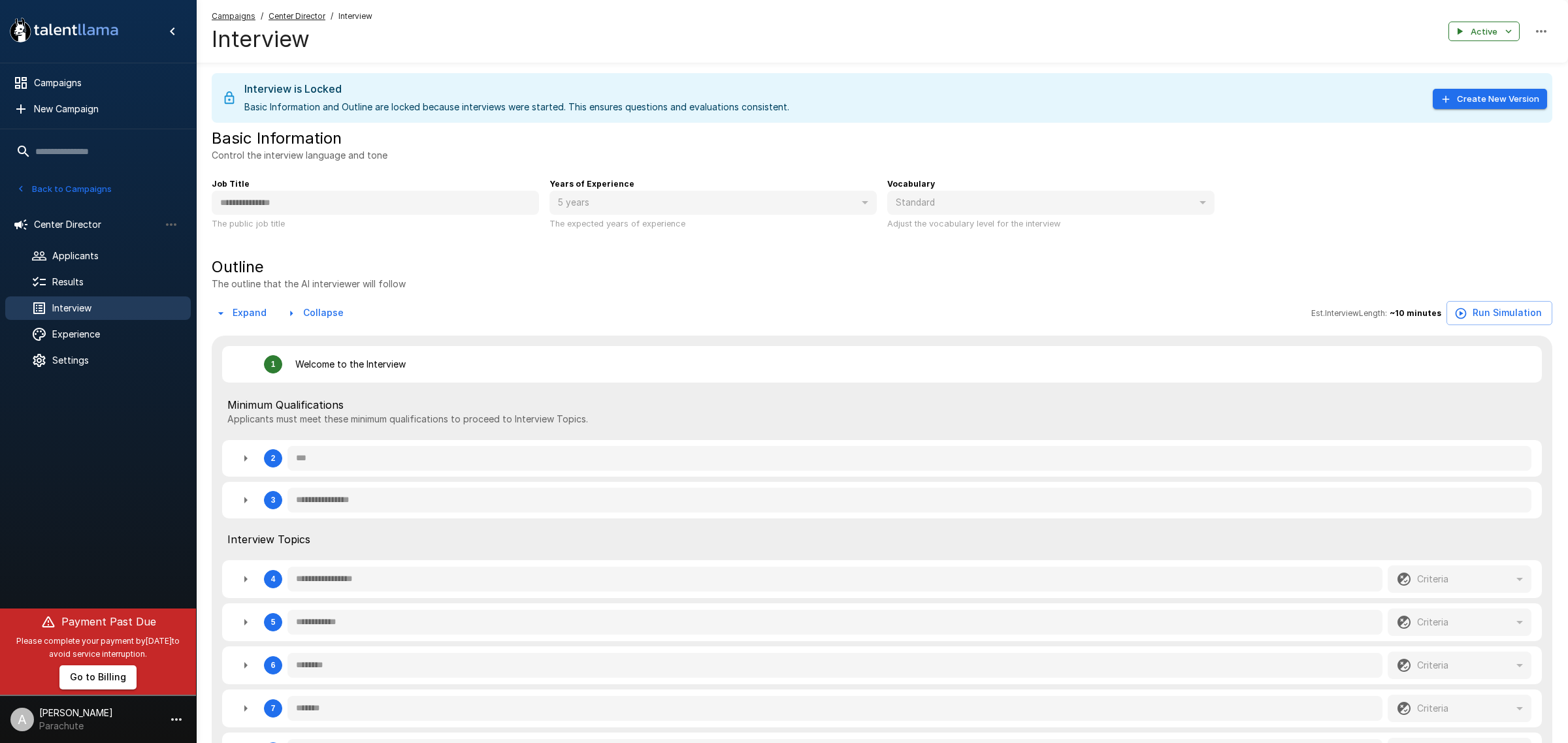
type textarea "*"
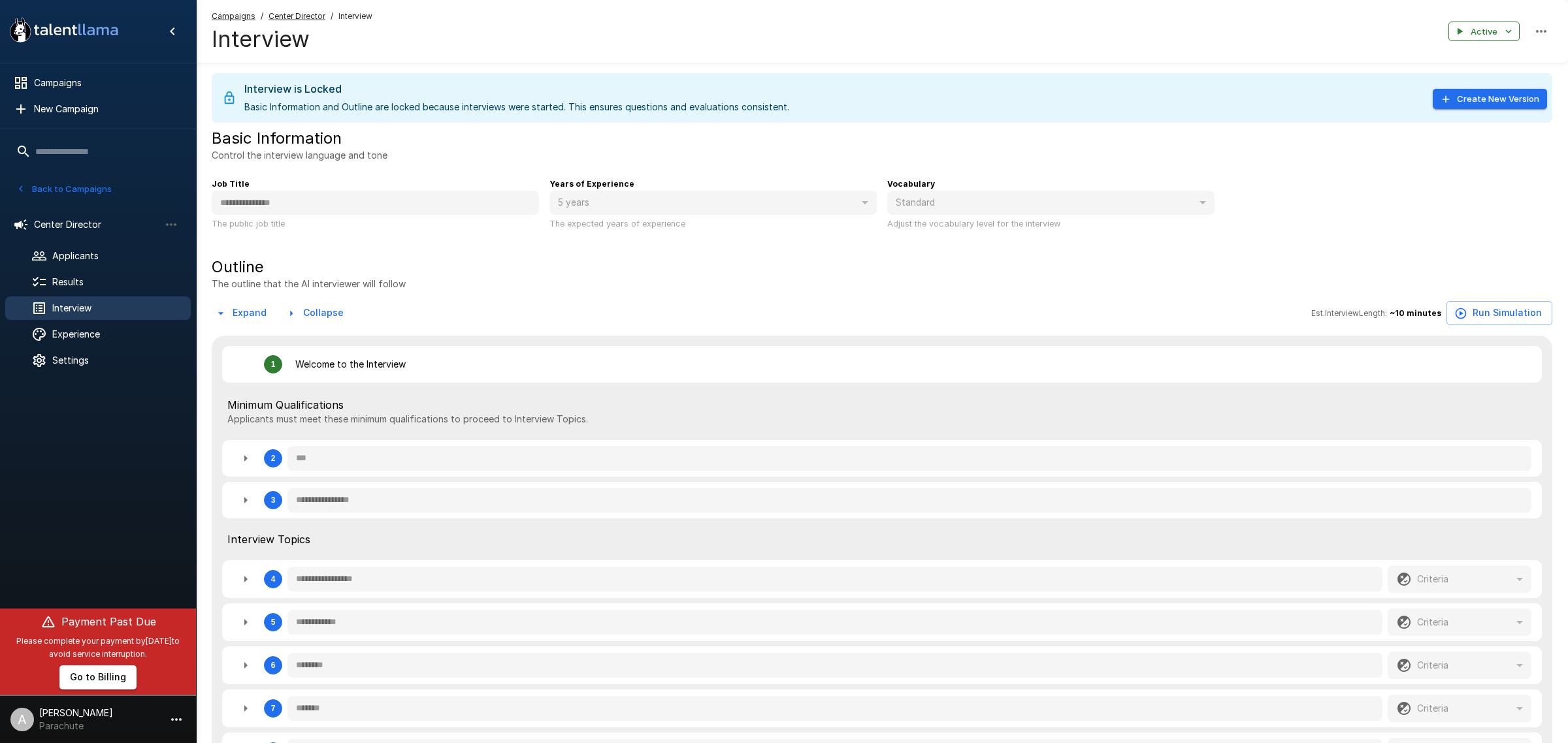
type textarea "*"
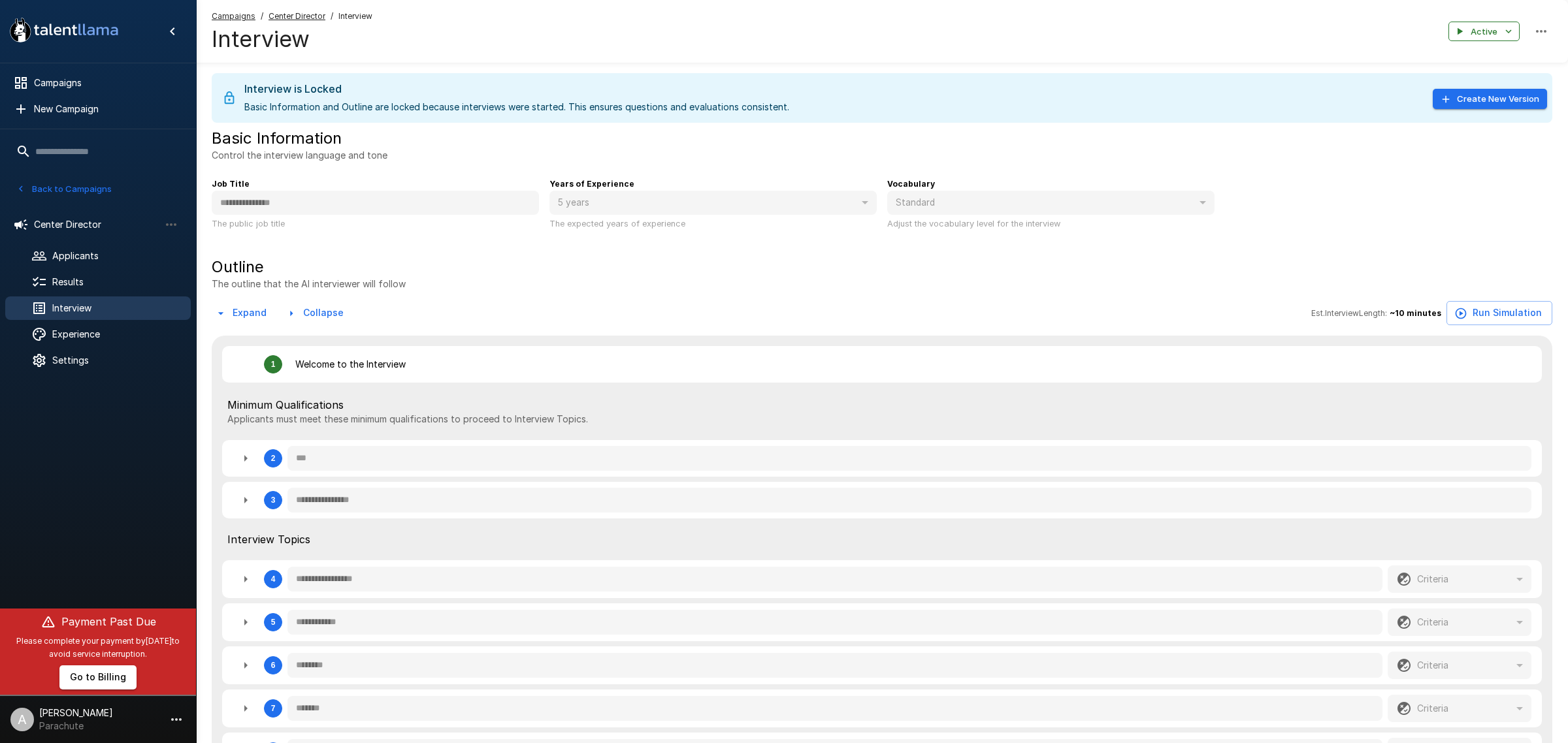
type textarea "*"
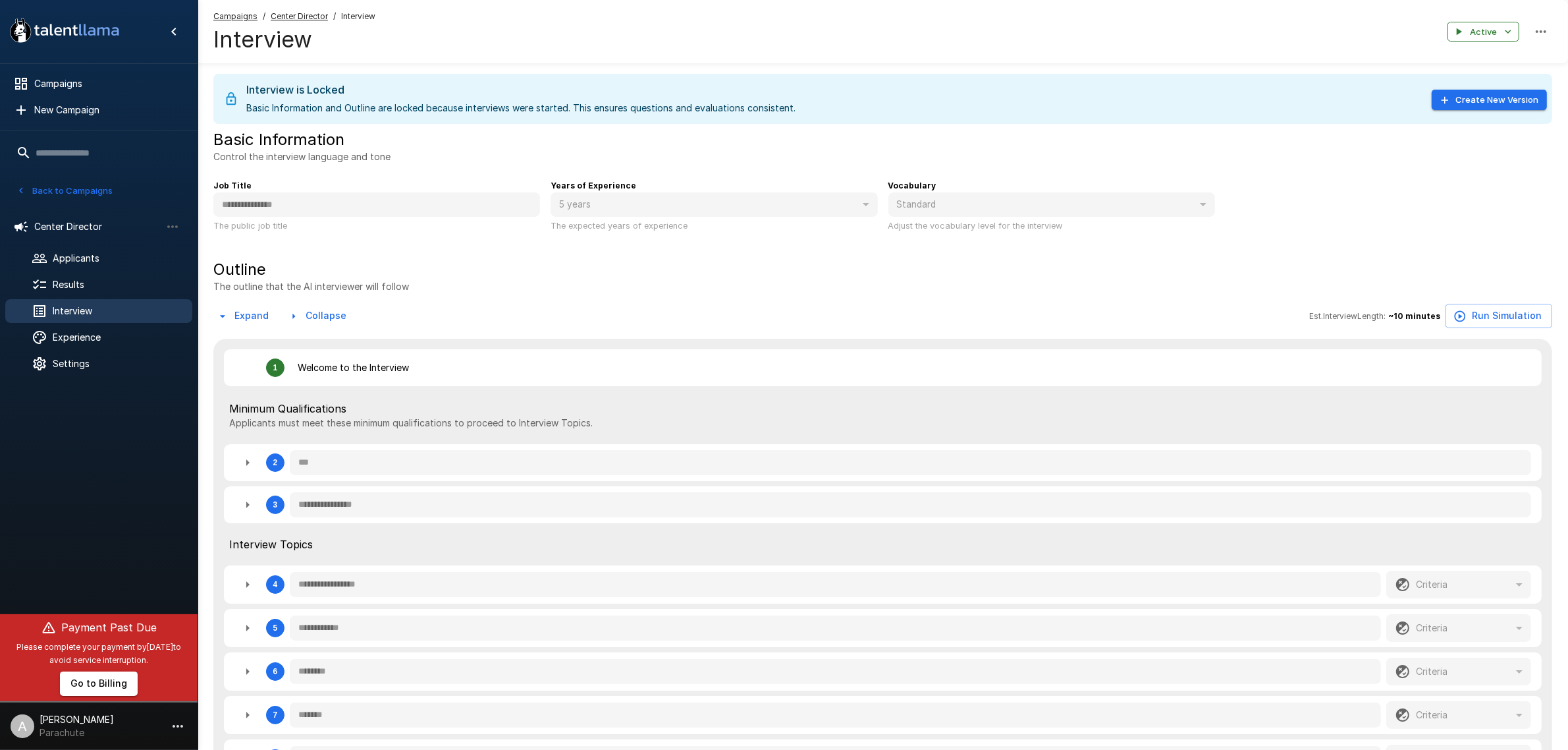
click at [248, 466] on icon "button" at bounding box center [247, 463] width 16 height 16
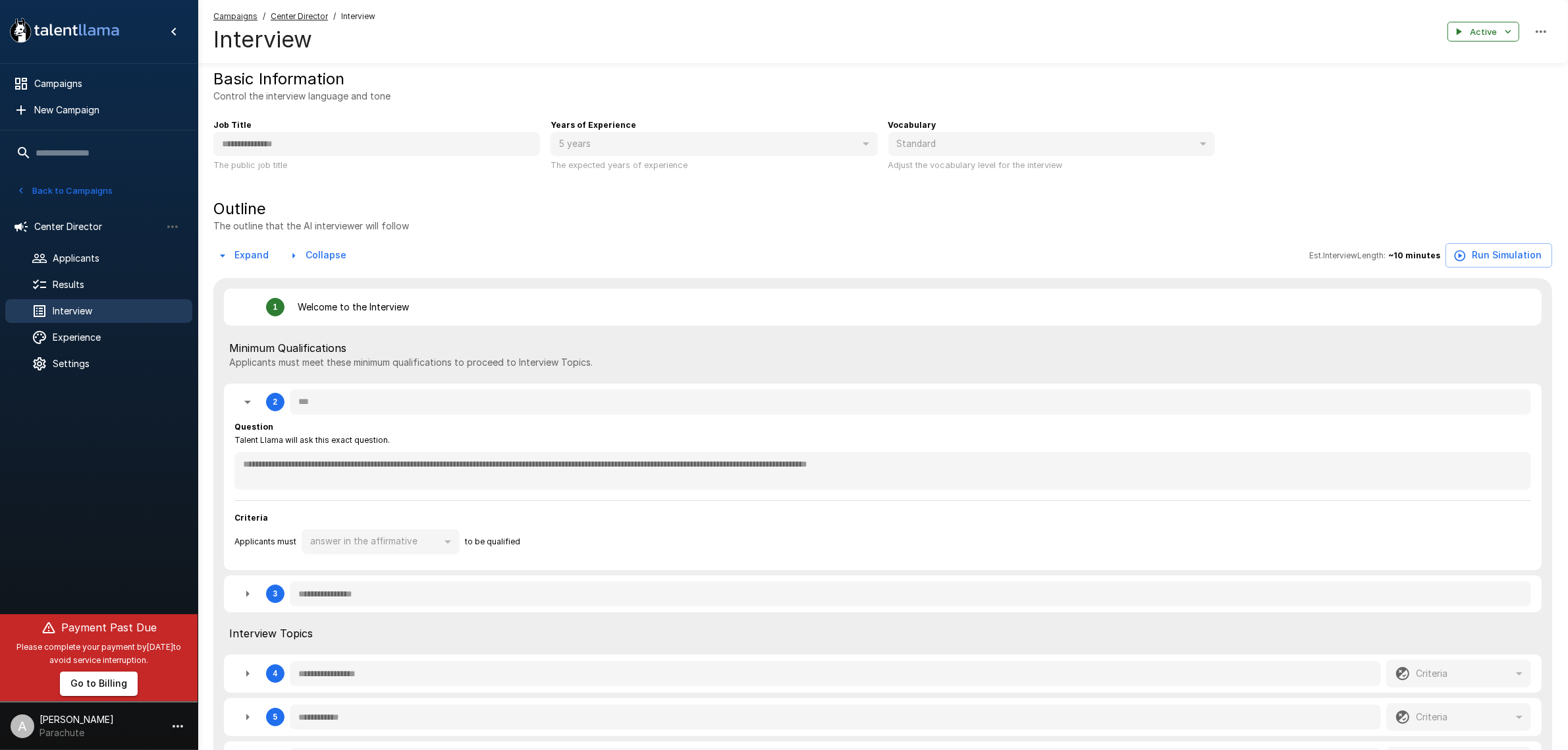
scroll to position [247, 0]
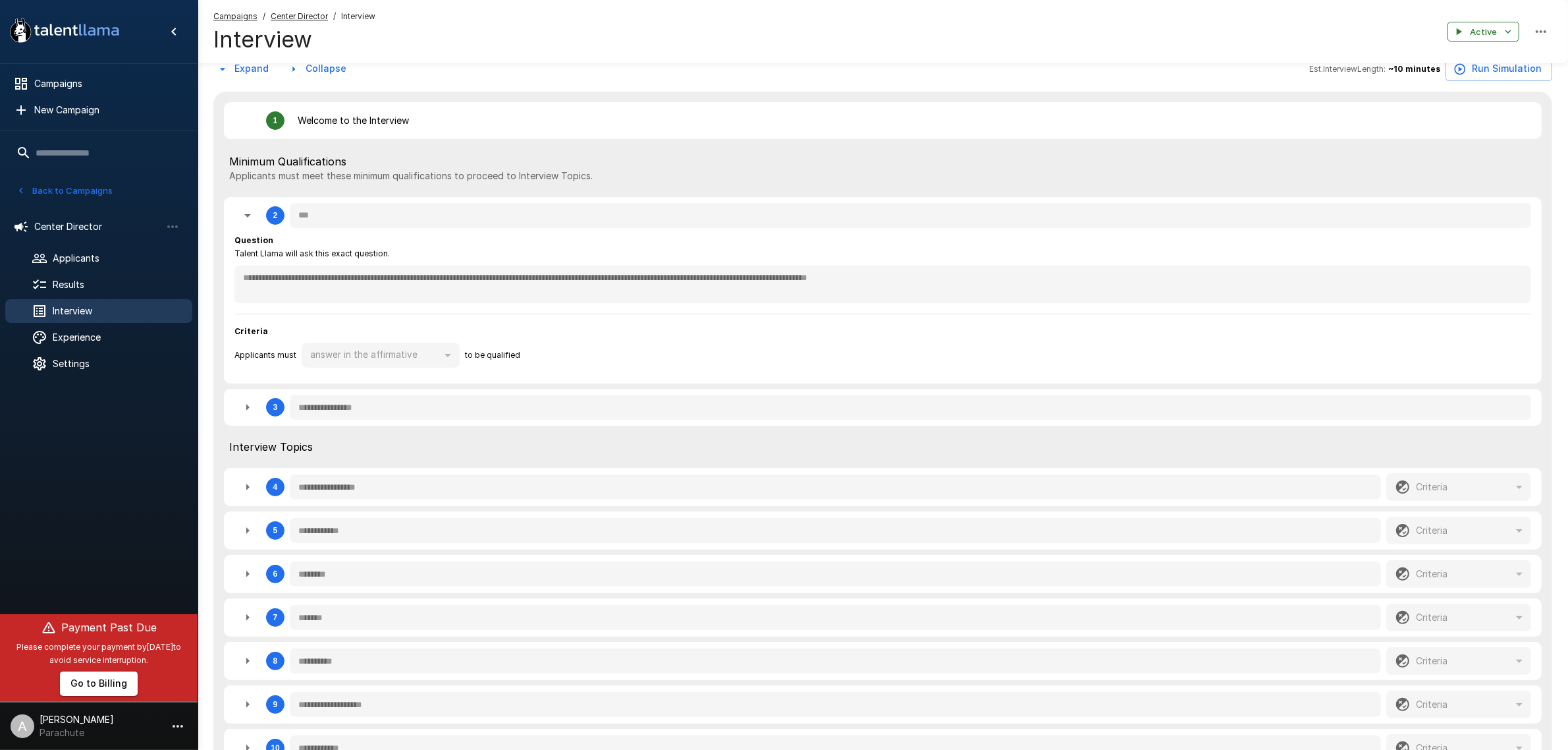
click at [240, 413] on icon "button" at bounding box center [247, 407] width 16 height 16
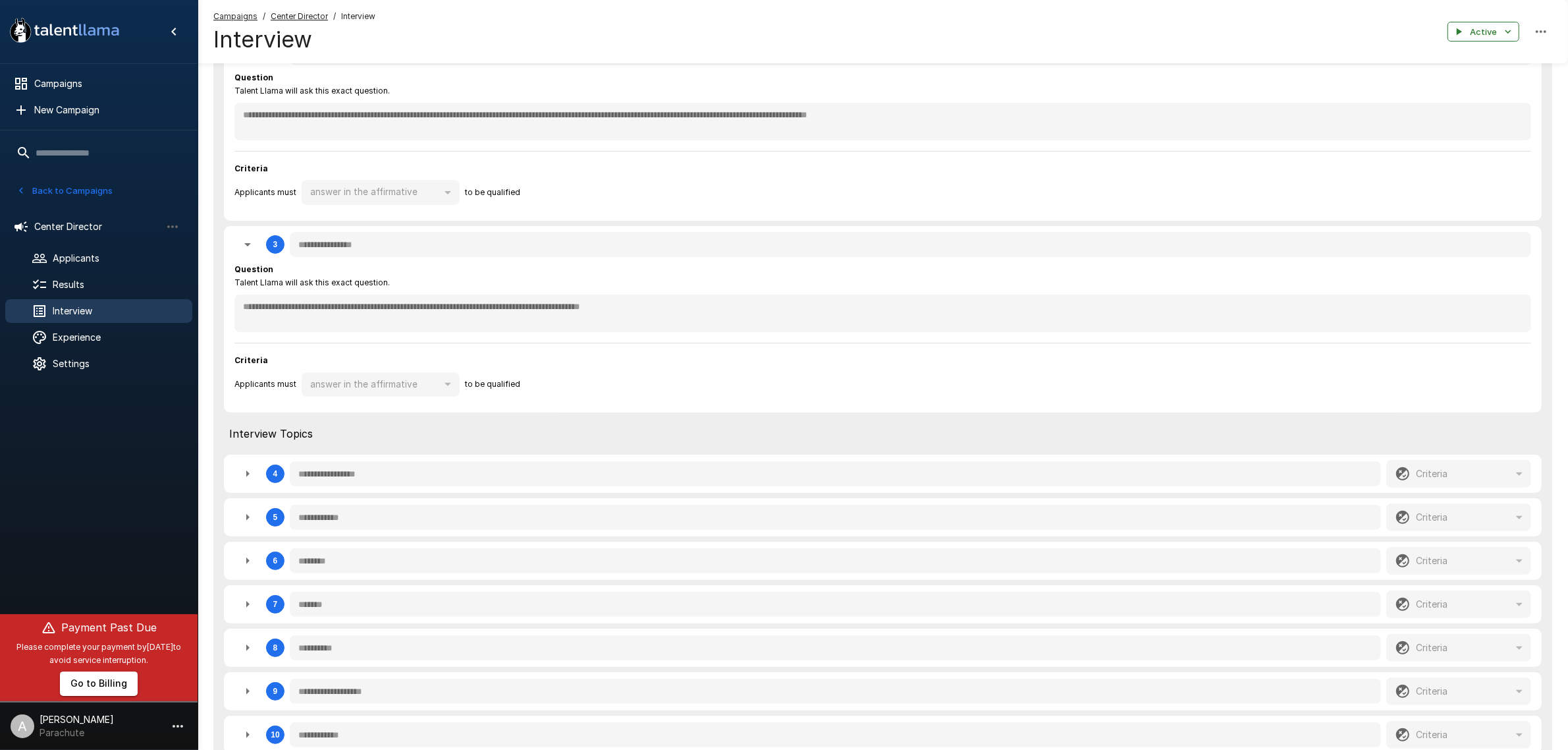
scroll to position [412, 0]
click at [254, 478] on icon "button" at bounding box center [247, 472] width 16 height 16
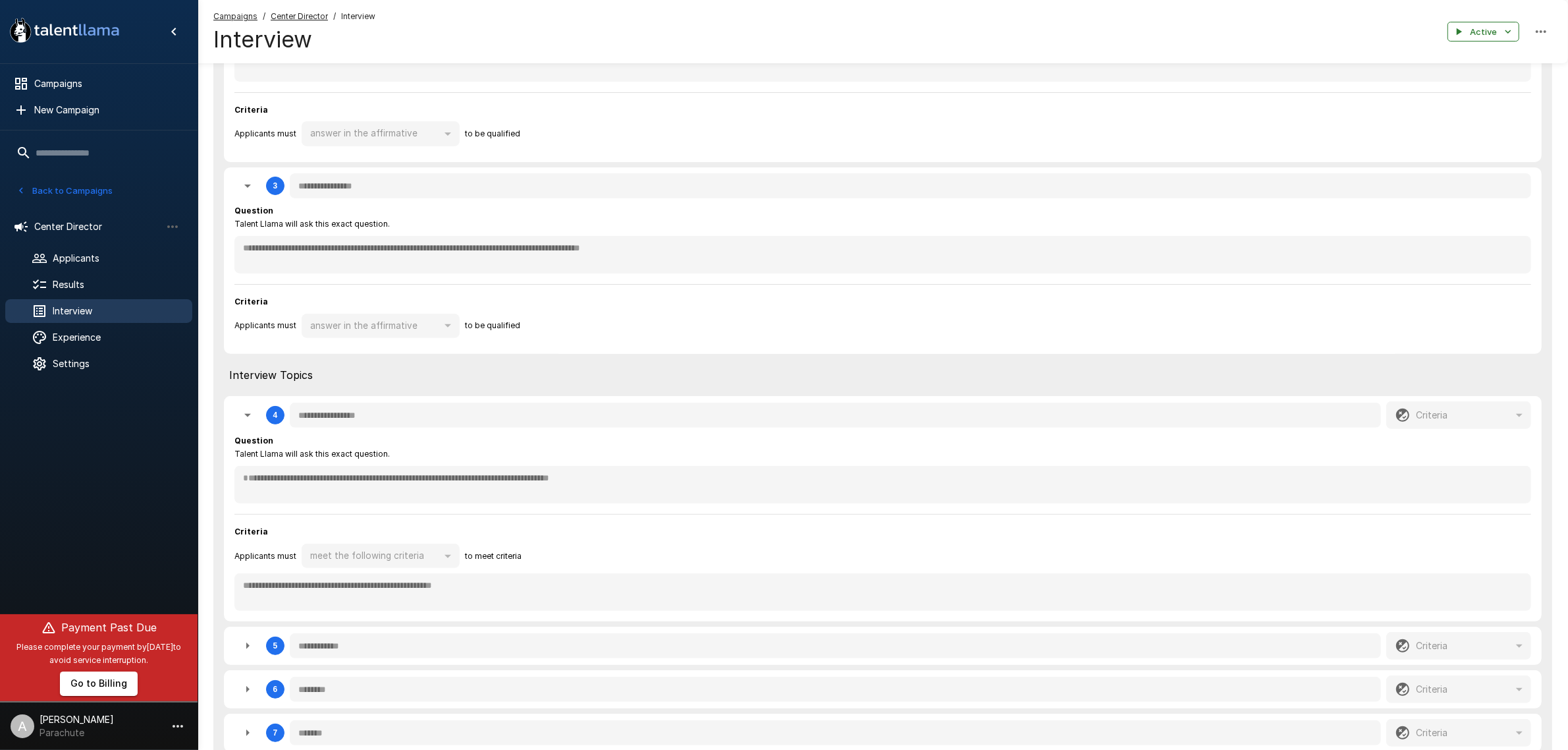
scroll to position [659, 0]
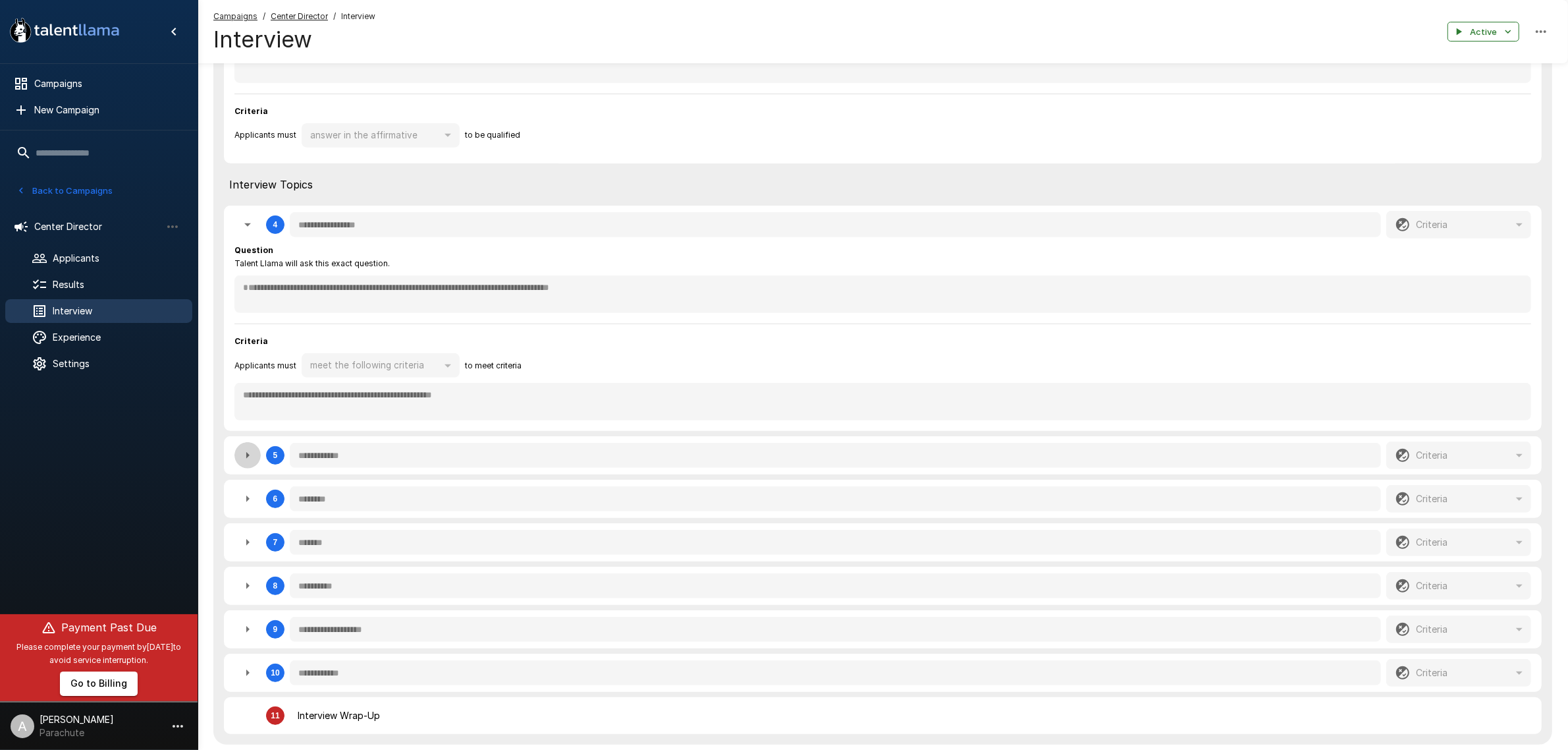
click at [251, 455] on icon "button" at bounding box center [247, 455] width 16 height 16
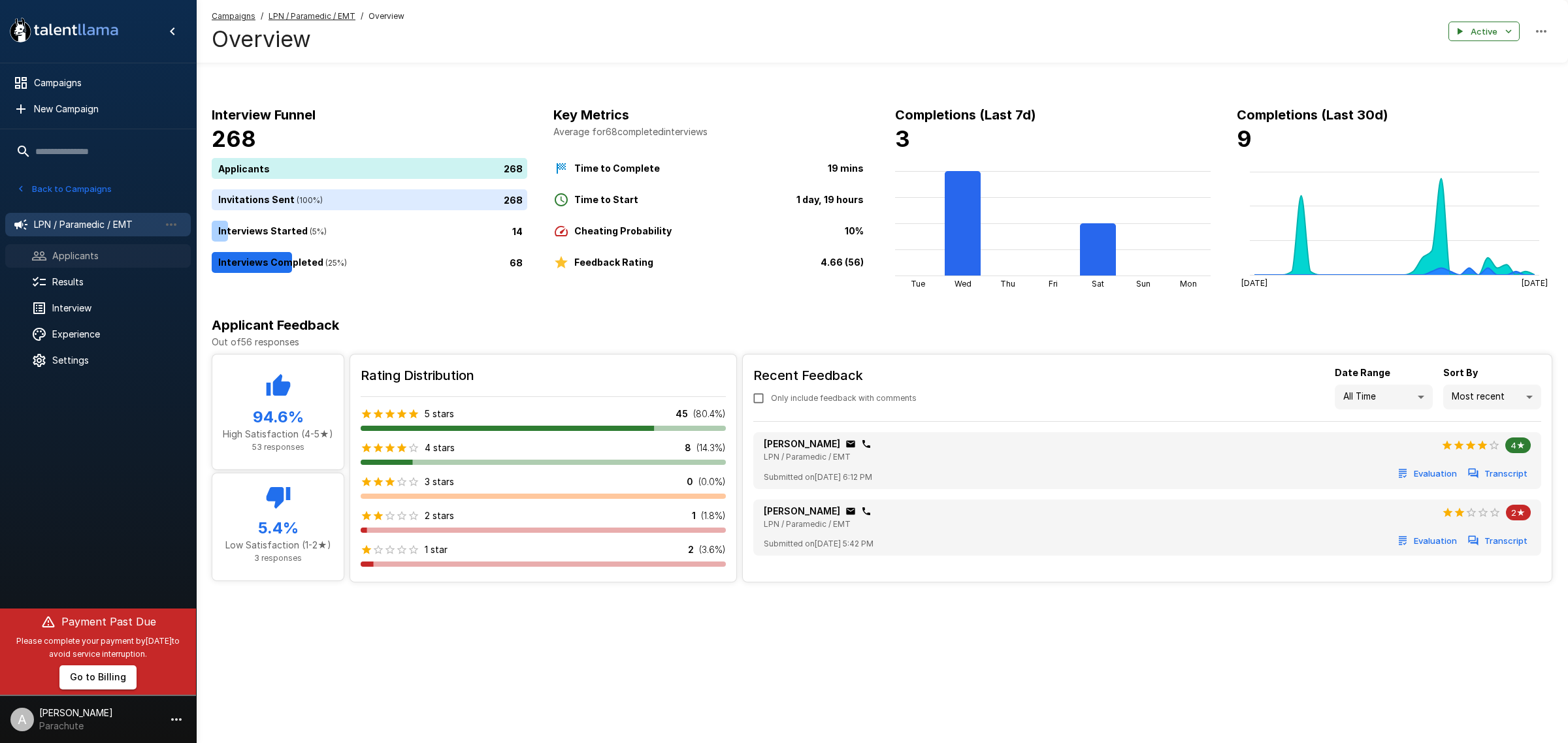
click at [106, 256] on span "Applicants" at bounding box center [116, 256] width 128 height 13
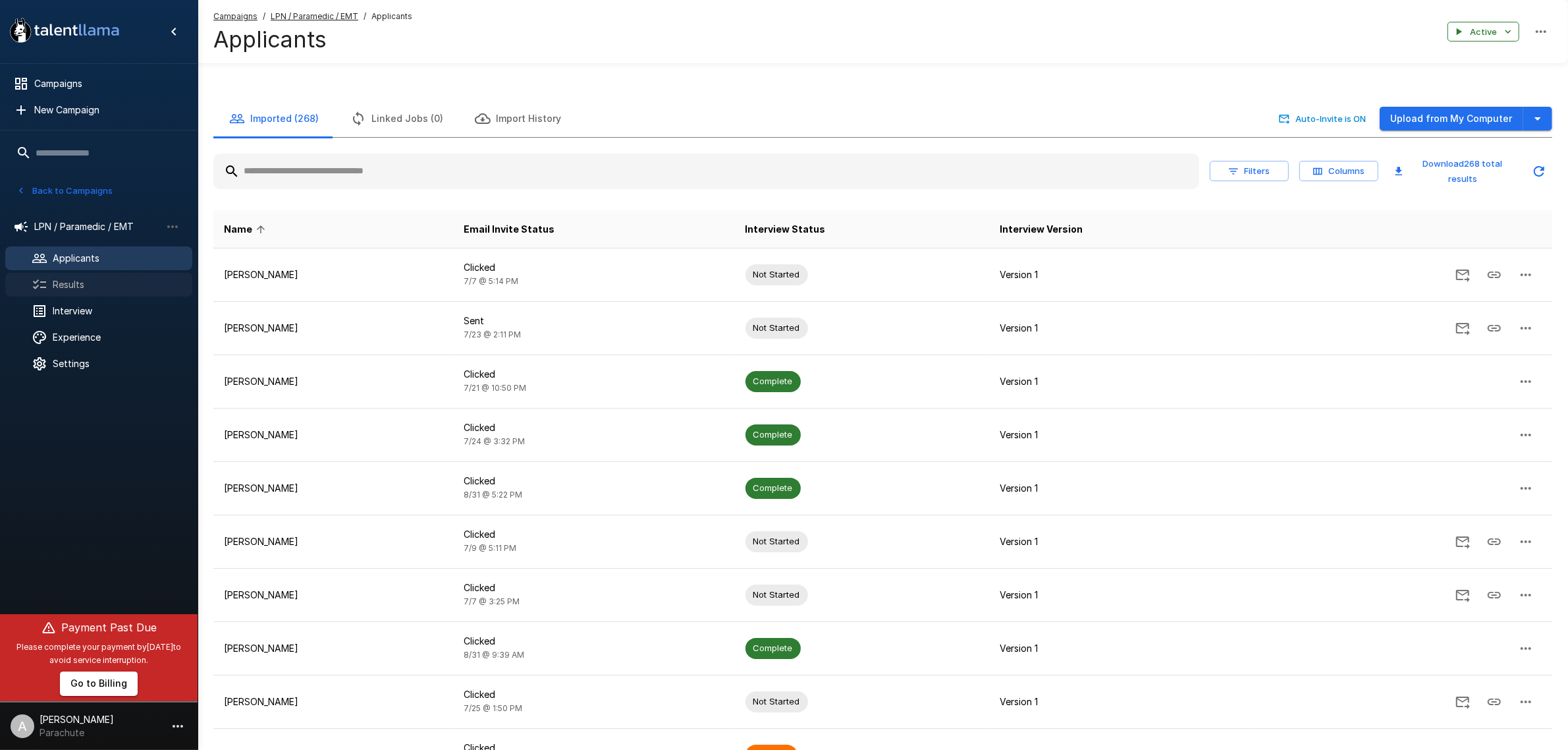
click at [117, 278] on span "Results" at bounding box center [117, 284] width 129 height 13
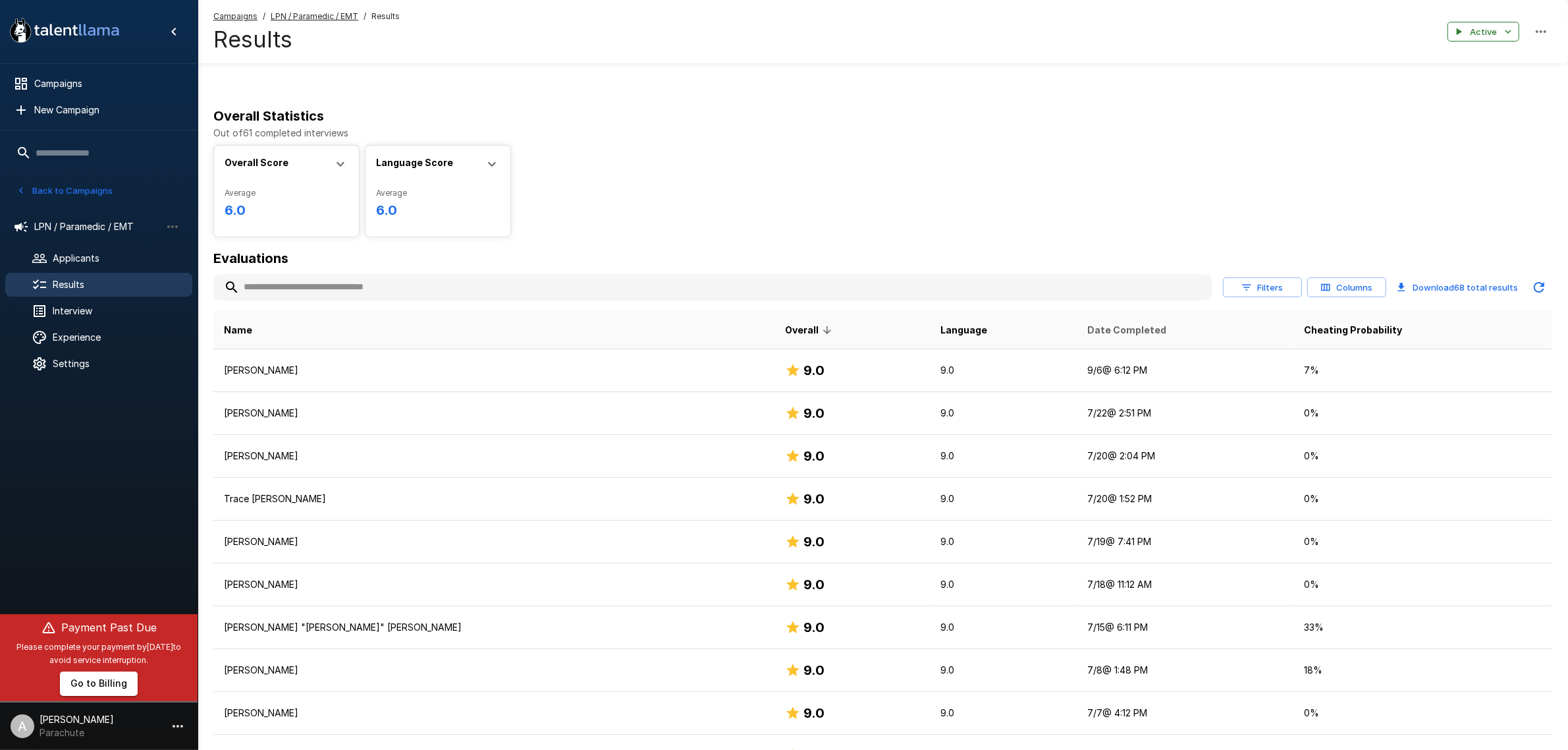
click at [1088, 329] on span "Date Completed" at bounding box center [1127, 330] width 79 height 16
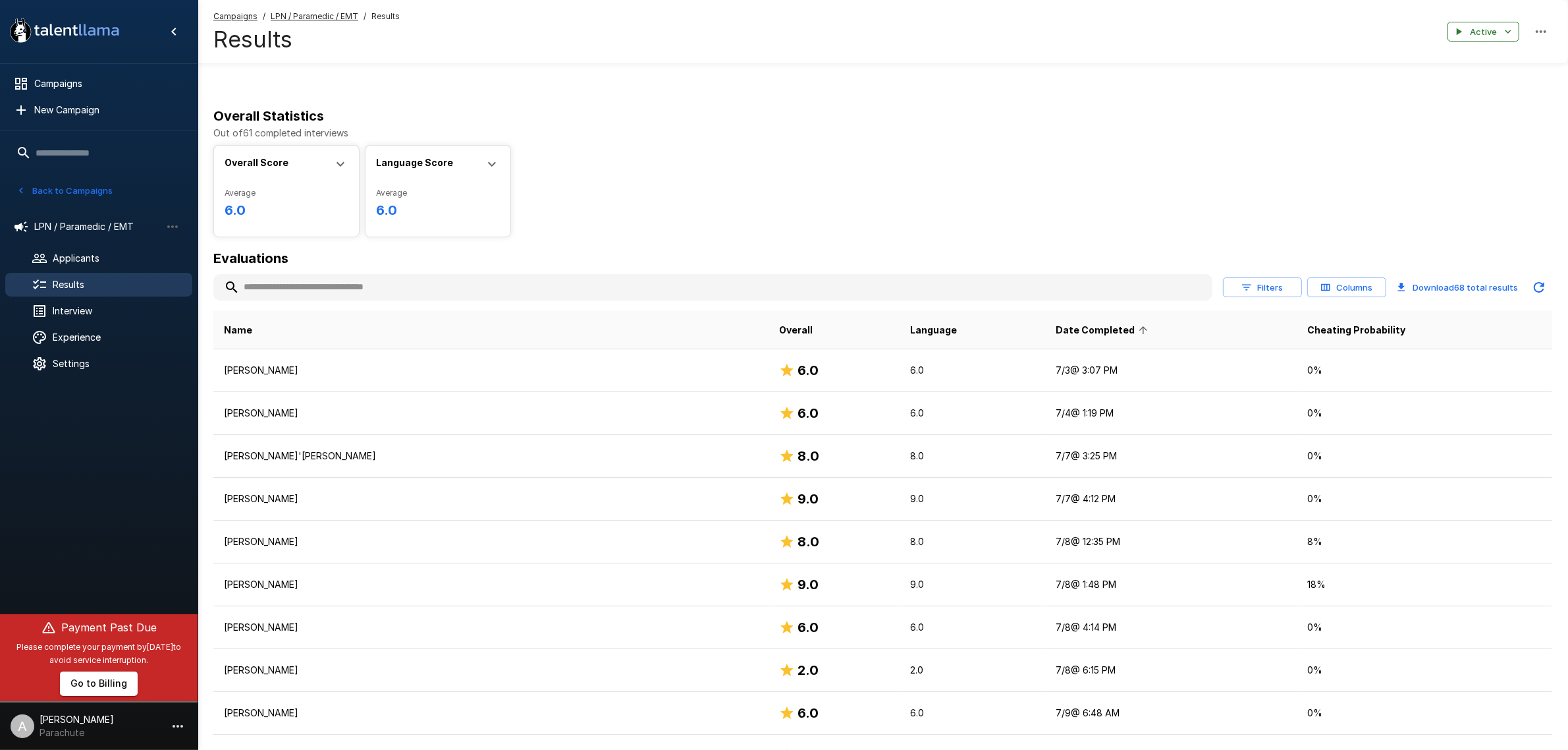
click at [1055, 329] on span "Date Completed" at bounding box center [1104, 330] width 96 height 16
